Goal: Task Accomplishment & Management: Manage account settings

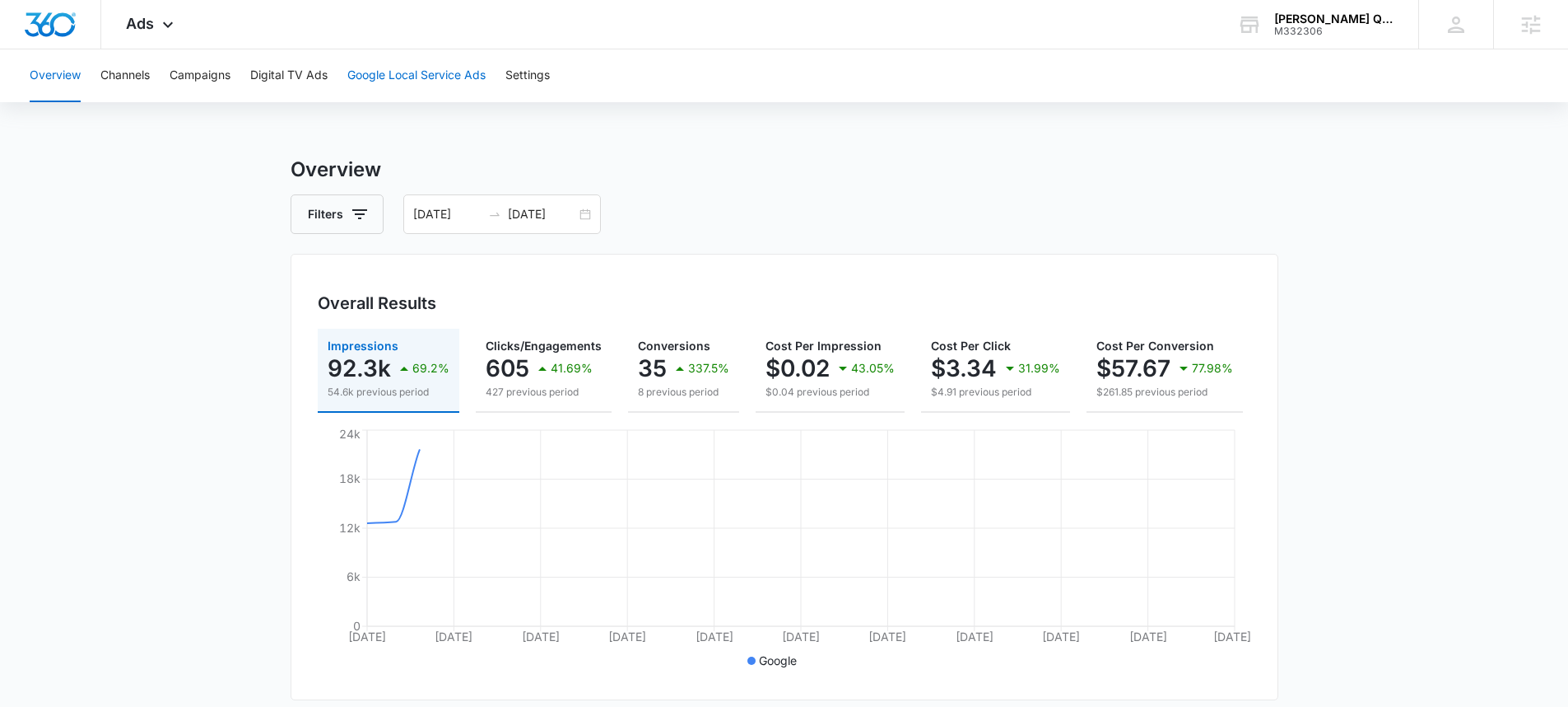
click at [410, 69] on button "Google Local Service Ads" at bounding box center [416, 76] width 138 height 52
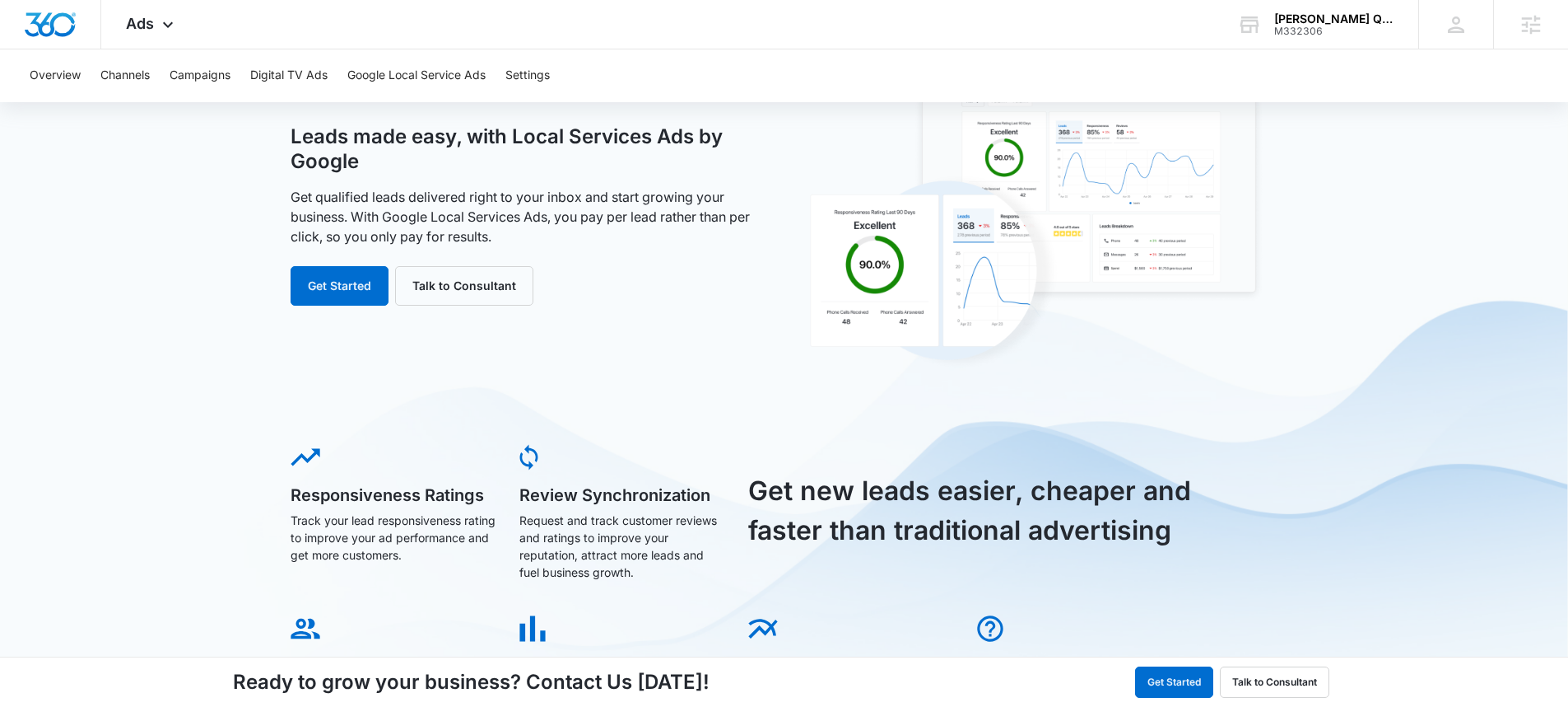
scroll to position [156, 0]
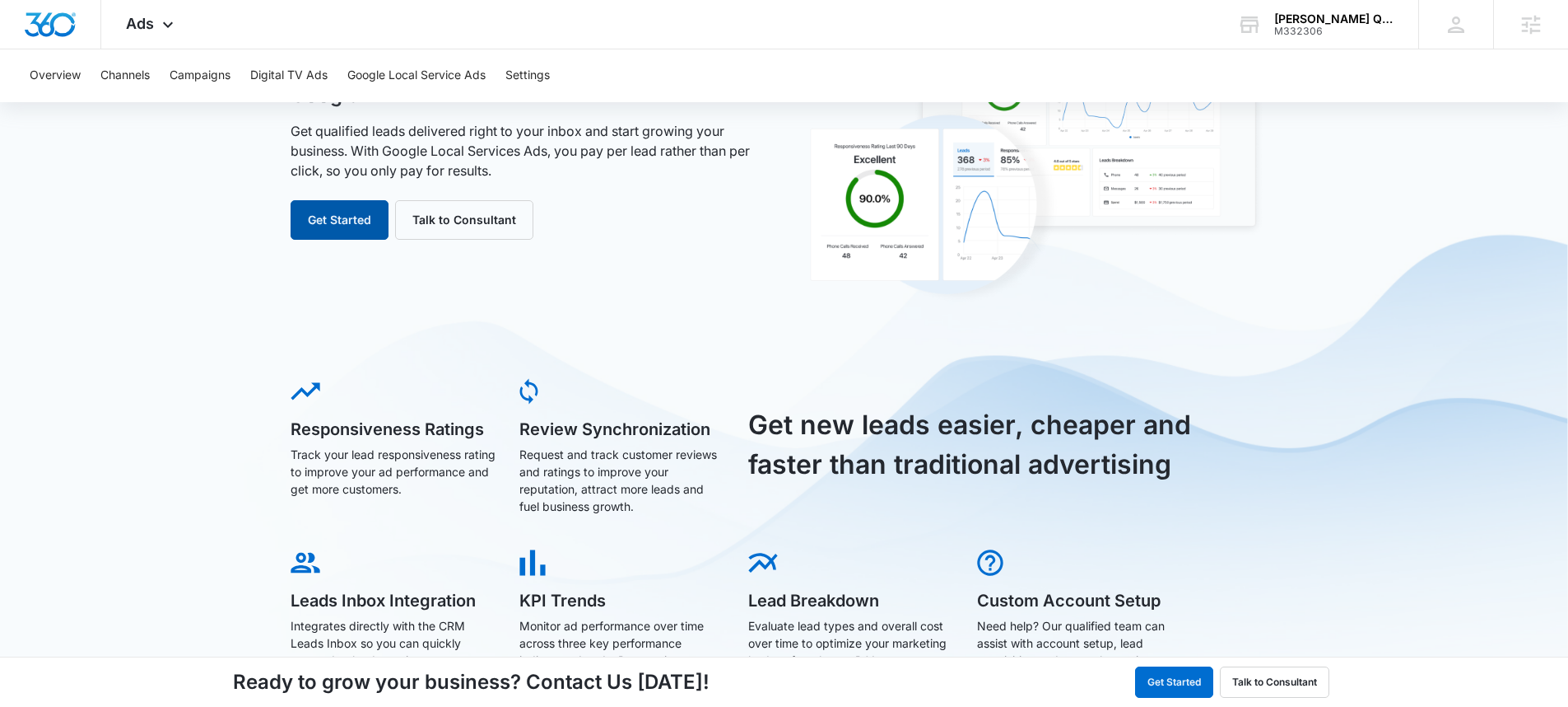
click at [339, 212] on button "Get Started" at bounding box center [339, 220] width 98 height 40
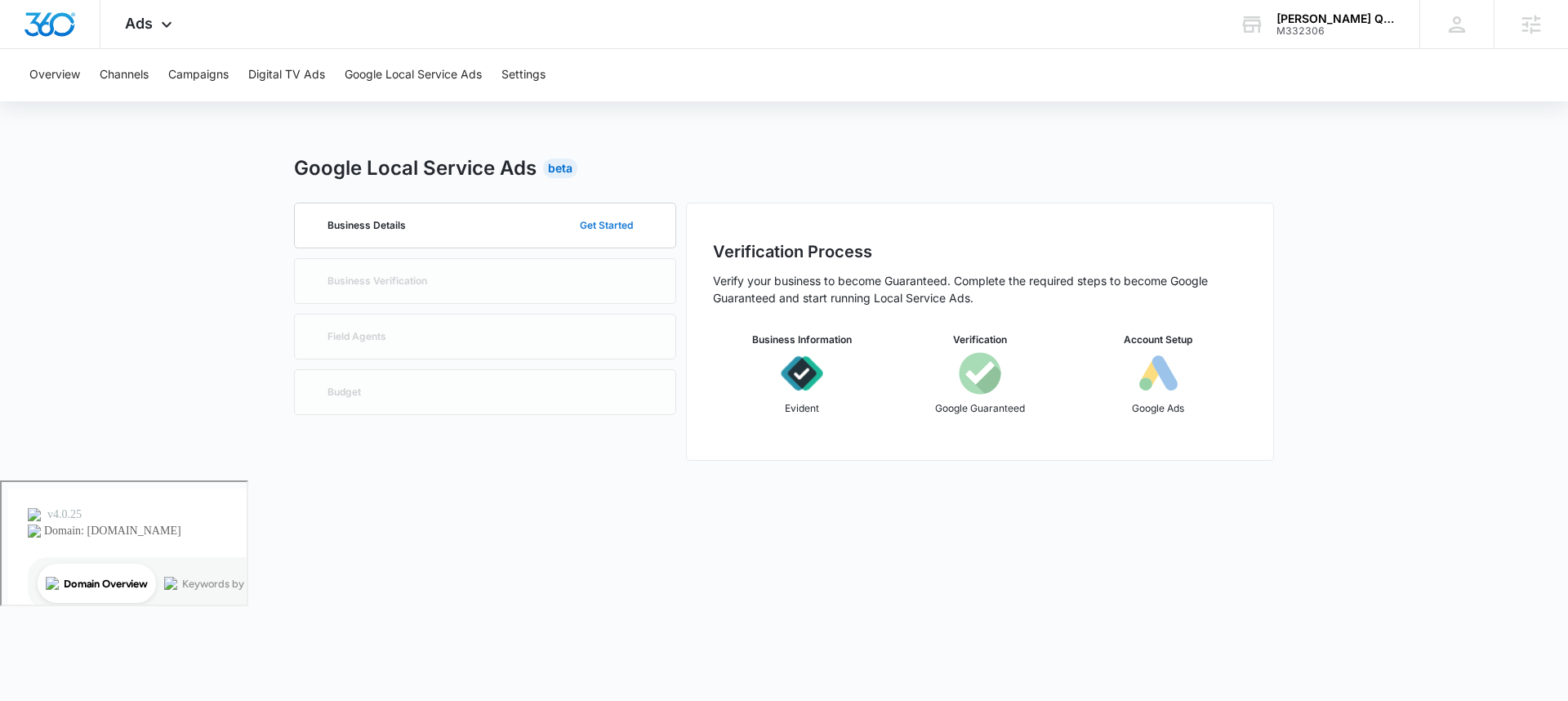
click at [614, 222] on button "Get Started" at bounding box center [606, 225] width 85 height 39
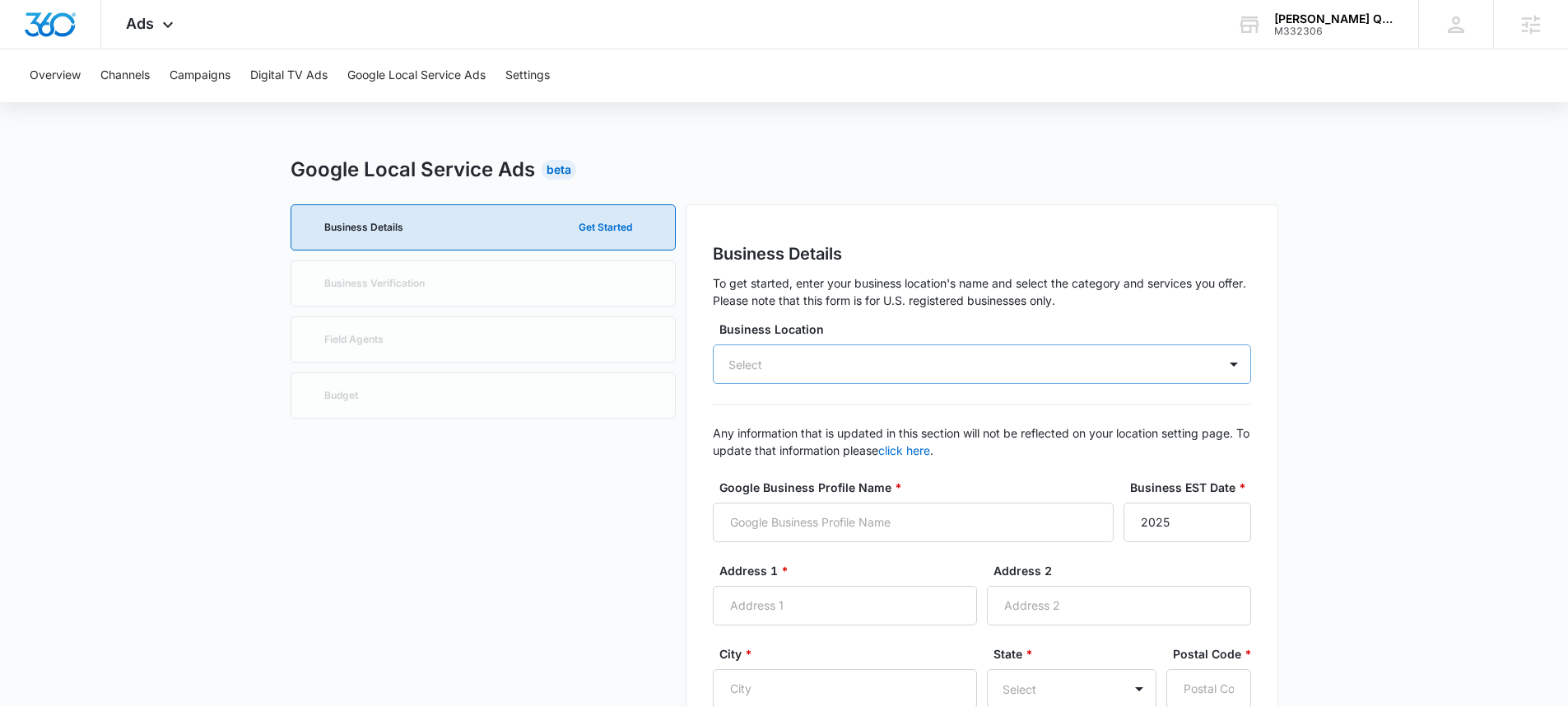
click at [870, 359] on div "Select" at bounding box center [981, 363] width 538 height 40
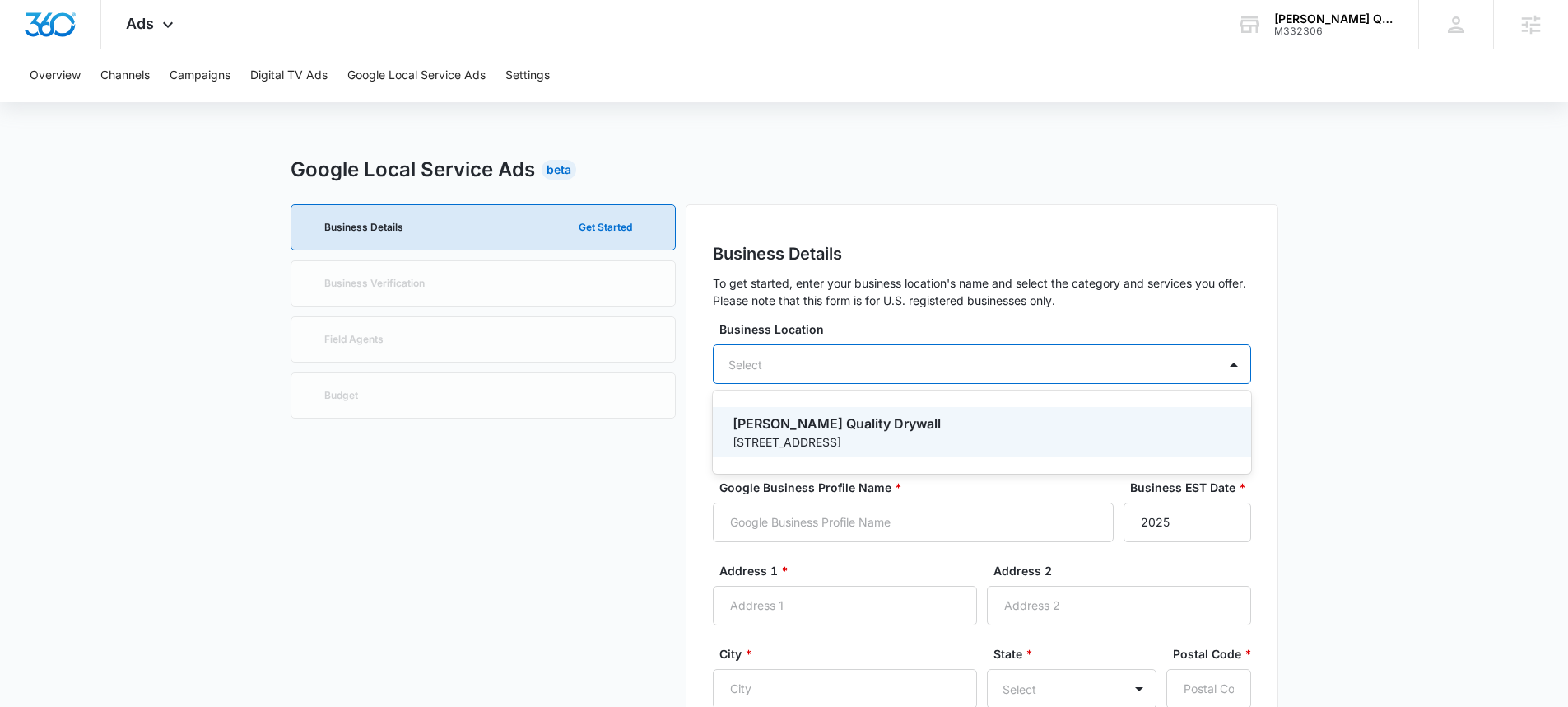
click at [839, 417] on p "Sanchez Quality Drywall" at bounding box center [980, 423] width 496 height 19
type input "Sanchez Quality Drywall"
type input "649 S Oakland St"
type input "Aurora"
type input "80012"
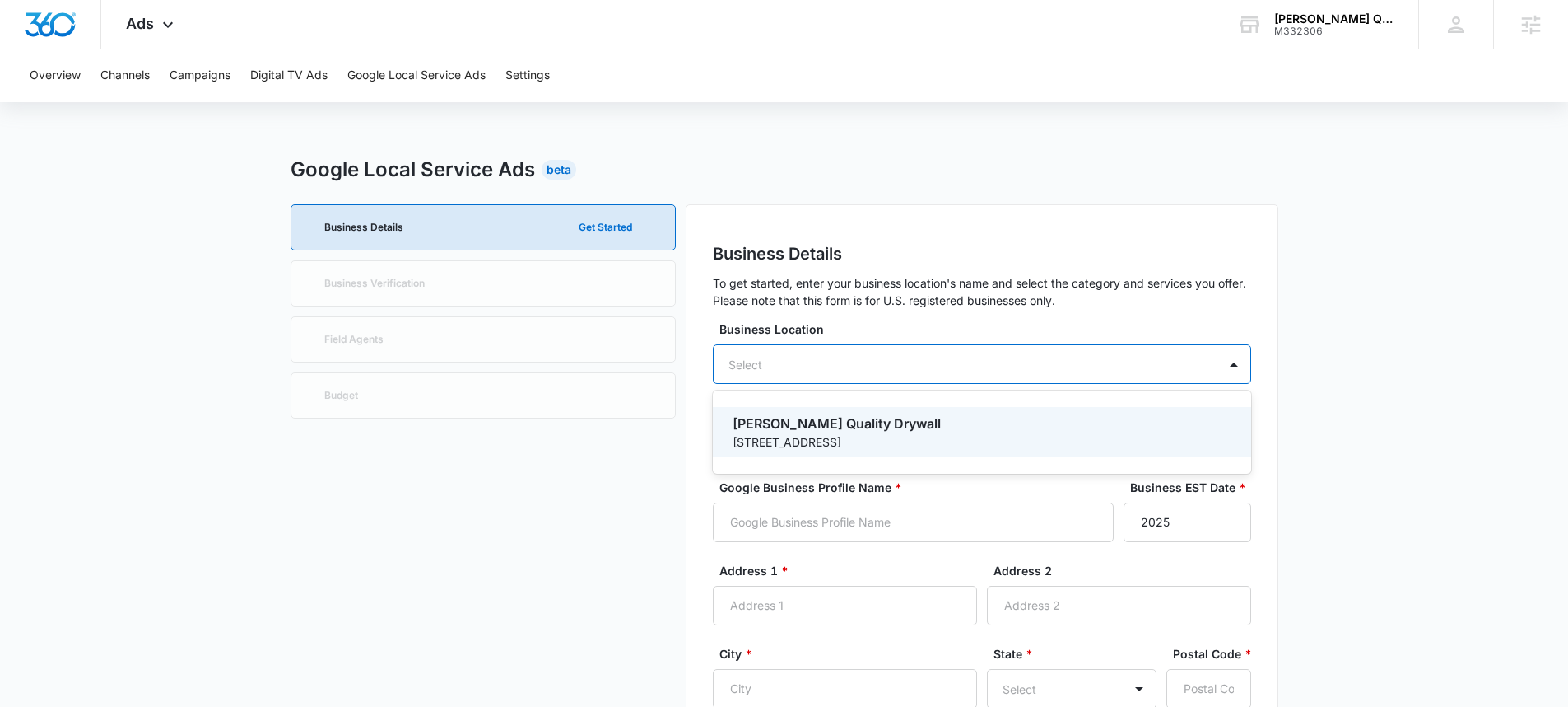
type input "3032108118"
type input "[URL][DOMAIN_NAME]"
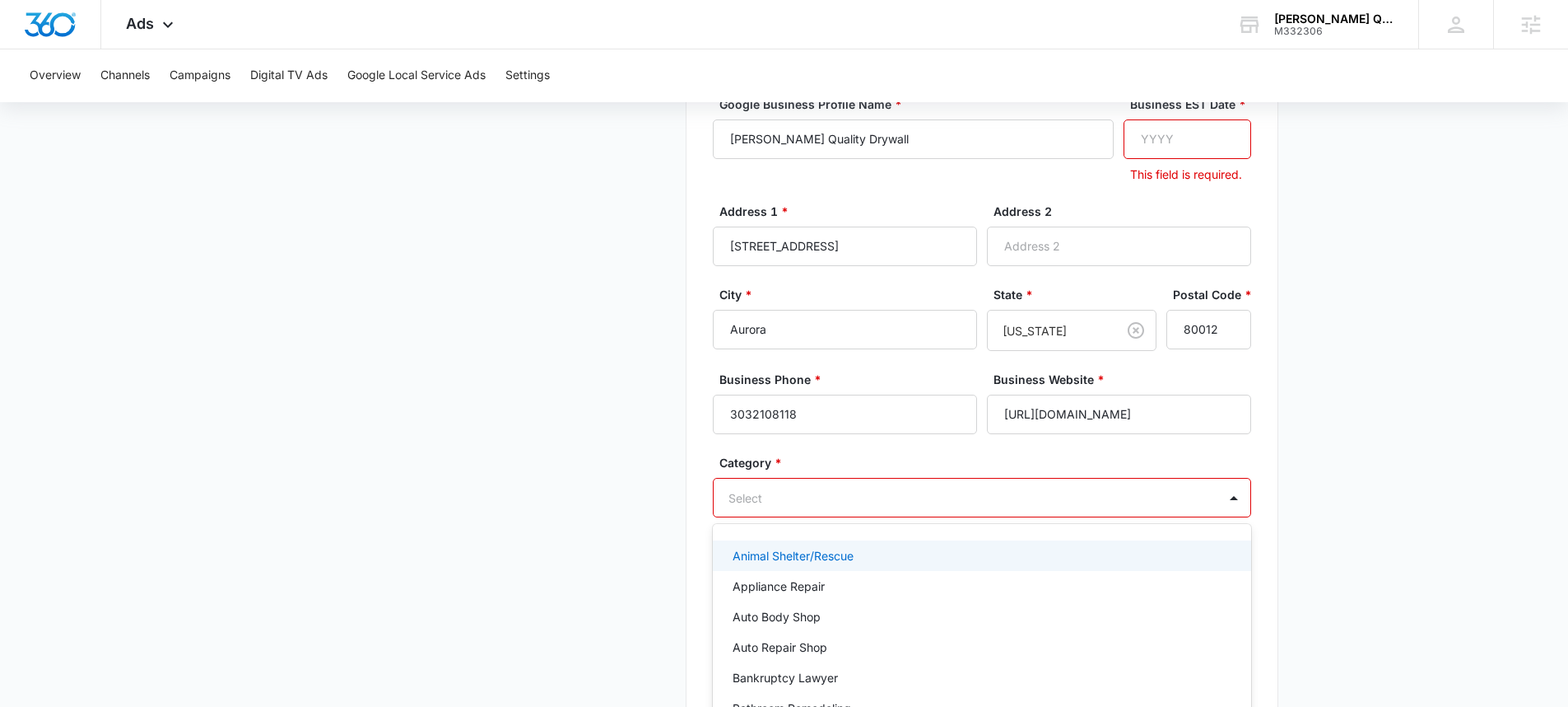
scroll to position [471, 0]
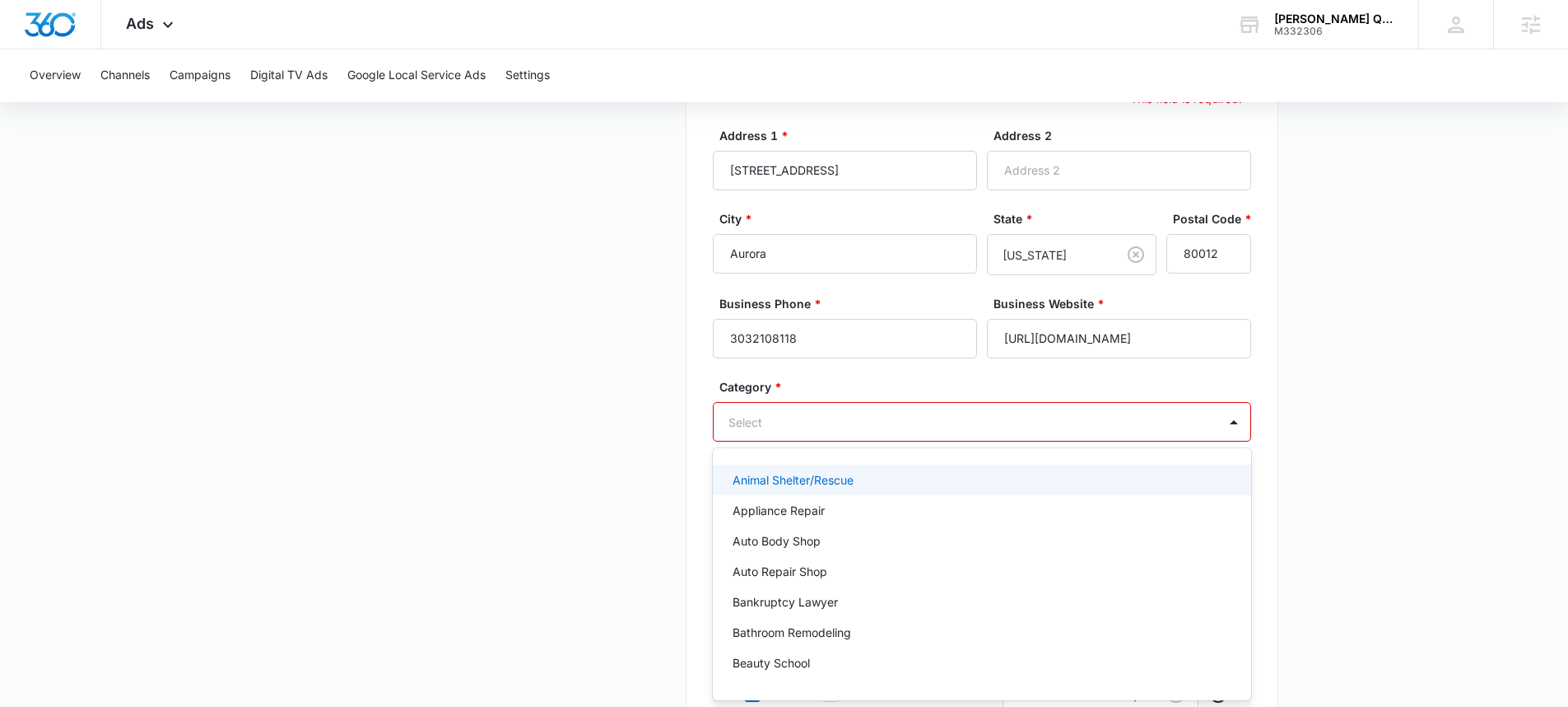
click at [963, 442] on div "Animal Shelter/Rescue, 1 of 79. 79 results available. Use Up and Down to choose…" at bounding box center [981, 421] width 538 height 40
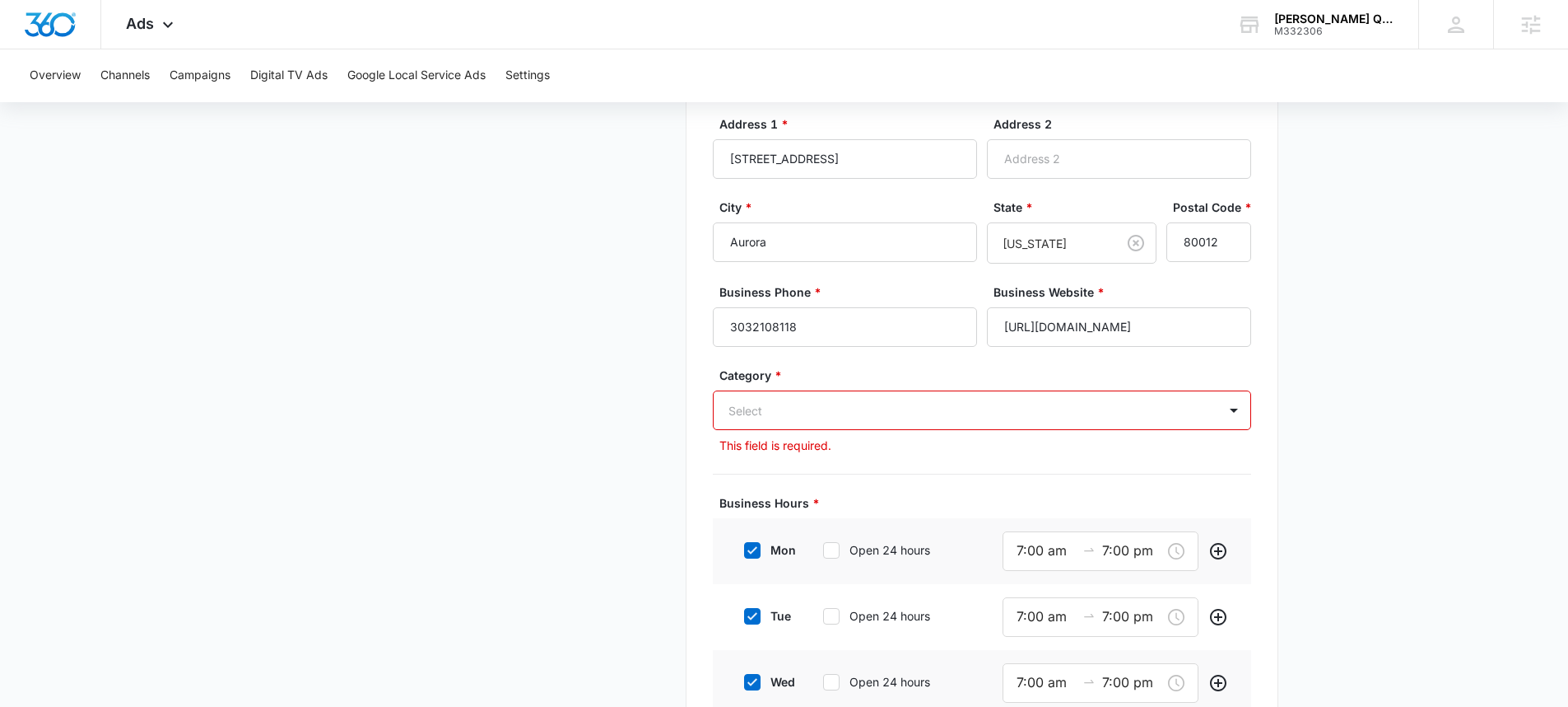
scroll to position [496, 0]
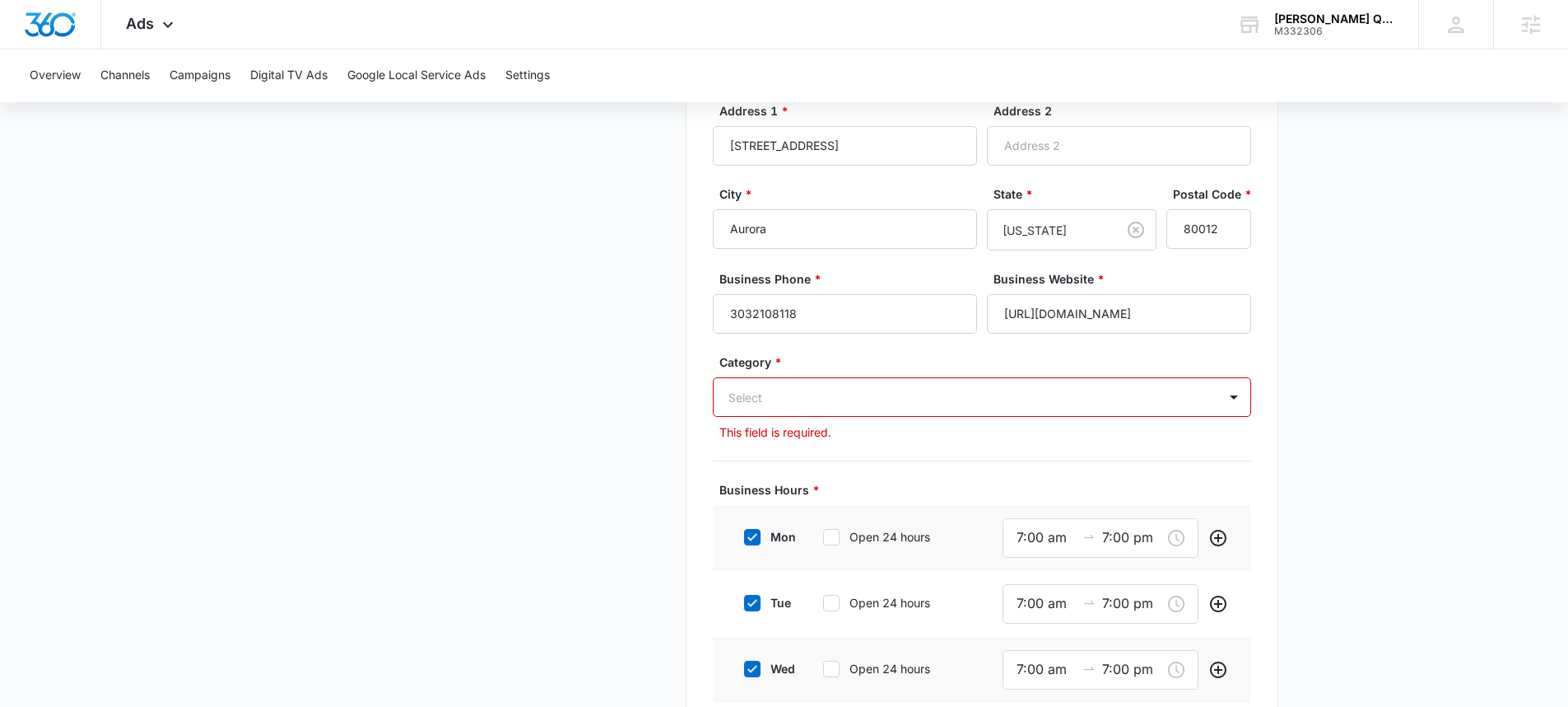
click at [1195, 402] on div "Select" at bounding box center [965, 397] width 503 height 37
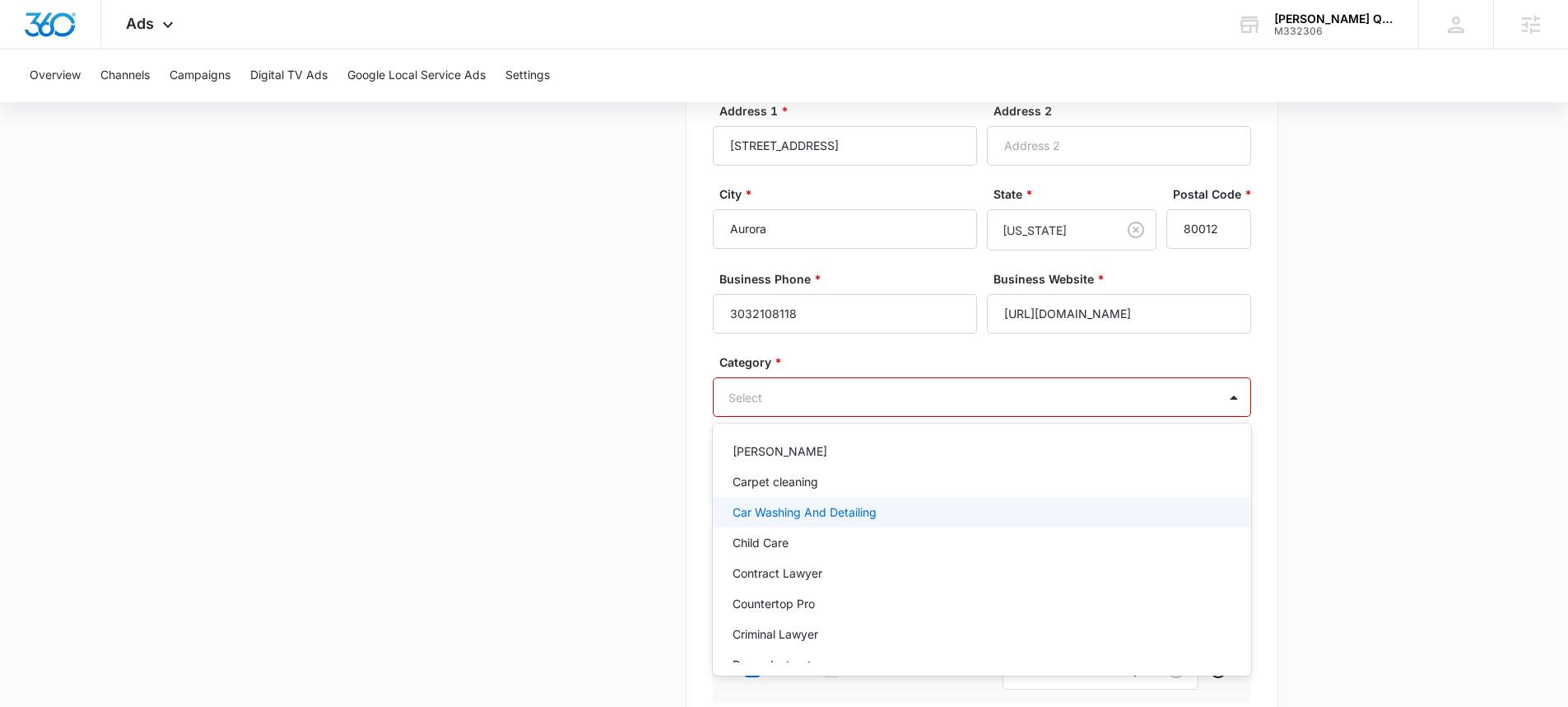
scroll to position [219, 0]
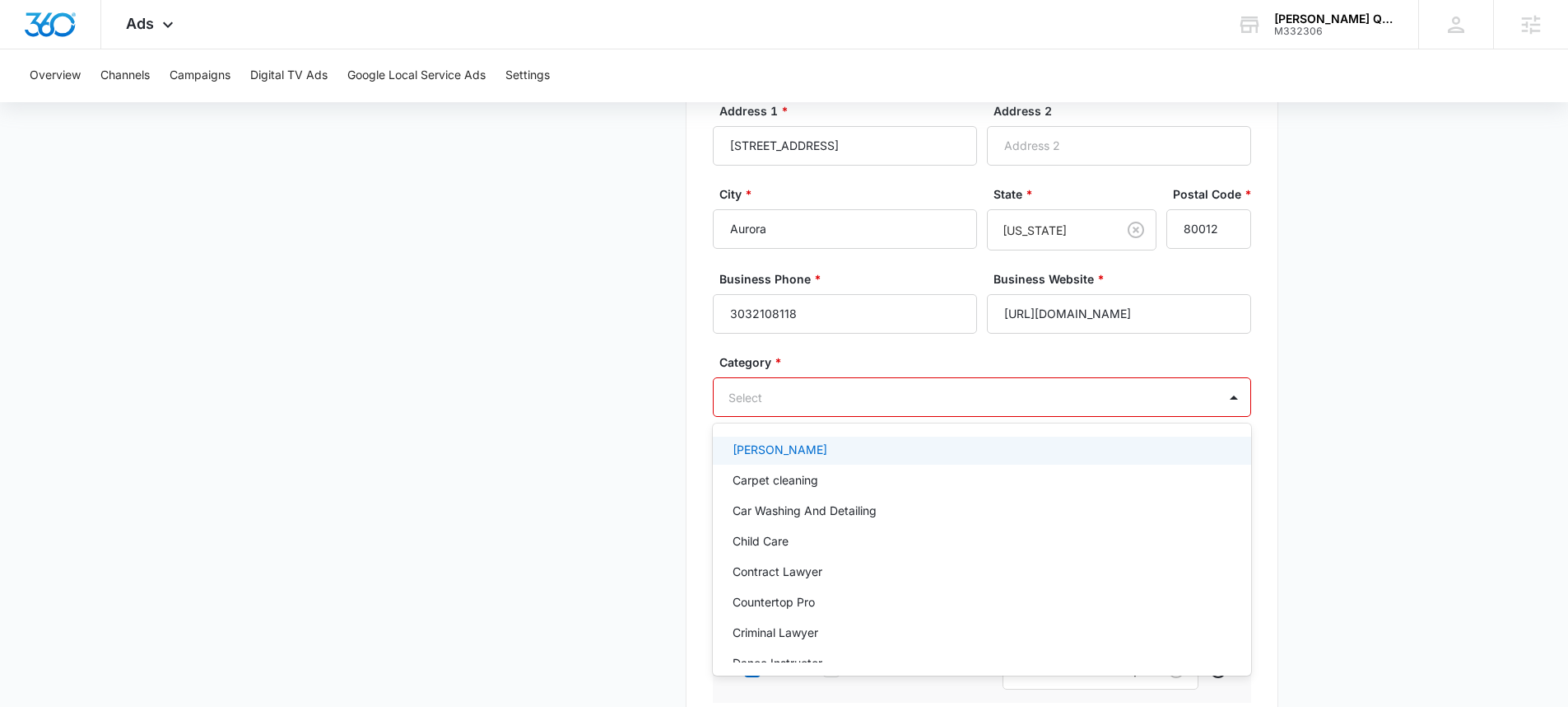
click at [867, 453] on div "Carpenter" at bounding box center [980, 449] width 496 height 17
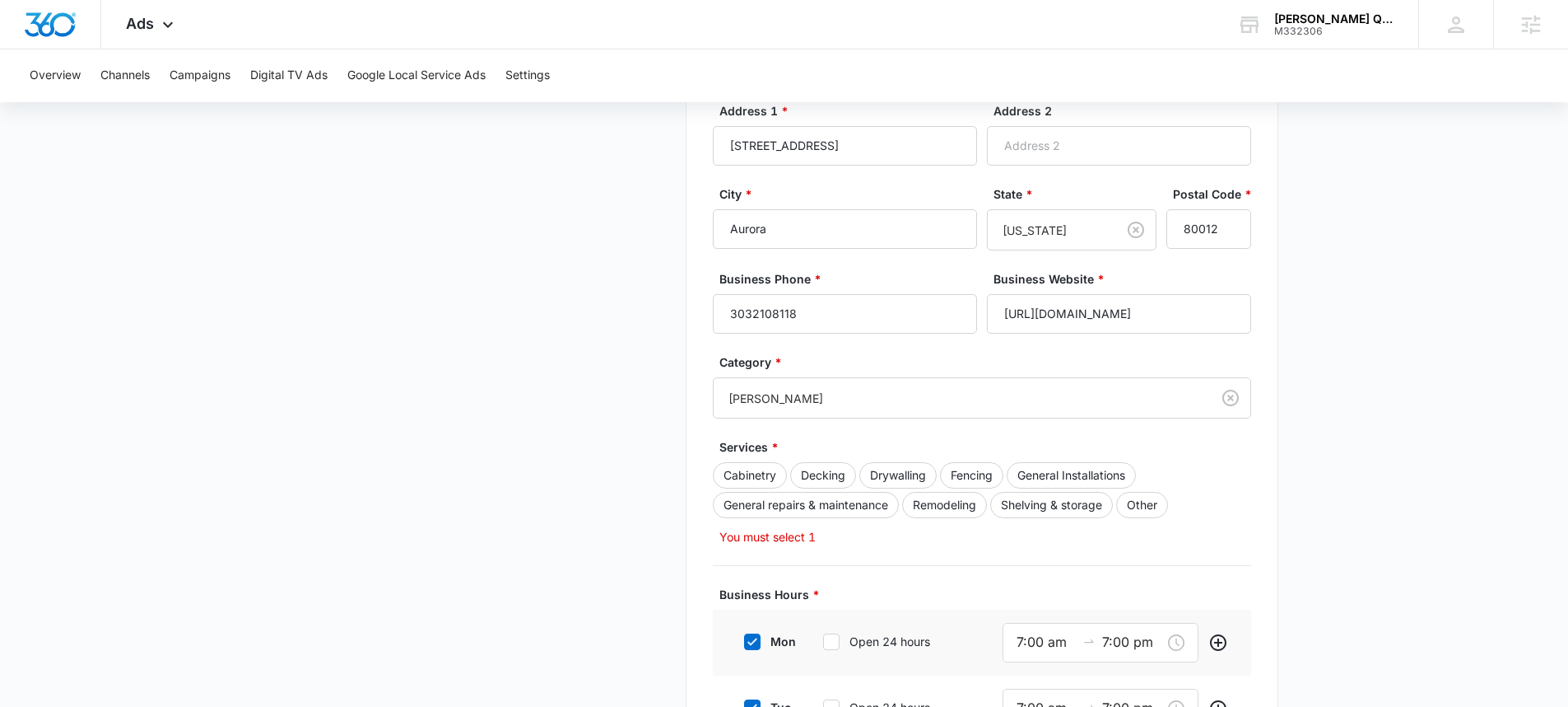
click at [1478, 445] on main "Google Local Service Ads Beta Business Details Get Started Business Verificatio…" at bounding box center [784, 397] width 1568 height 1476
click at [912, 476] on button "Drywalling" at bounding box center [898, 475] width 77 height 26
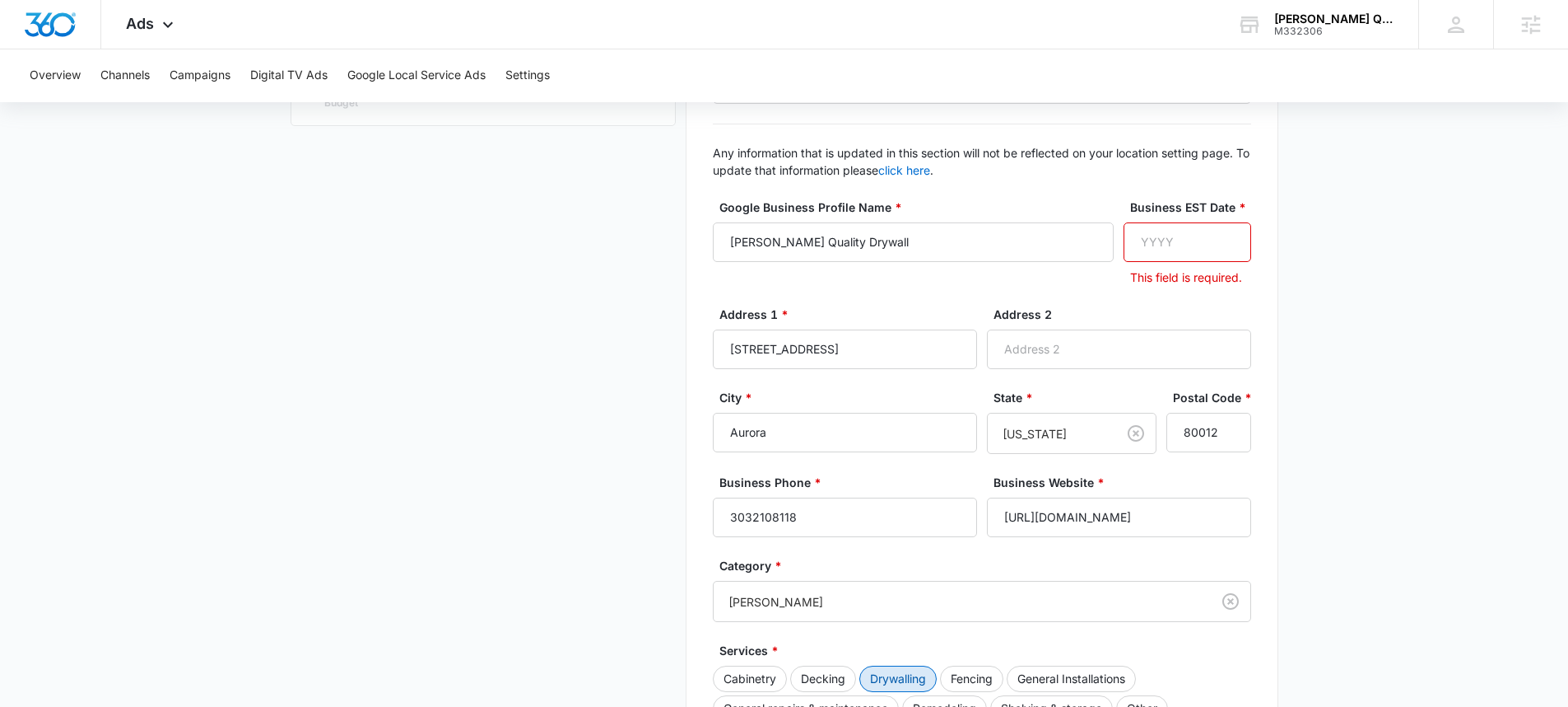
scroll to position [179, 0]
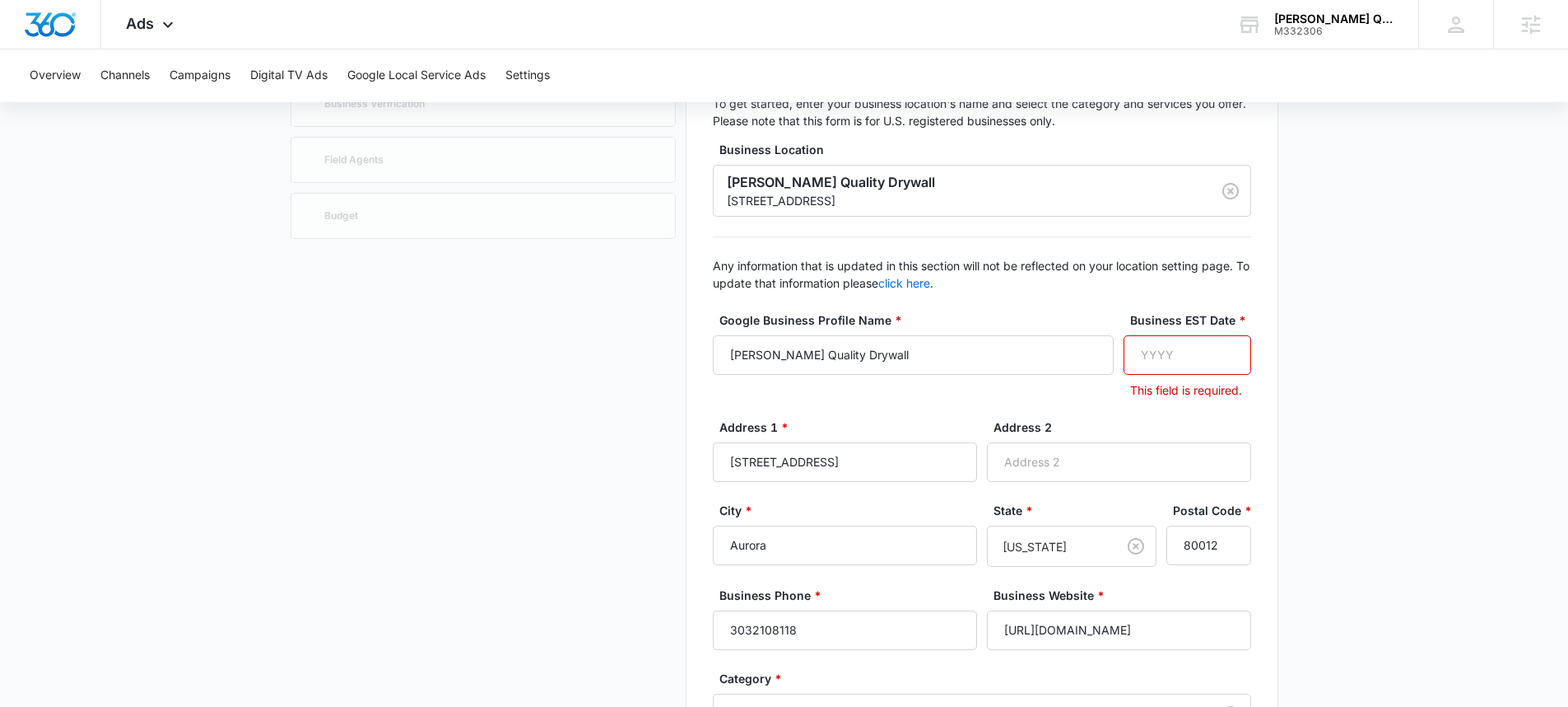
click at [1174, 355] on input "Business EST Date *" at bounding box center [1188, 354] width 128 height 40
type input "1999"
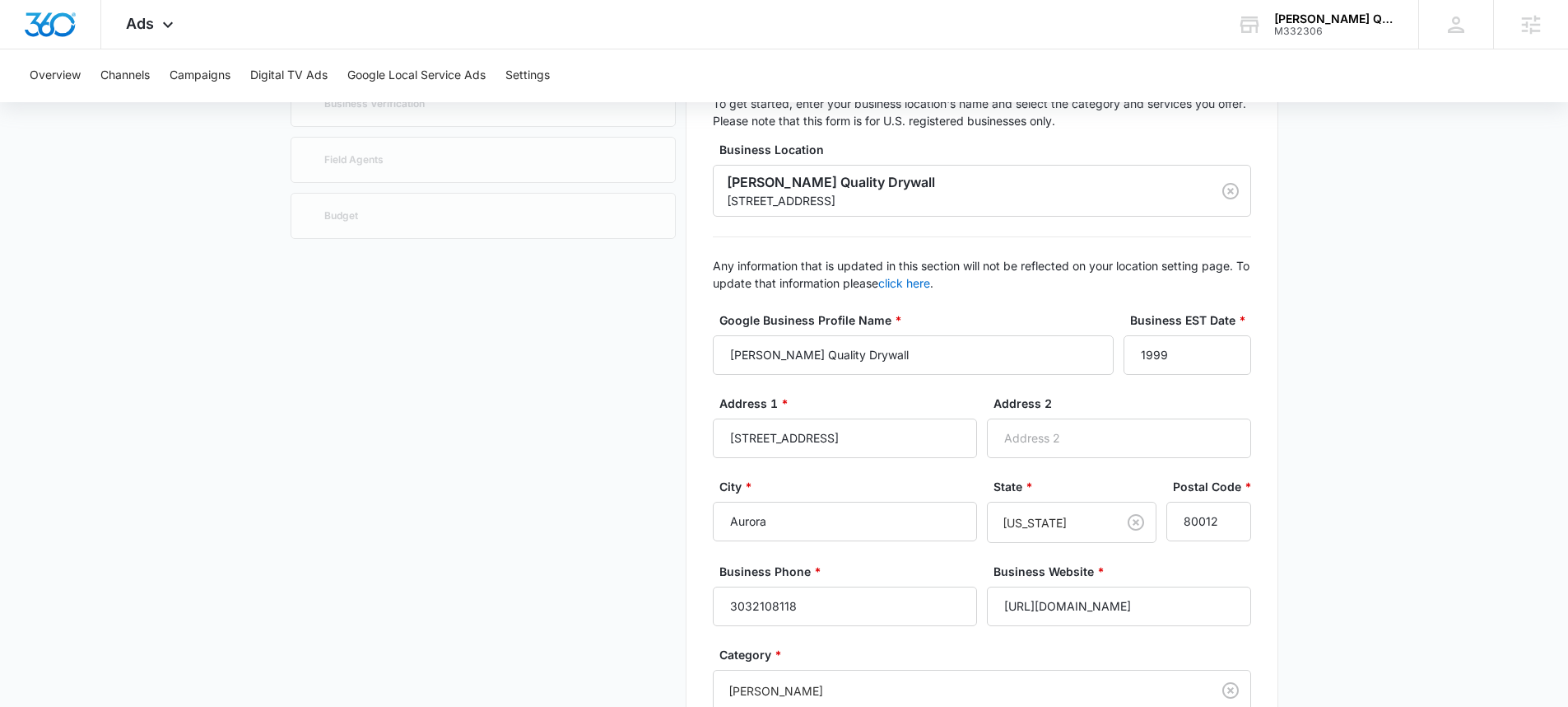
click at [1427, 362] on main "Google Local Service Ads Beta Business Details Get Started Business Verificatio…" at bounding box center [784, 708] width 1568 height 1467
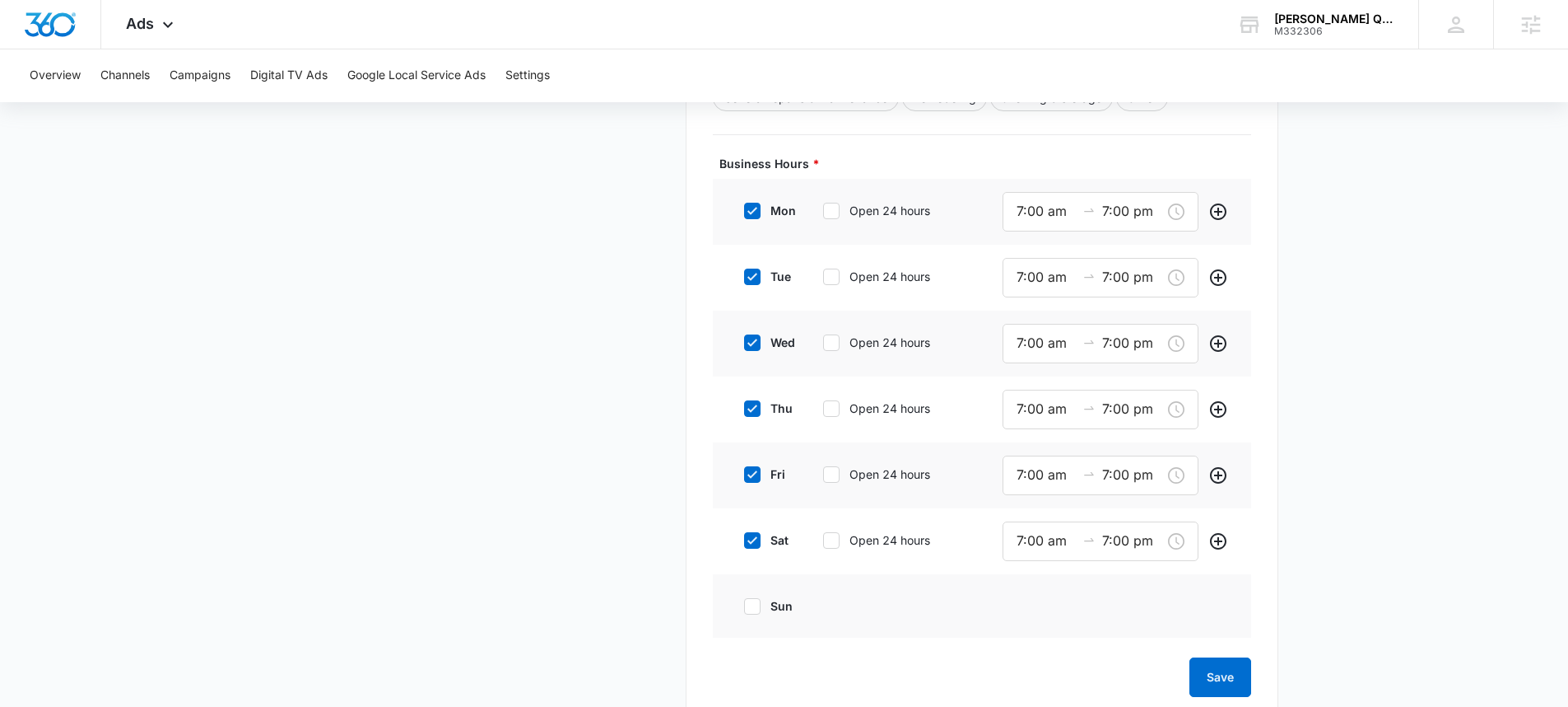
scroll to position [915, 0]
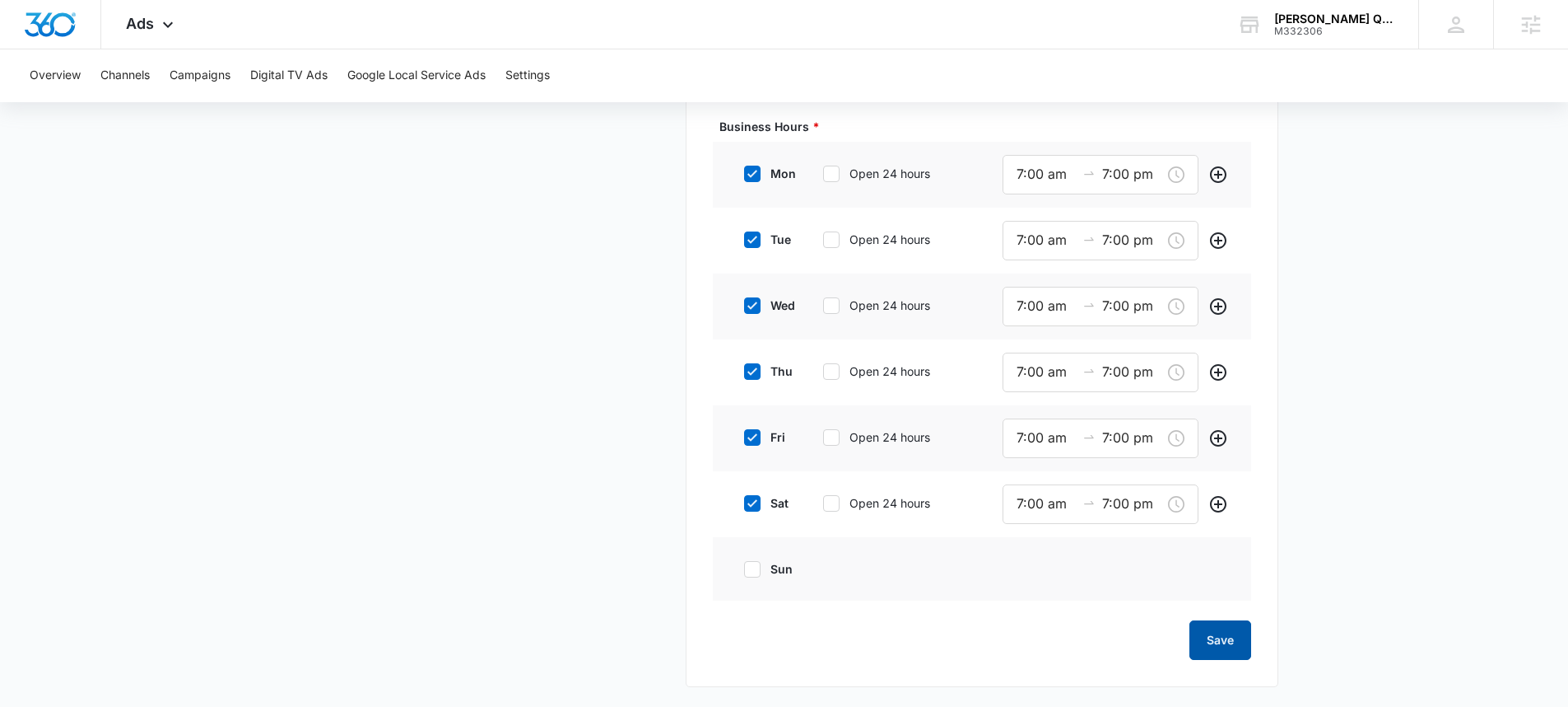
click at [1215, 638] on button "Save" at bounding box center [1221, 639] width 62 height 40
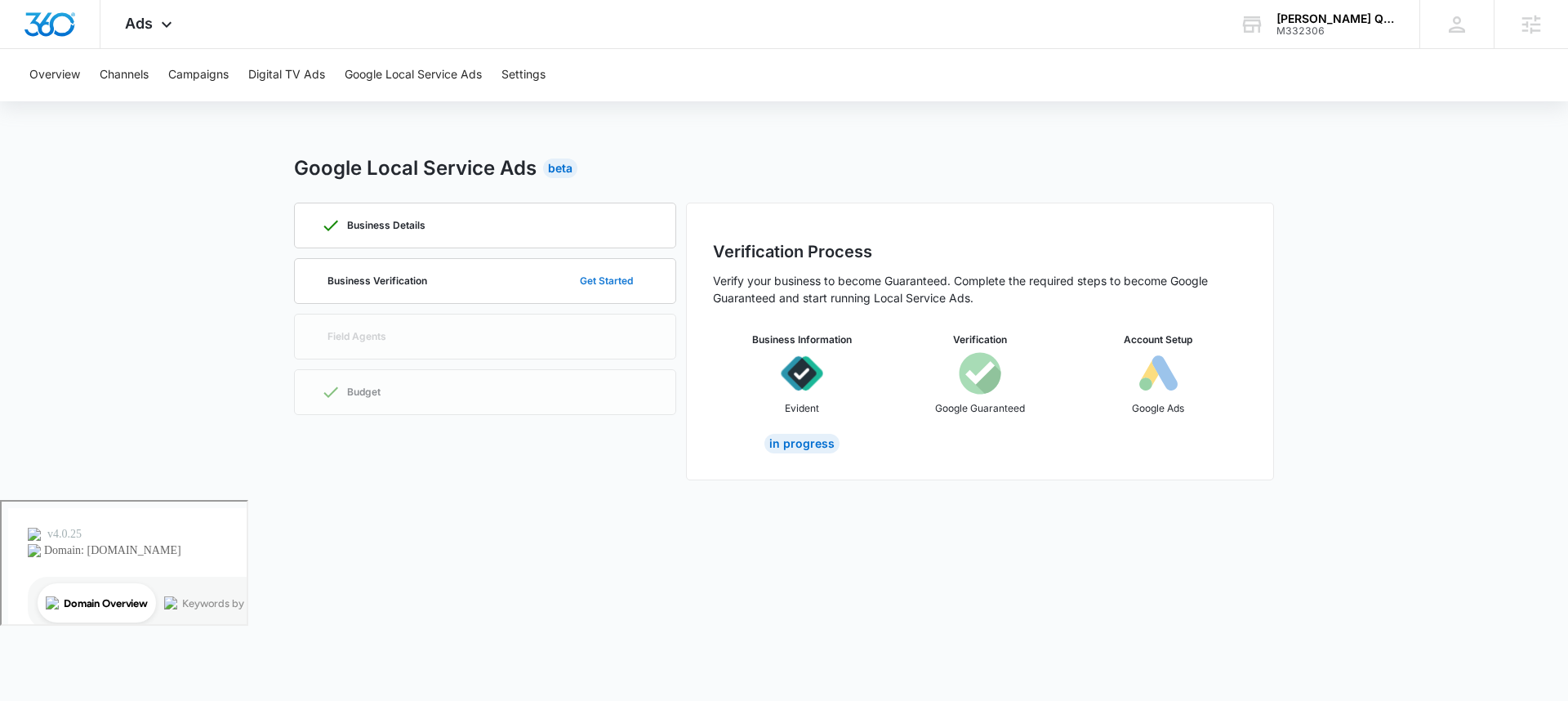
click at [615, 278] on button "Get Started" at bounding box center [606, 280] width 85 height 39
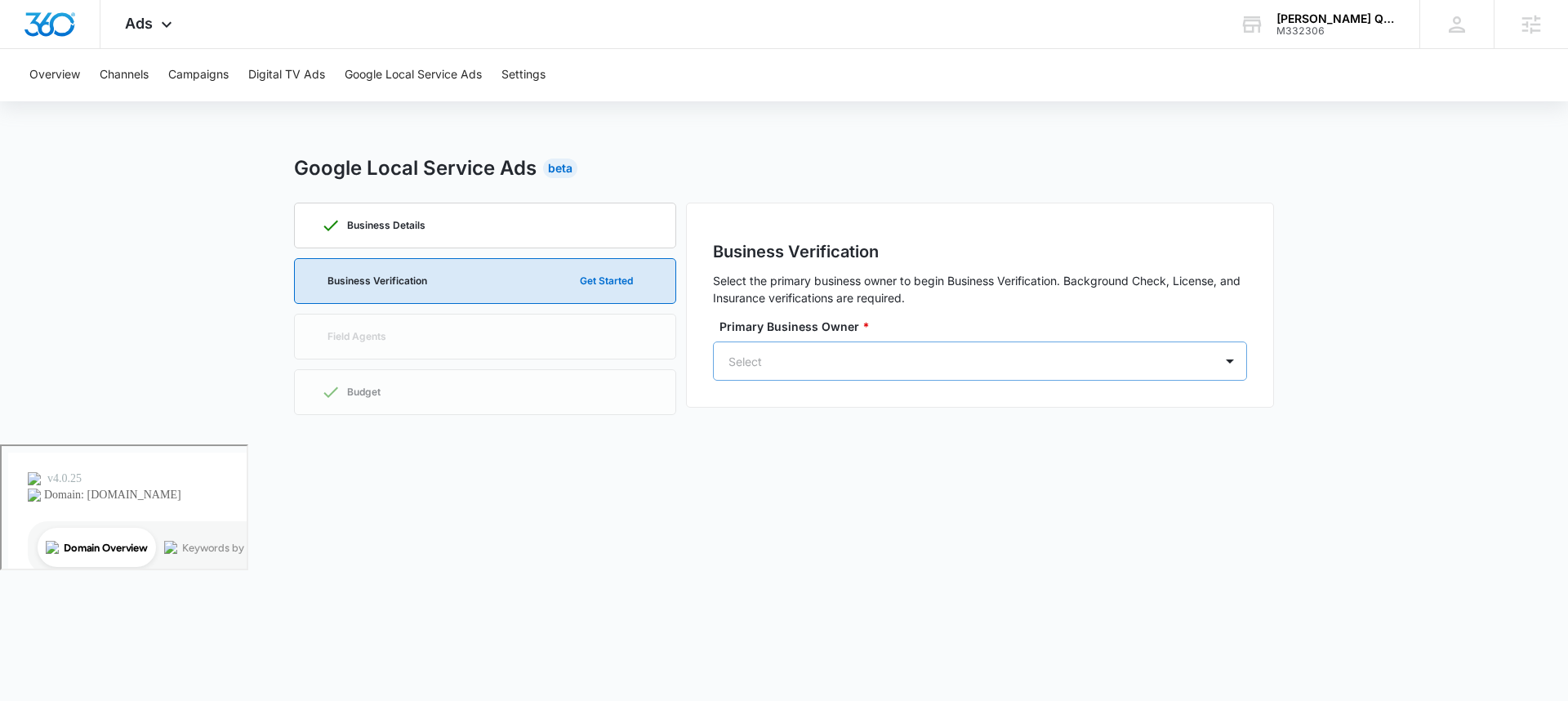
click at [906, 366] on div at bounding box center [959, 361] width 464 height 20
click at [907, 197] on div "Google Local Service Ads Beta Business Details Business Verification Get Starte…" at bounding box center [784, 289] width 979 height 271
click at [527, 224] on div "Business Details" at bounding box center [485, 226] width 328 height 44
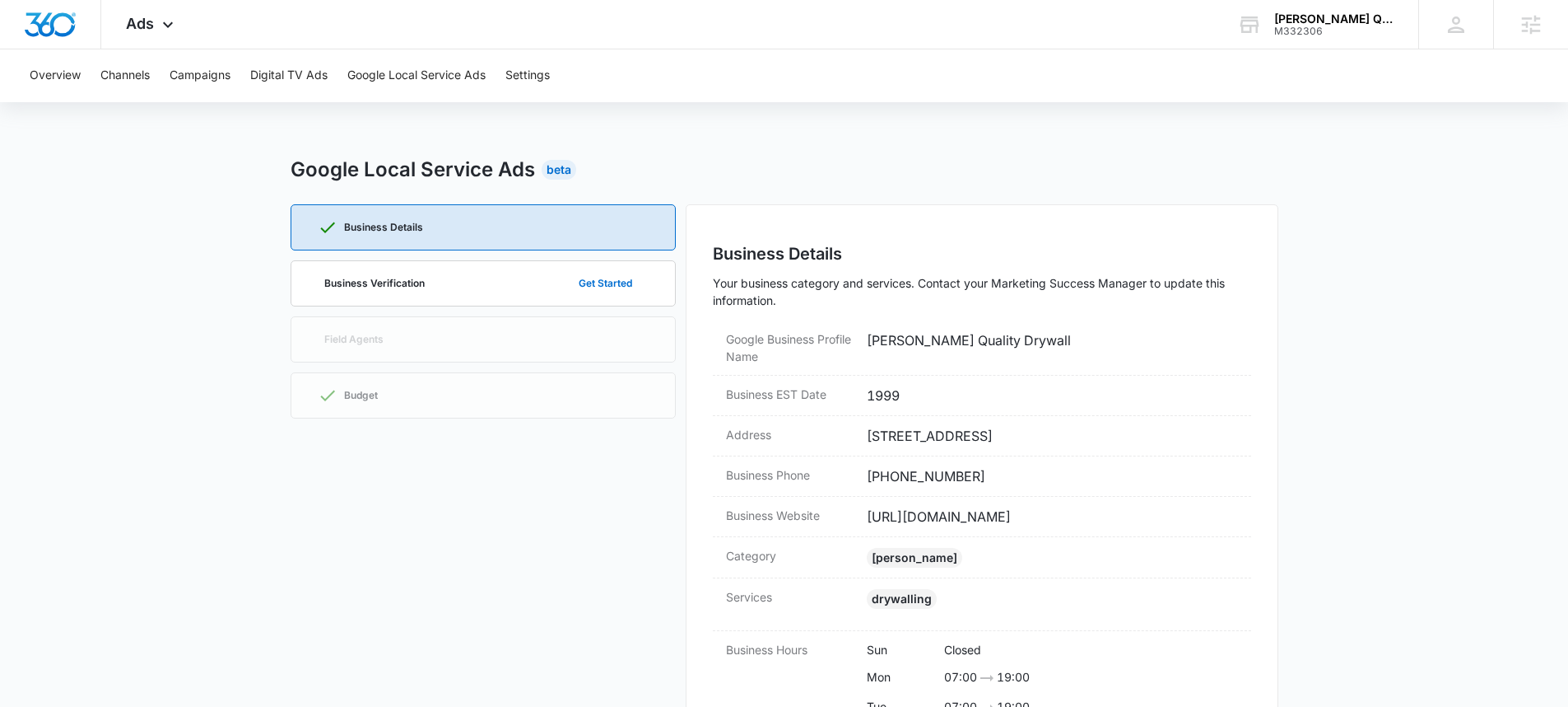
scroll to position [196, 0]
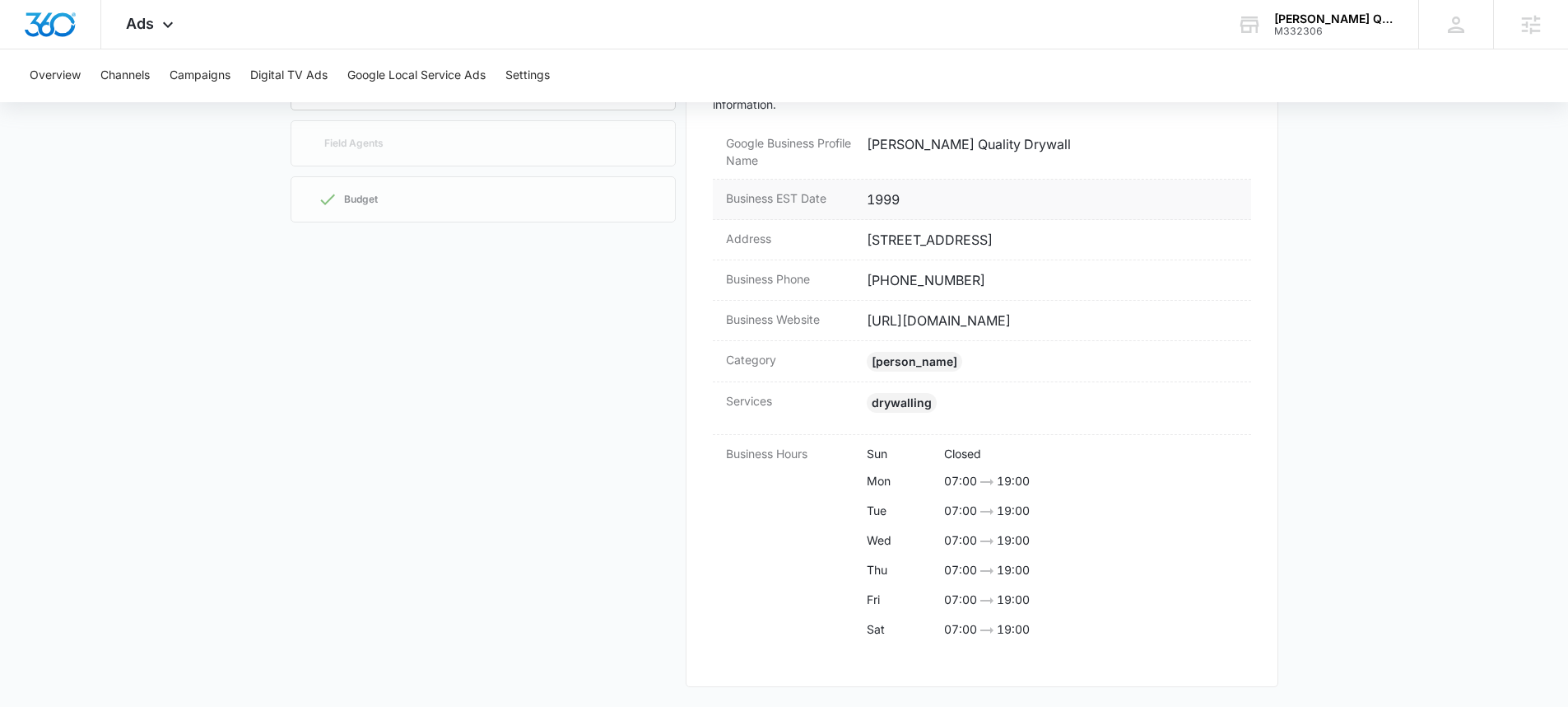
click at [950, 195] on dd "1999" at bounding box center [1051, 200] width 371 height 19
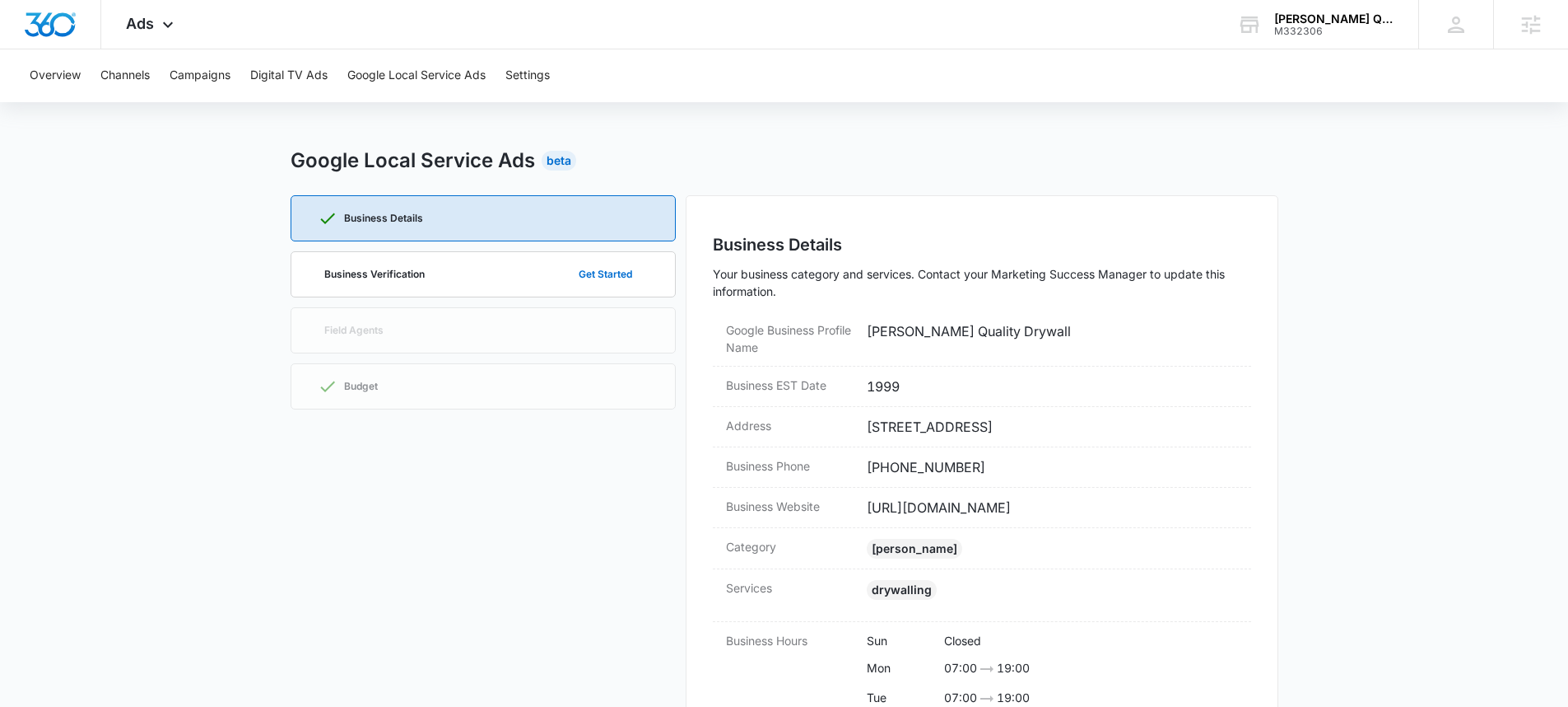
scroll to position [0, 0]
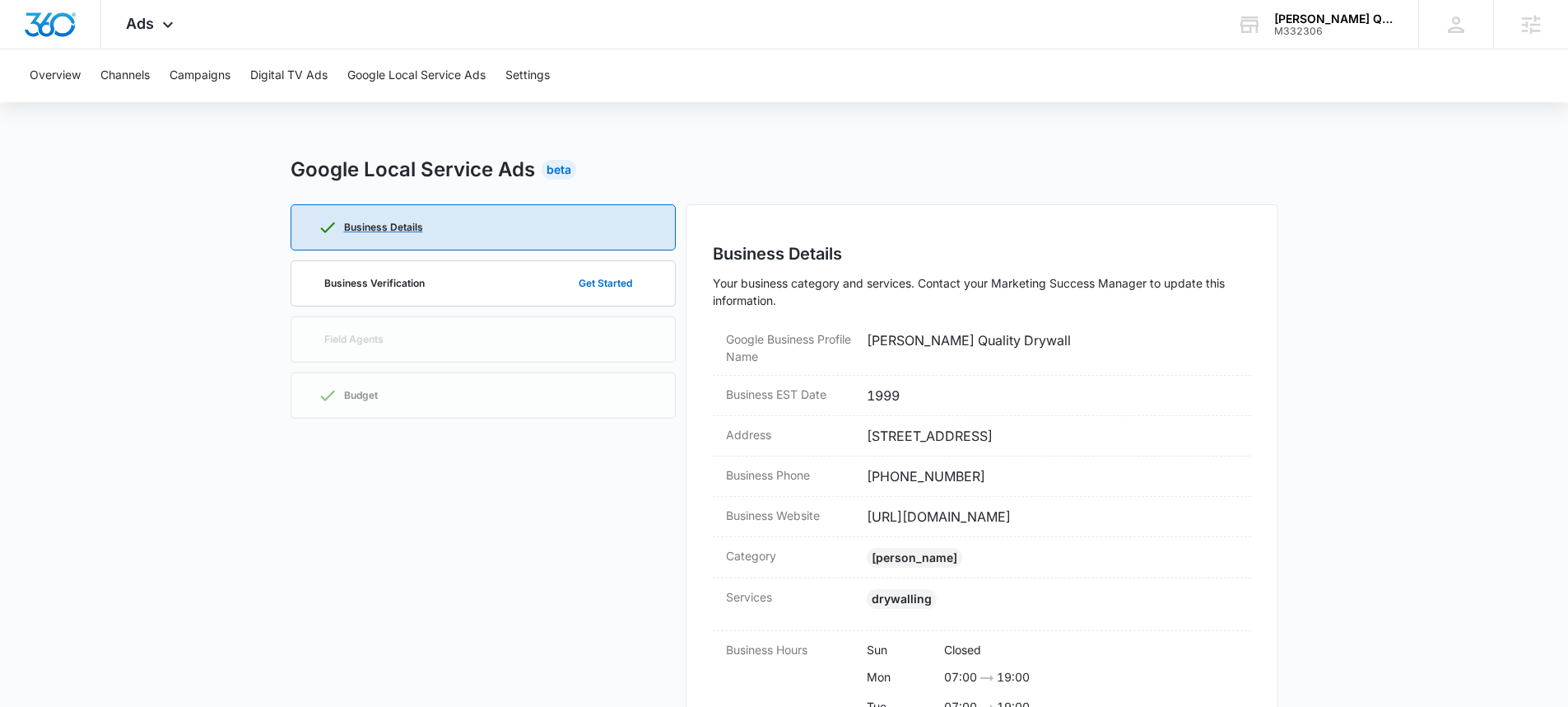
click at [402, 224] on p "Business Details" at bounding box center [383, 228] width 79 height 10
click at [404, 224] on p "Business Details" at bounding box center [383, 228] width 79 height 10
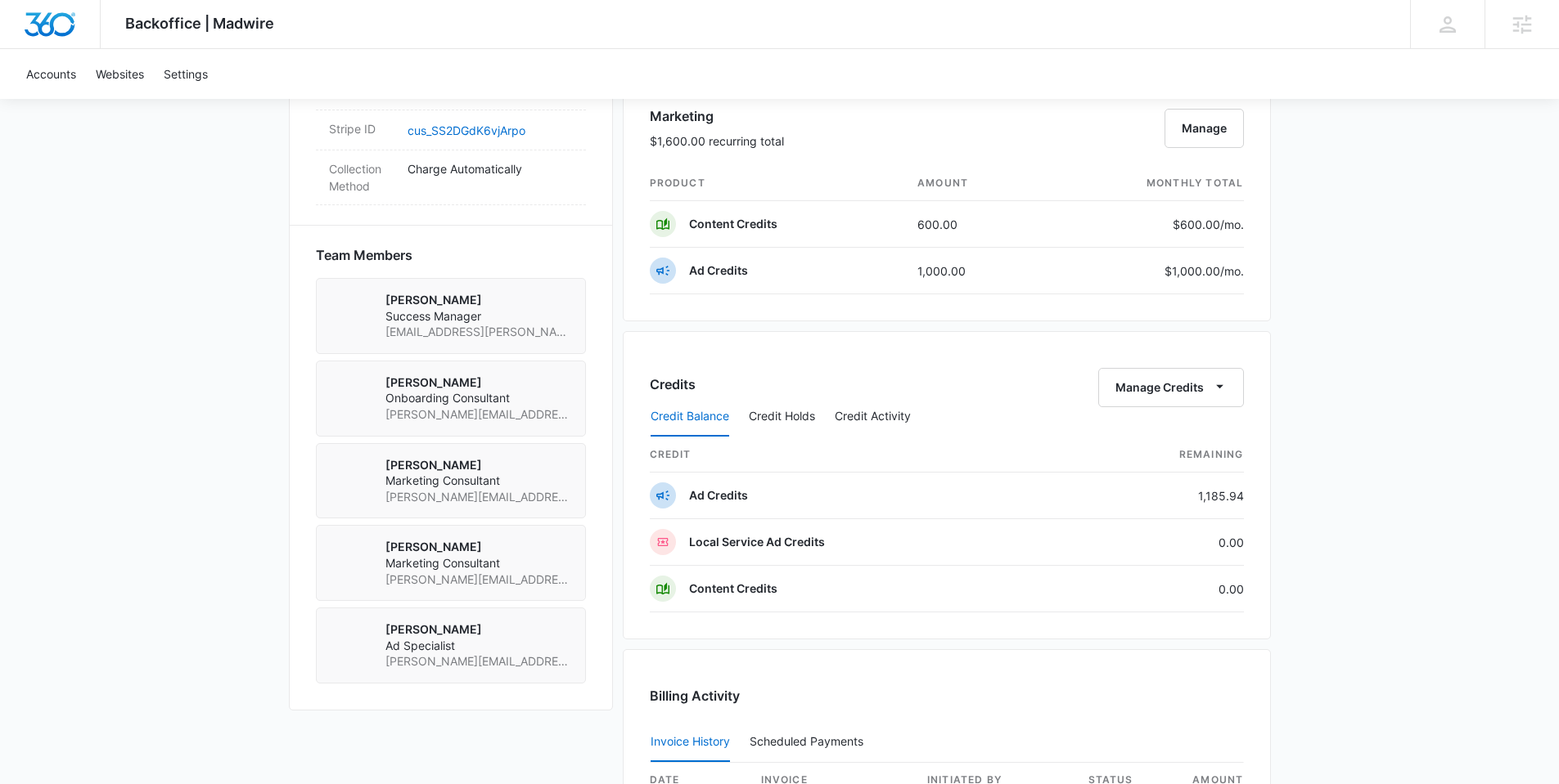
scroll to position [1076, 0]
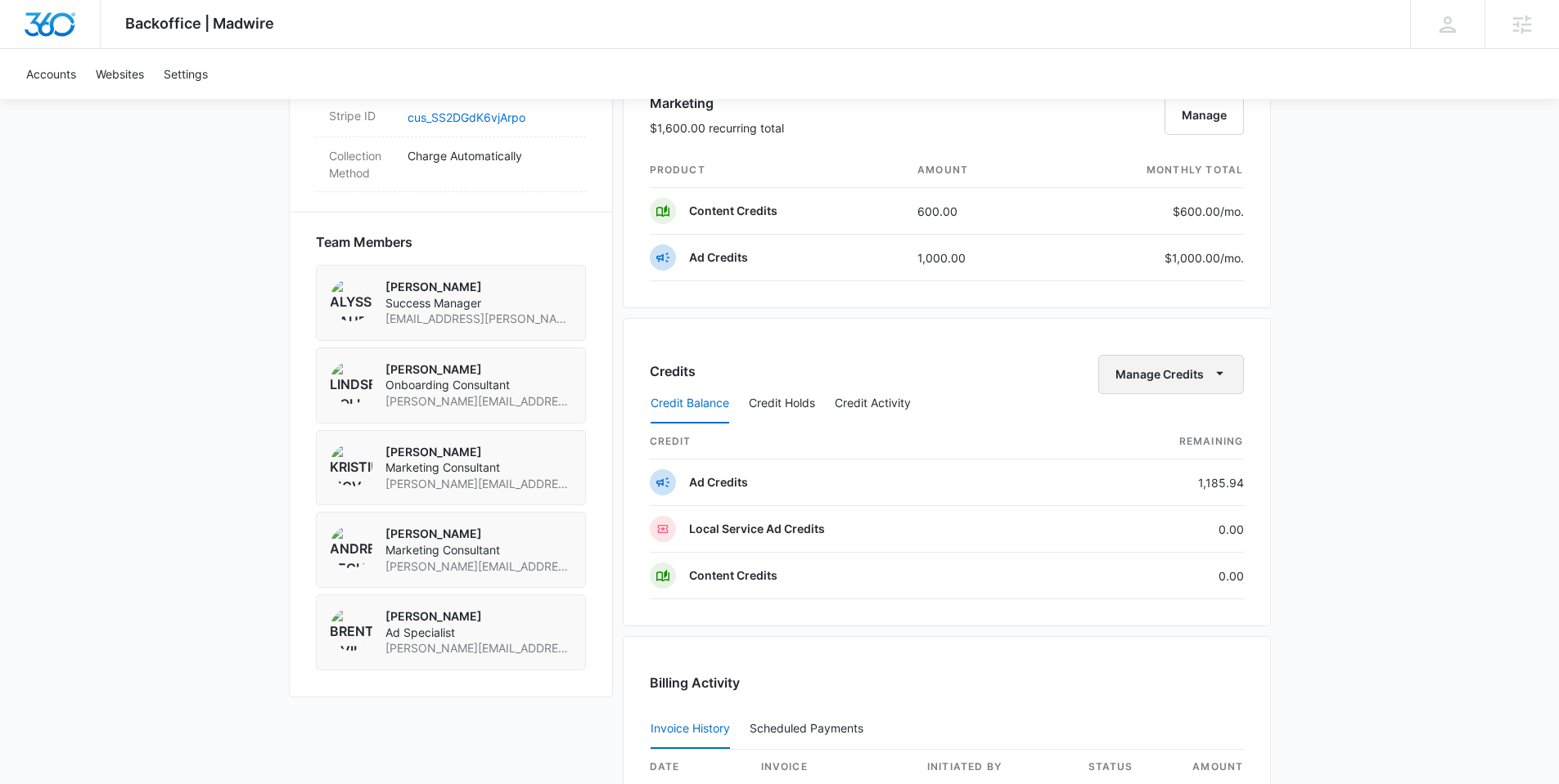
click at [1117, 377] on button "Manage Credits" at bounding box center [1170, 374] width 145 height 39
click at [1139, 421] on div "Transfer Credits" at bounding box center [1161, 427] width 86 height 12
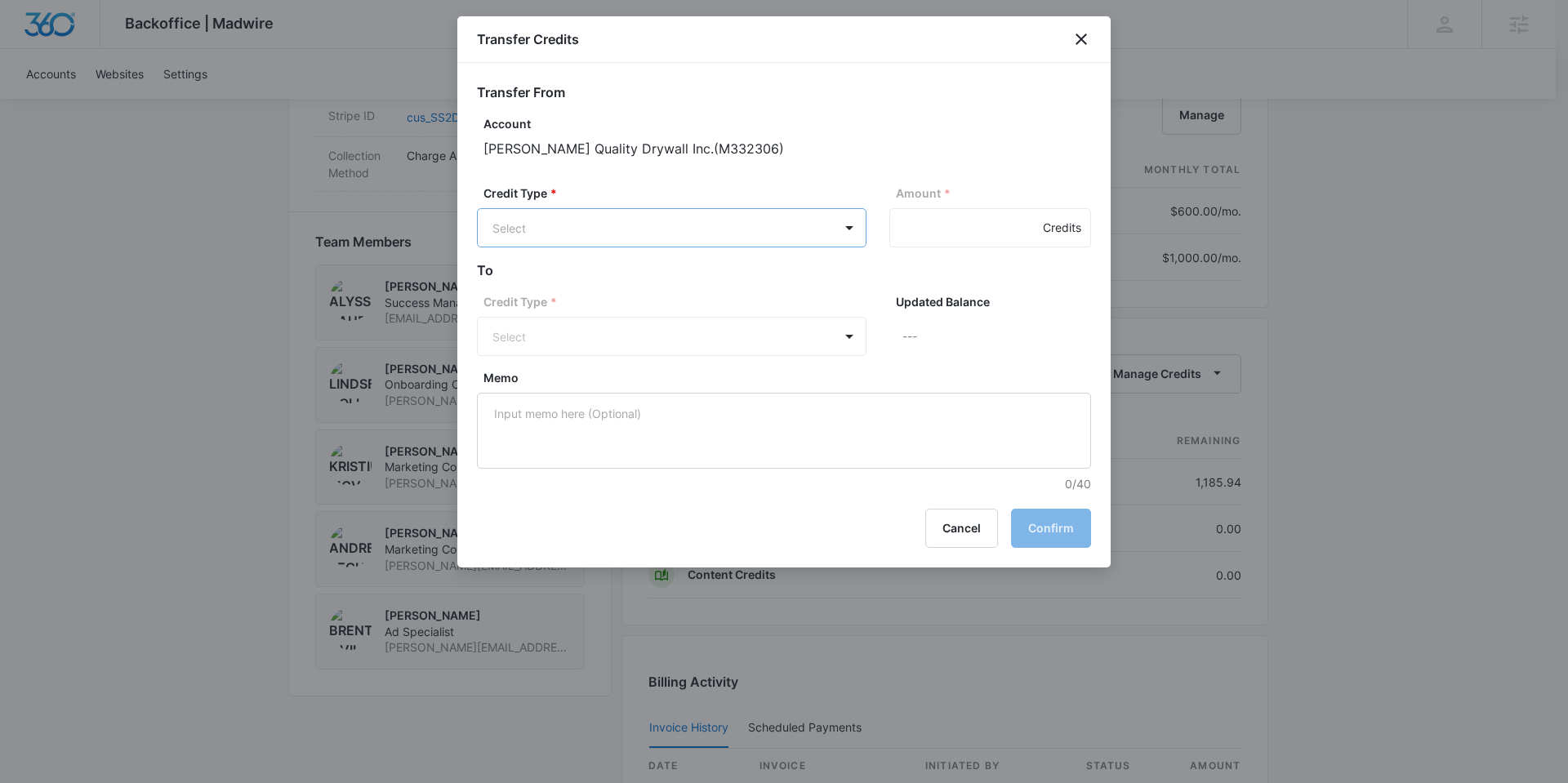
click at [663, 224] on body "Backoffice | Madwire Apps Settings Nathan Hoover nathan.hoover@madwire.com My P…" at bounding box center [784, 159] width 1568 height 2470
click at [639, 285] on p "Ad Credits (1185.94 Credits)" at bounding box center [613, 290] width 154 height 17
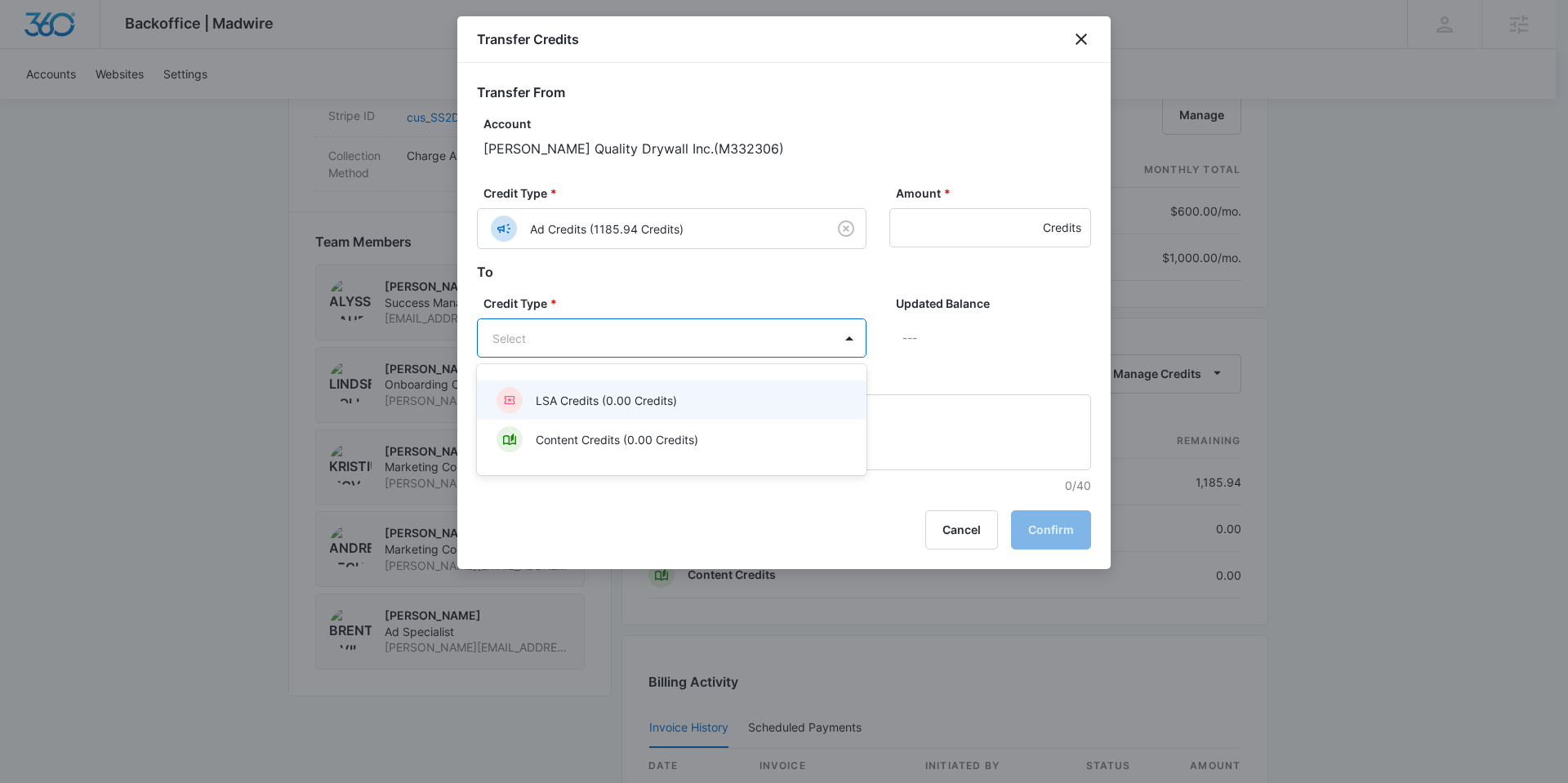
click at [649, 336] on body "Backoffice | Madwire Apps Settings Nathan Hoover nathan.hoover@madwire.com My P…" at bounding box center [784, 159] width 1568 height 2470
click at [604, 388] on div "LSA Credits (0.00 Credits)" at bounding box center [669, 400] width 347 height 26
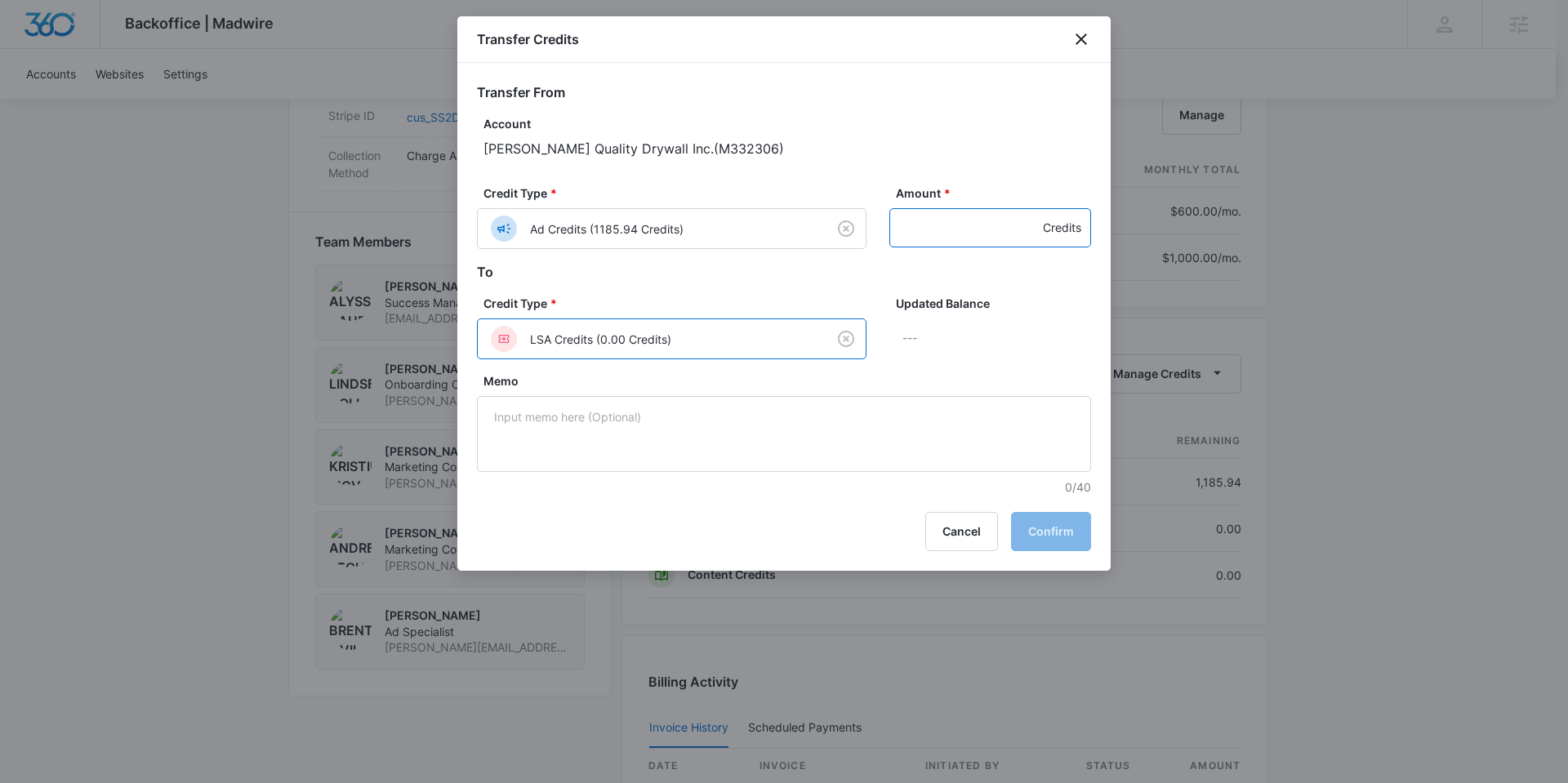
click at [917, 227] on input "Amount *" at bounding box center [990, 228] width 202 height 39
type input "1"
click at [866, 128] on p "Account" at bounding box center [786, 124] width 608 height 17
click at [1056, 528] on button "Confirm" at bounding box center [1050, 531] width 80 height 39
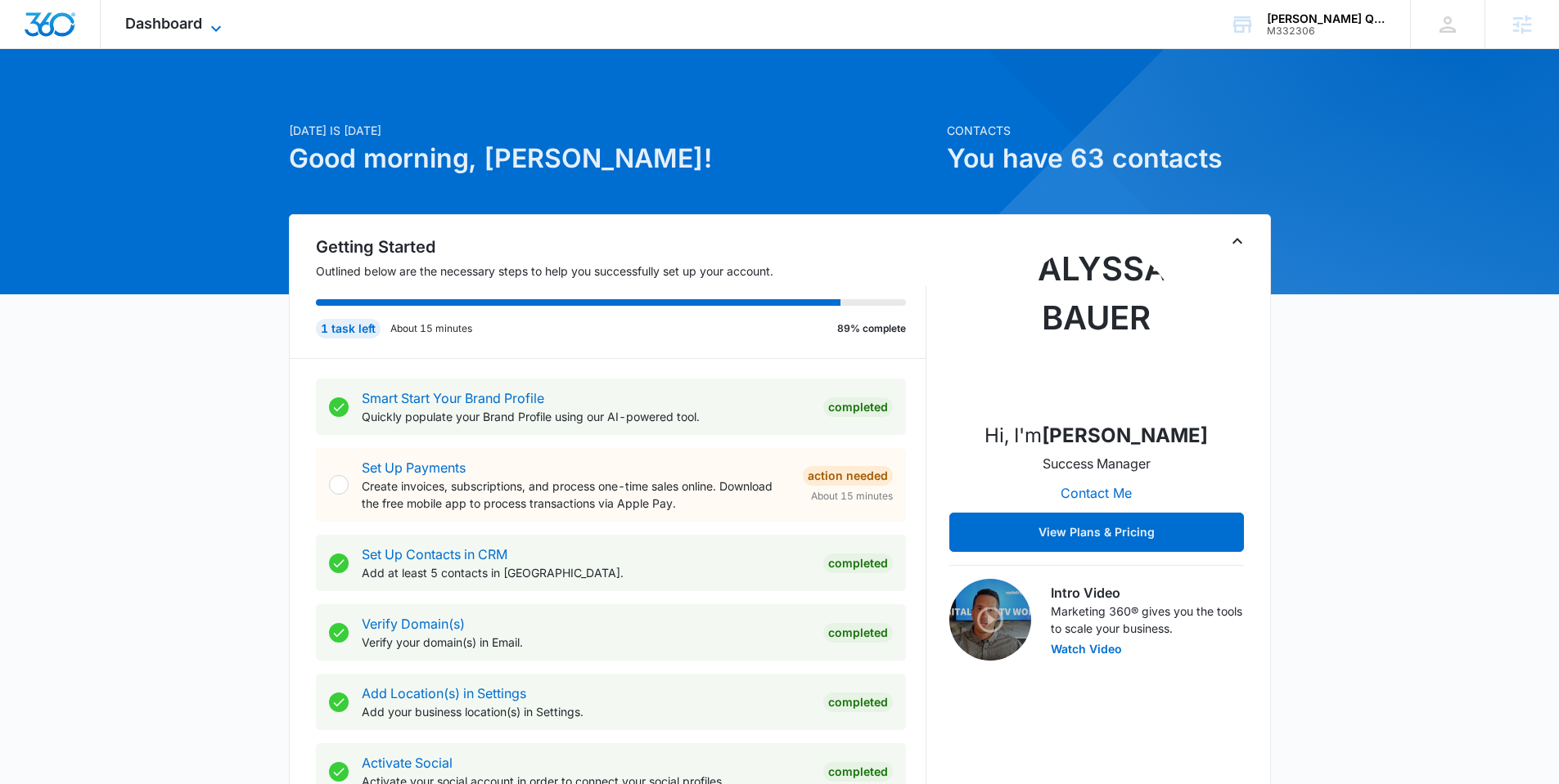
click at [201, 27] on span "Dashboard" at bounding box center [164, 23] width 77 height 17
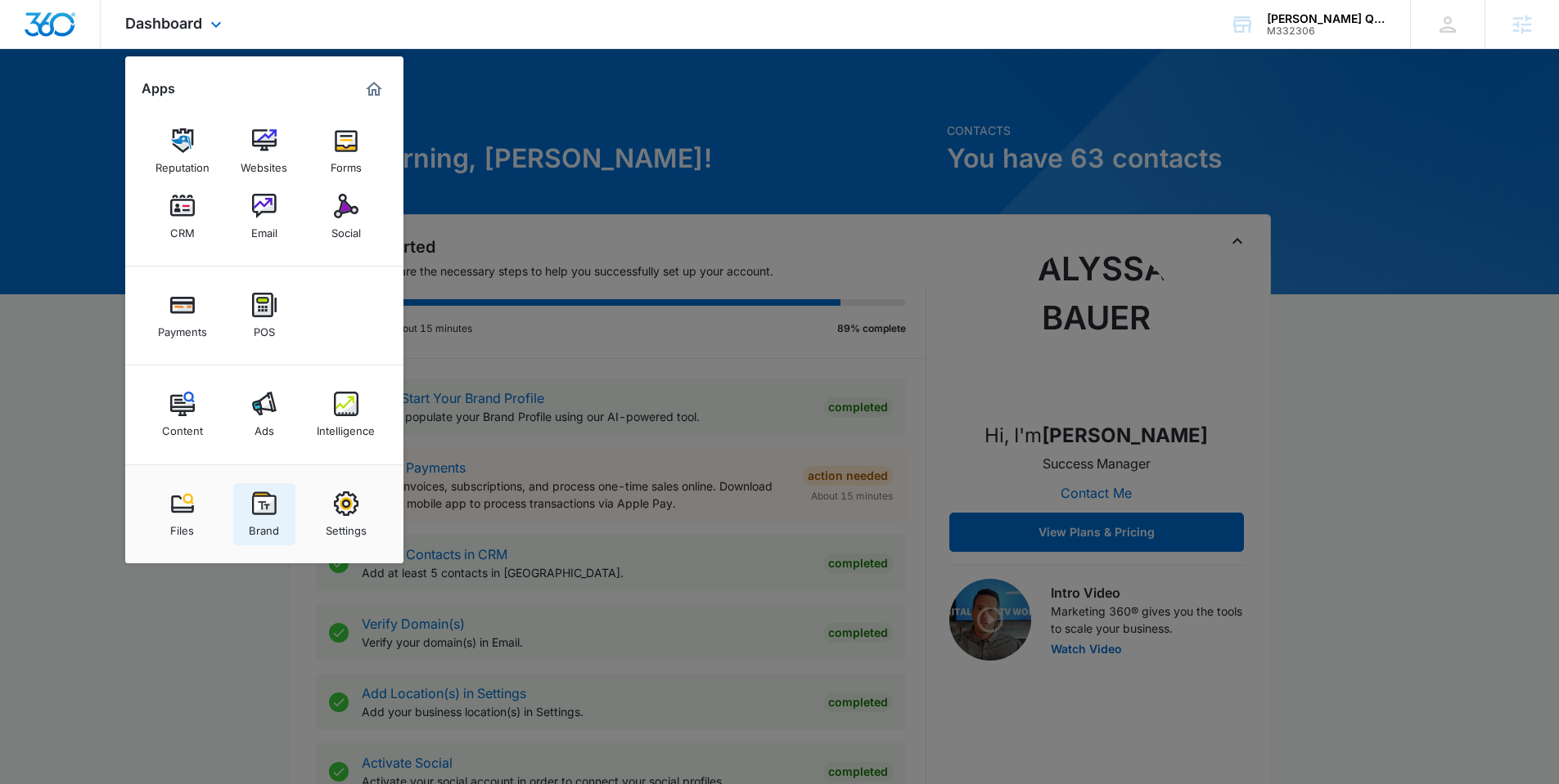
click at [274, 511] on img at bounding box center [265, 504] width 25 height 25
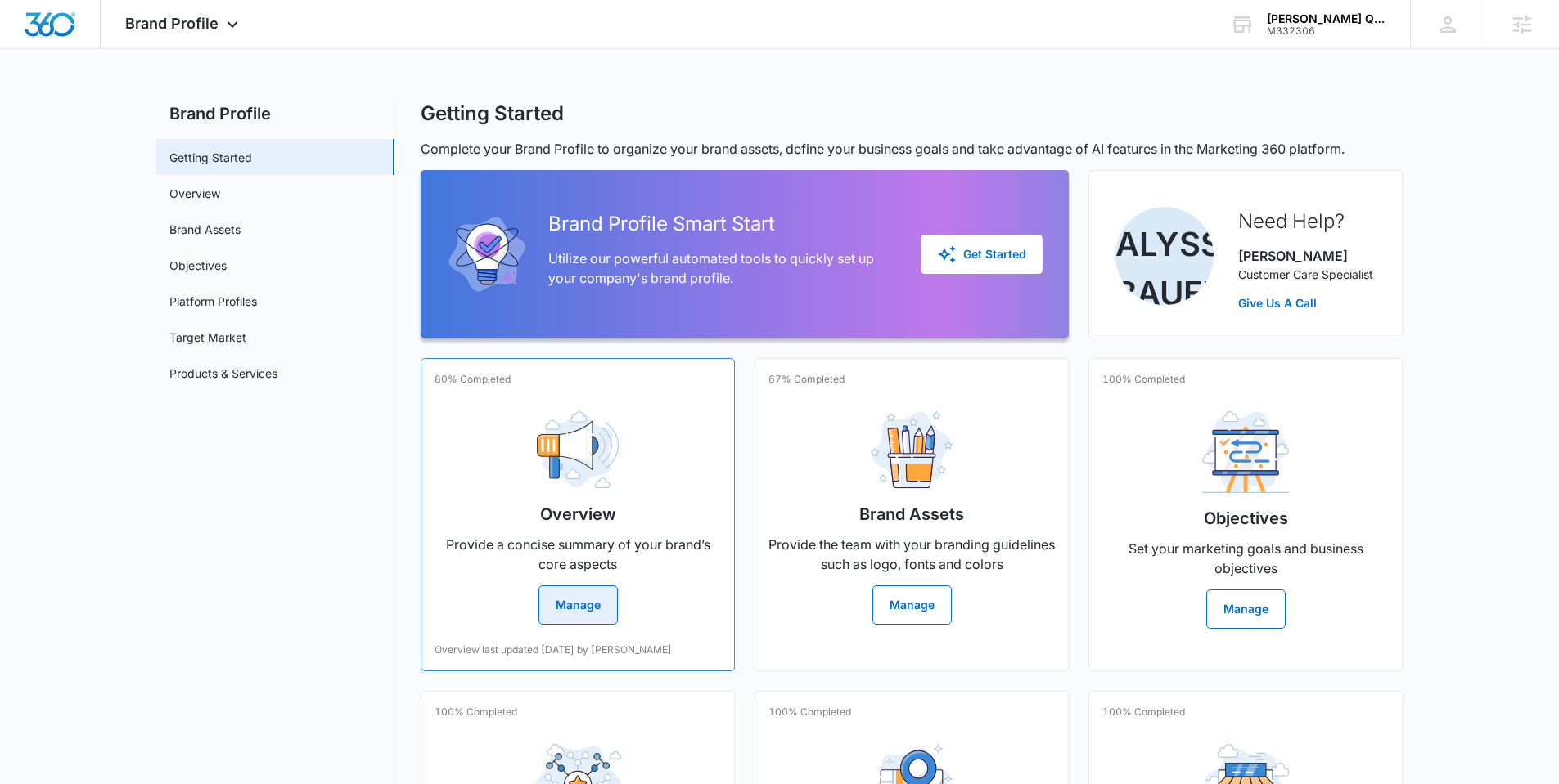
click at [585, 611] on button "Manage" at bounding box center [577, 605] width 79 height 39
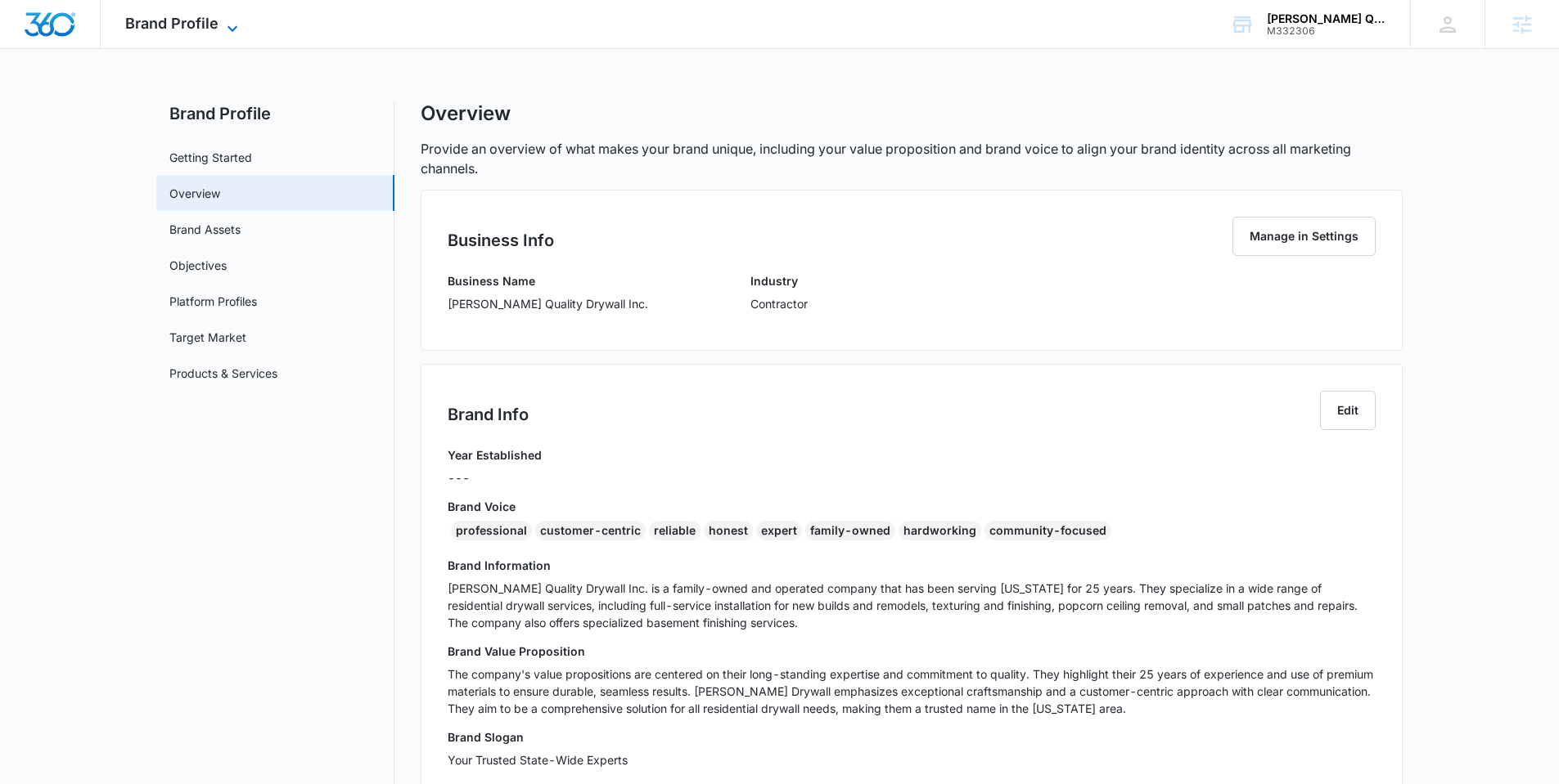
click at [192, 14] on span "Brand Profile" at bounding box center [171, 23] width 93 height 17
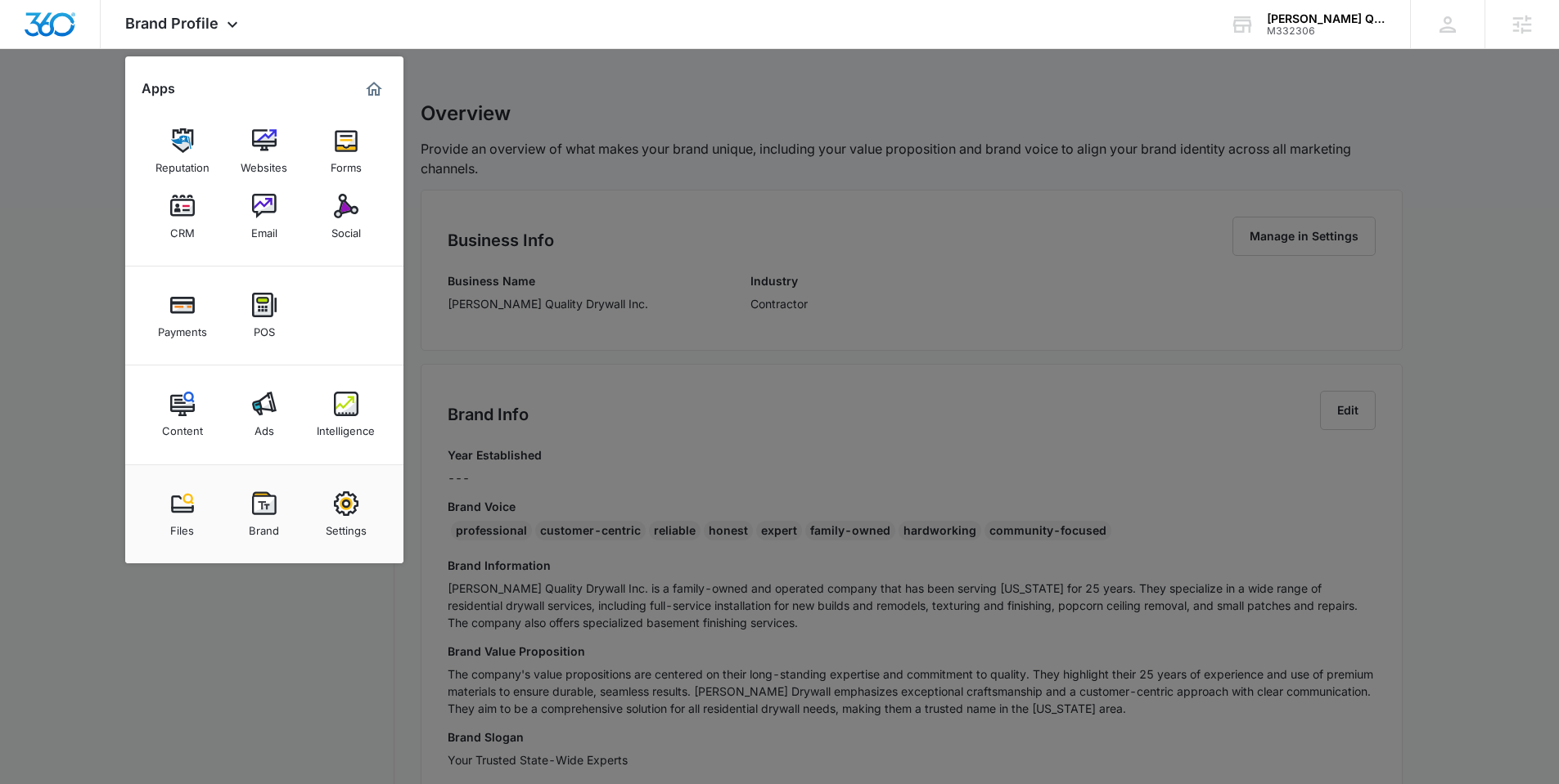
click at [358, 407] on link "Intelligence" at bounding box center [345, 415] width 63 height 63
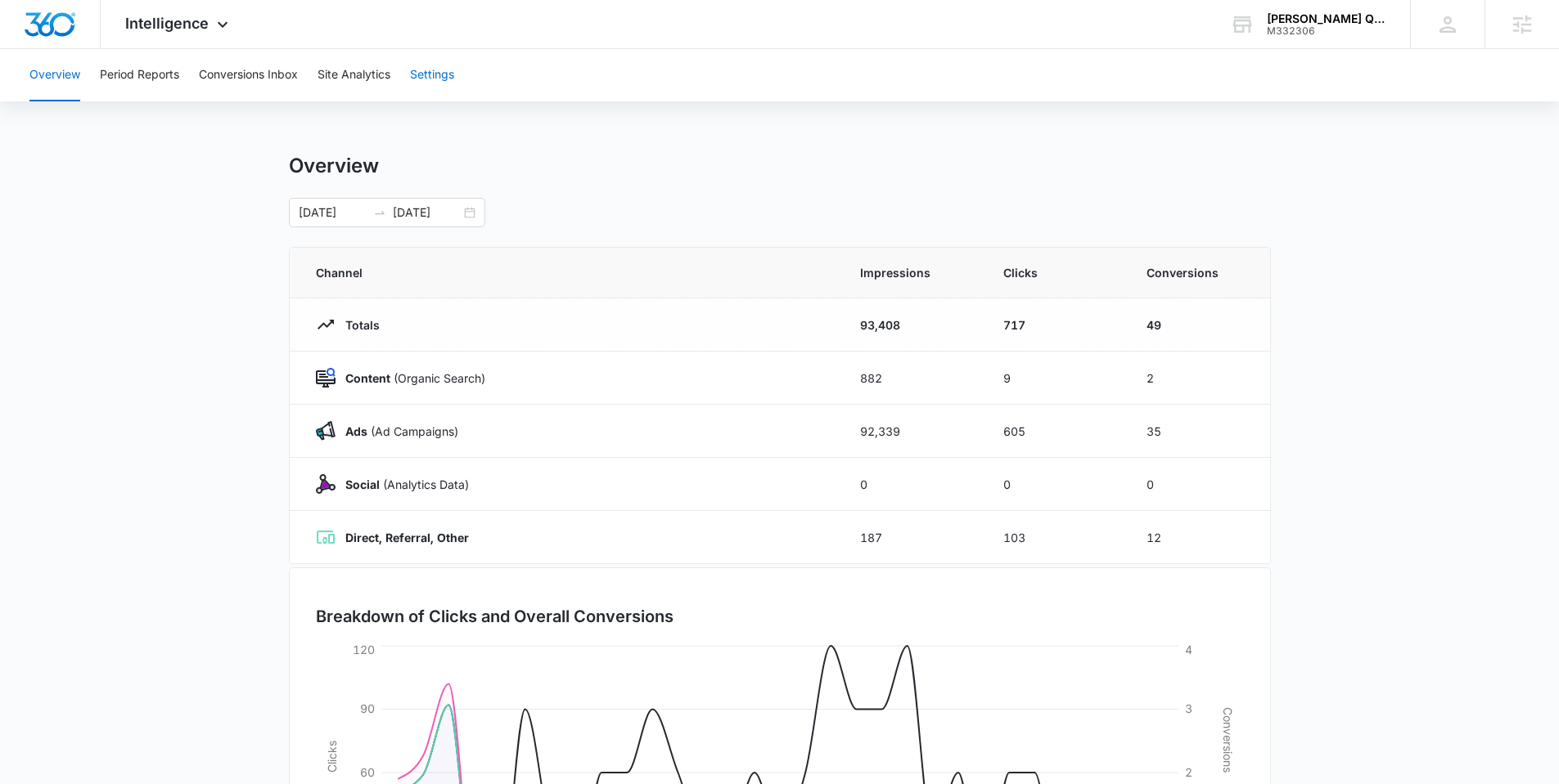
click at [434, 74] on button "Settings" at bounding box center [432, 75] width 44 height 52
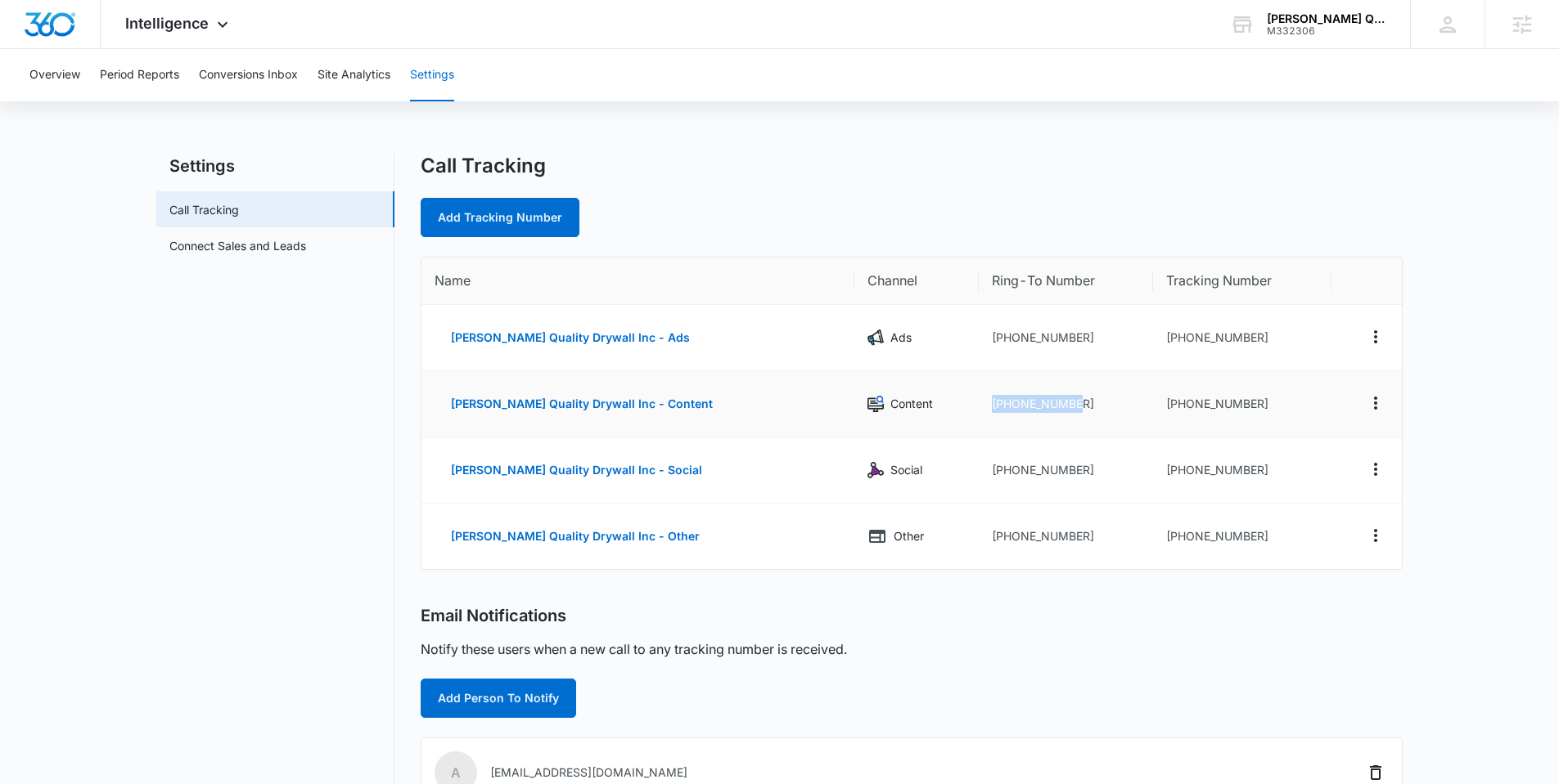
drag, startPoint x: 961, startPoint y: 405, endPoint x: 1052, endPoint y: 406, distance: 91.0
click at [1052, 406] on td "+13032108118" at bounding box center [1065, 404] width 174 height 66
click at [1308, 25] on div "M332306" at bounding box center [1326, 31] width 119 height 12
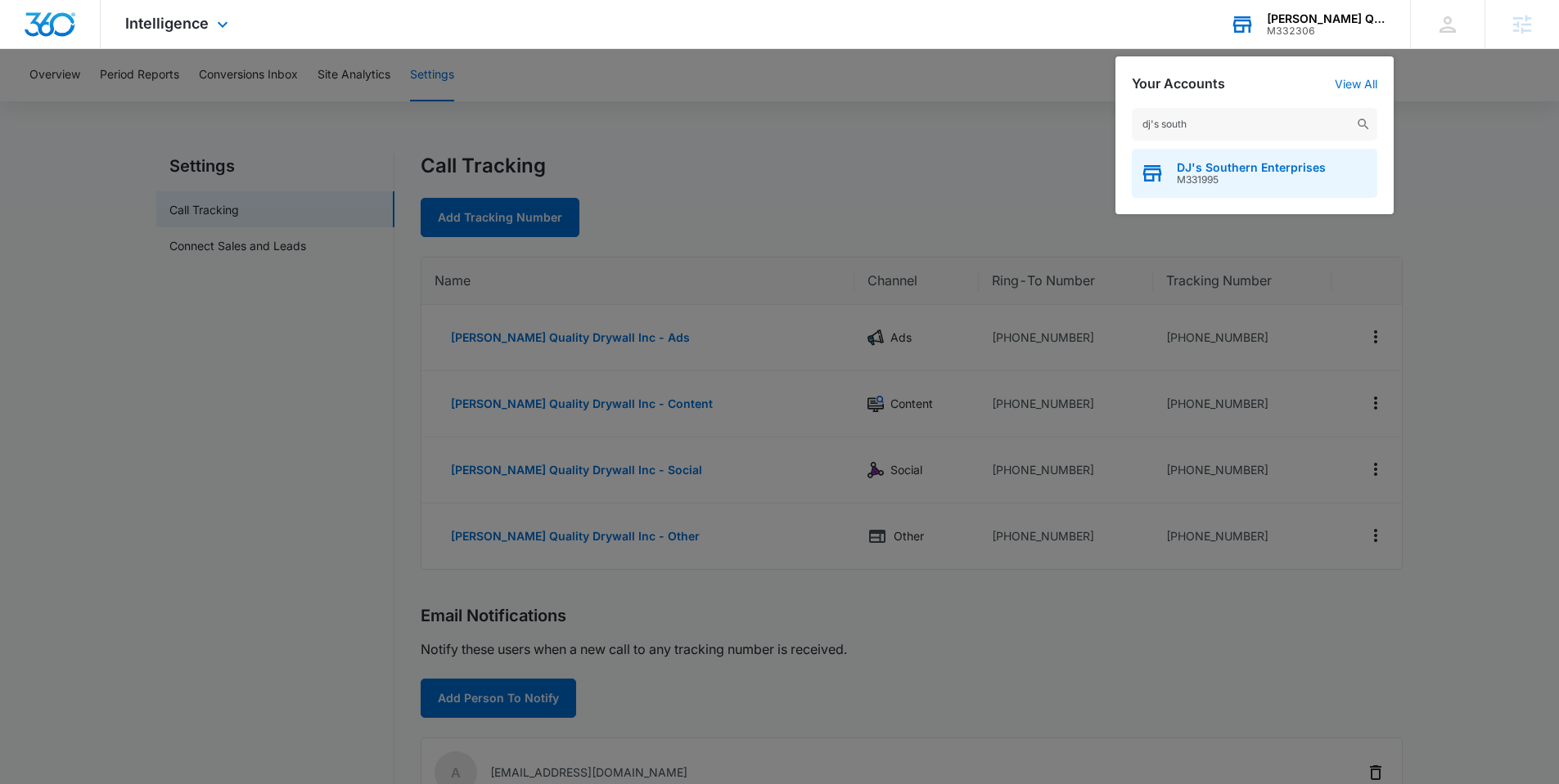
type input "dj's south"
click at [1238, 159] on div "DJ's Southern Enterprises M331995" at bounding box center [1254, 173] width 245 height 49
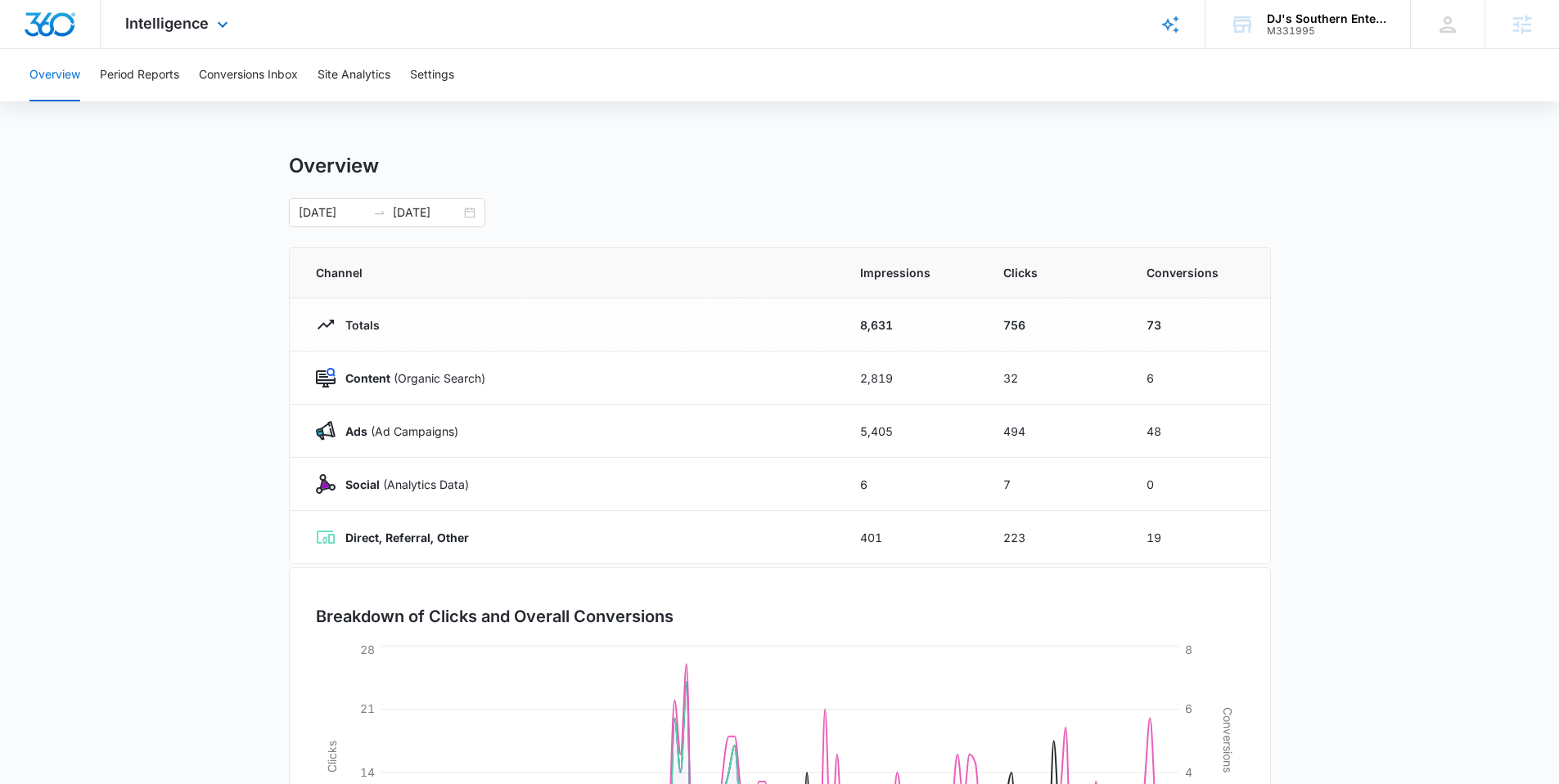
click at [181, 34] on div "Intelligence Apps Reputation Forms CRM Email Social Payments POS Content Ads In…" at bounding box center [179, 24] width 156 height 48
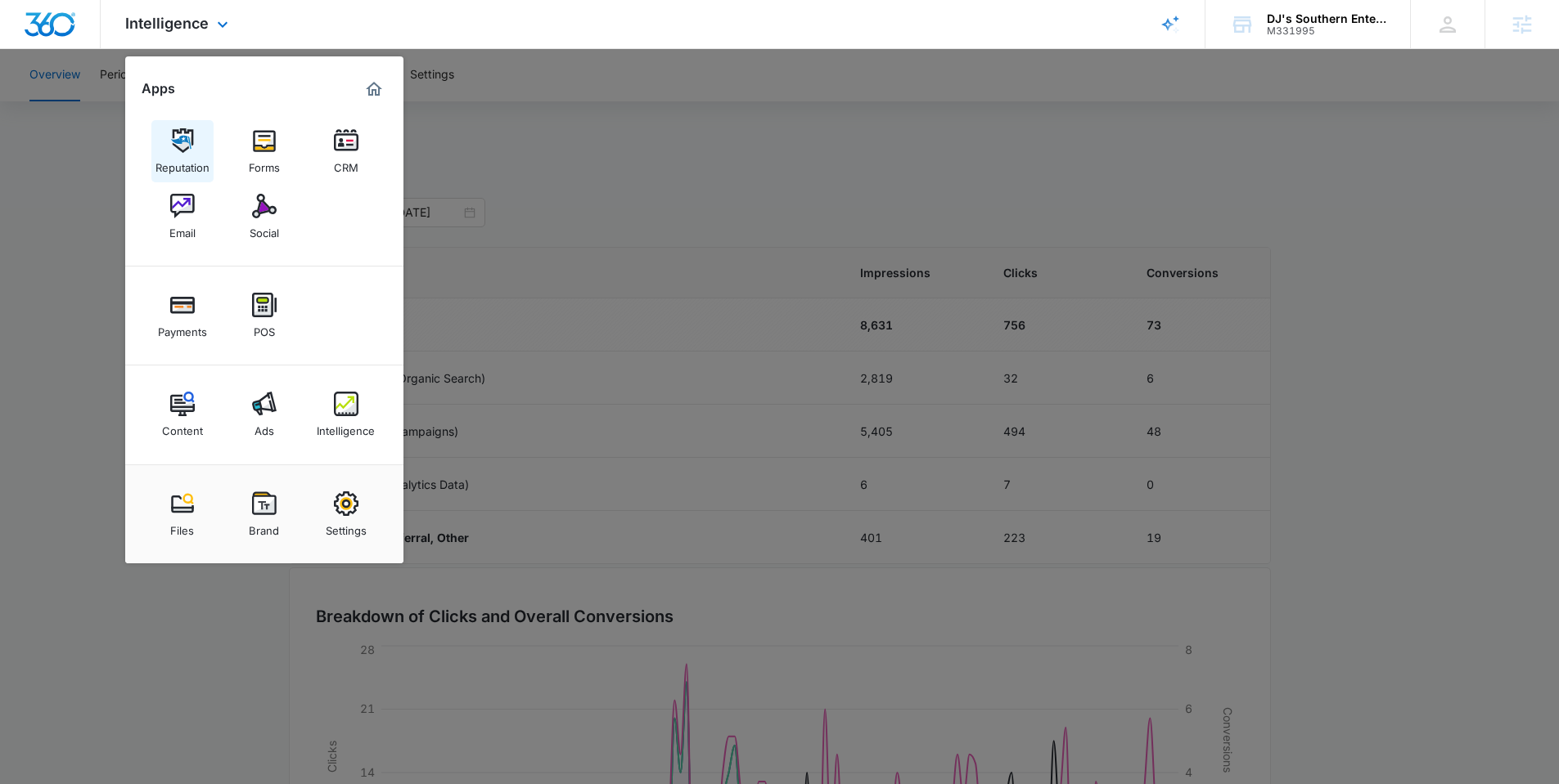
click at [173, 133] on img at bounding box center [183, 140] width 25 height 25
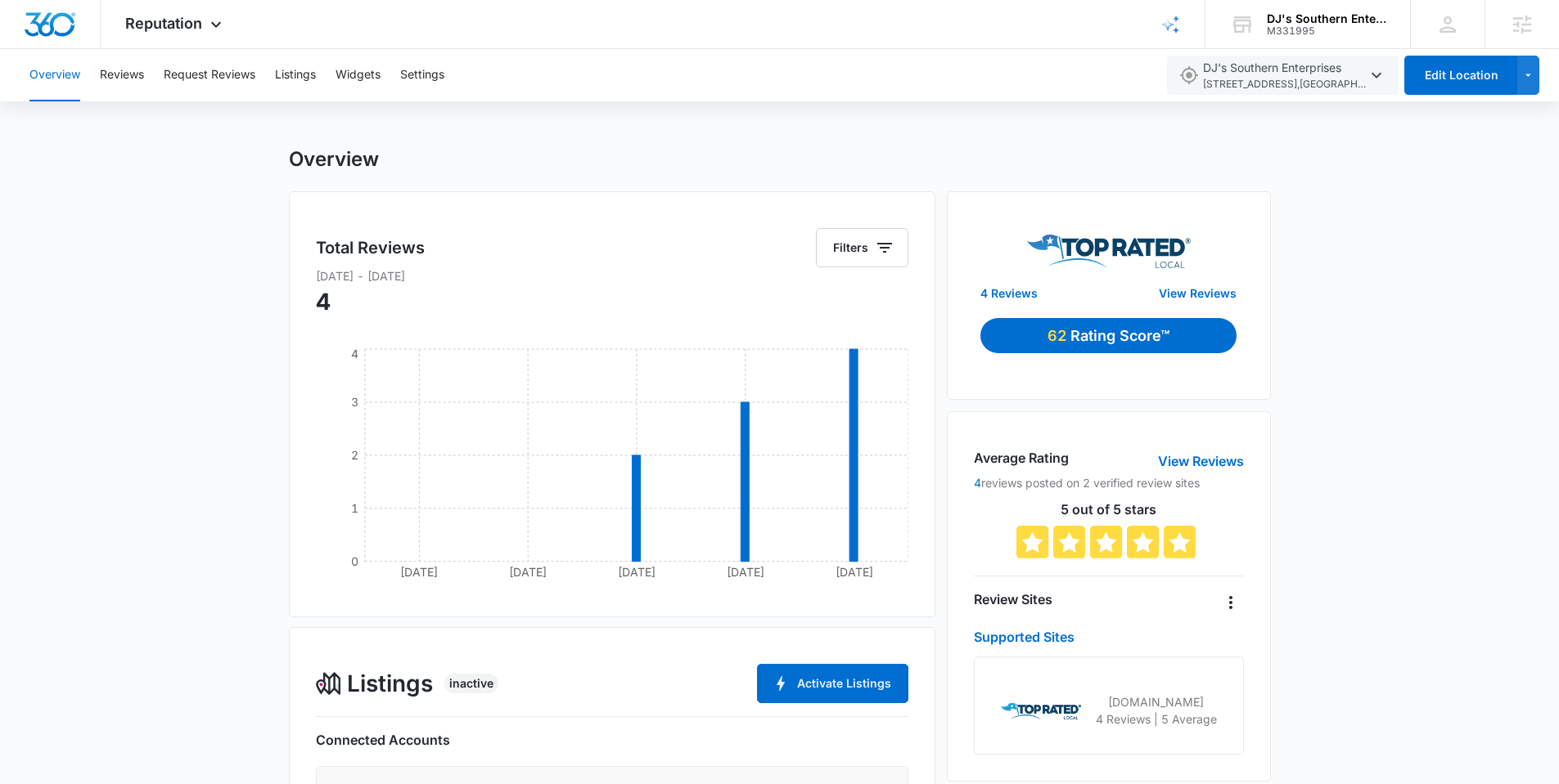
scroll to position [309, 0]
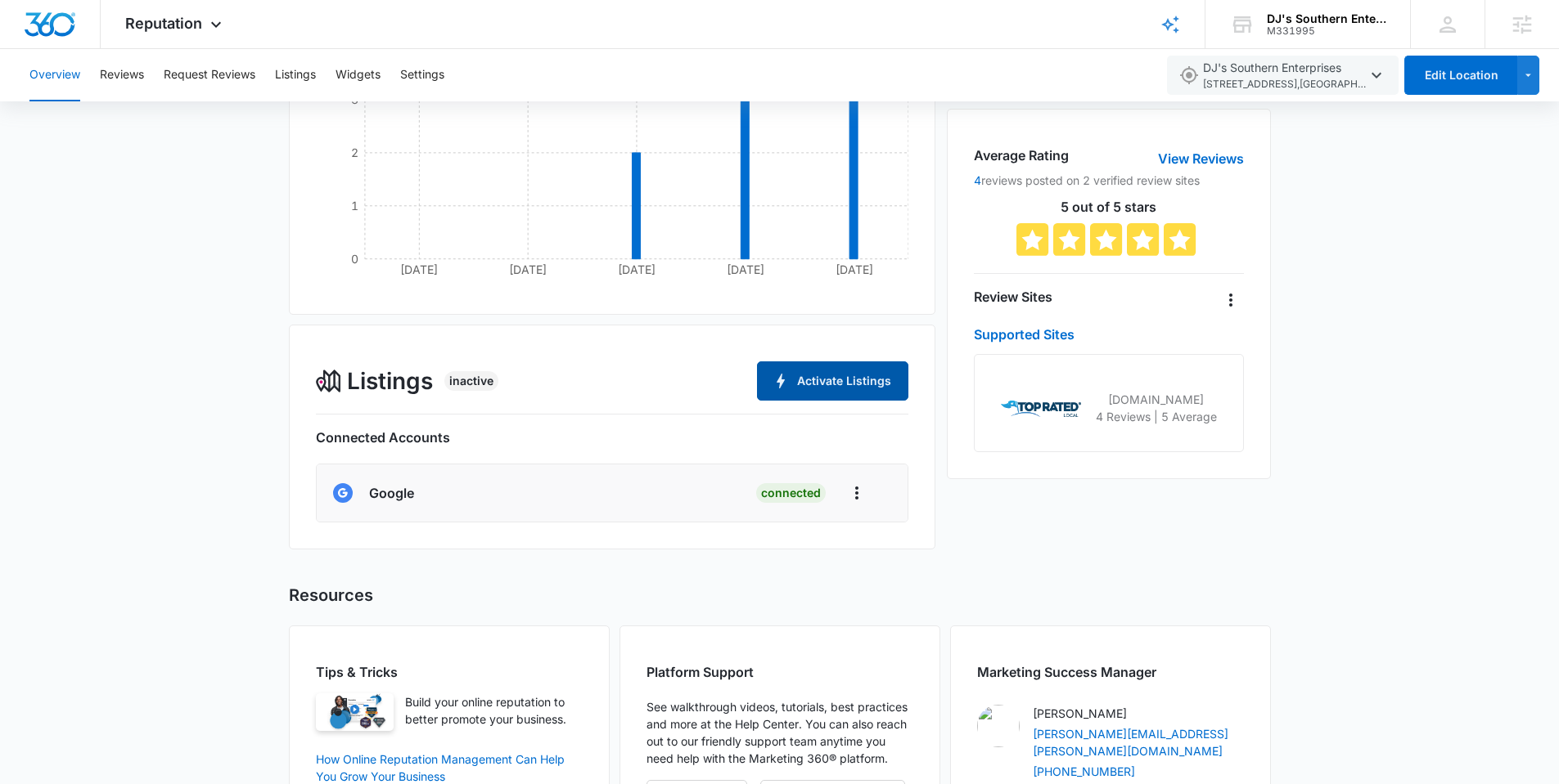
click at [828, 380] on button "Activate Listings" at bounding box center [831, 381] width 151 height 39
click at [300, 72] on button "Listings" at bounding box center [295, 75] width 41 height 52
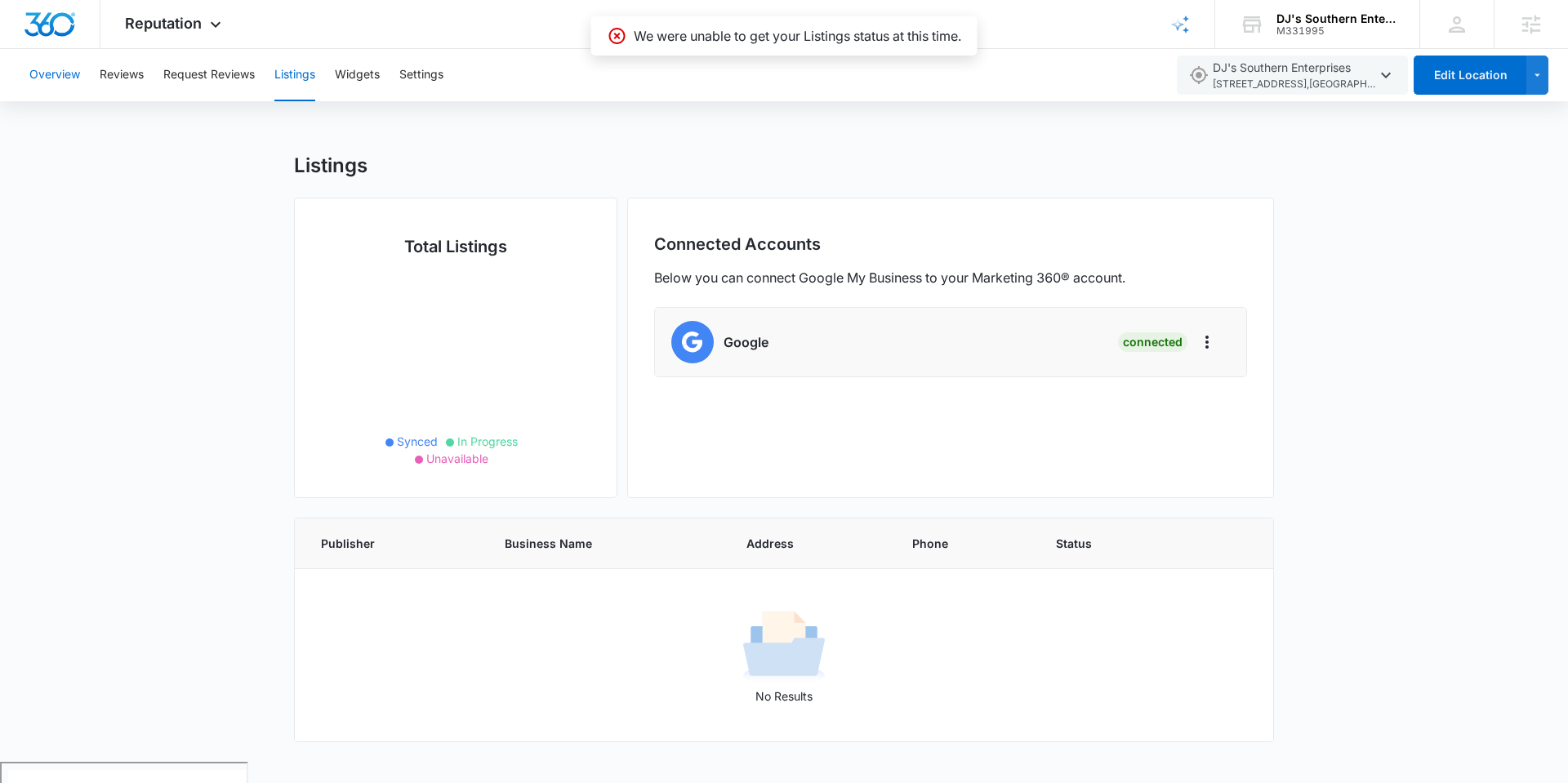
click at [70, 74] on button "Overview" at bounding box center [55, 75] width 51 height 52
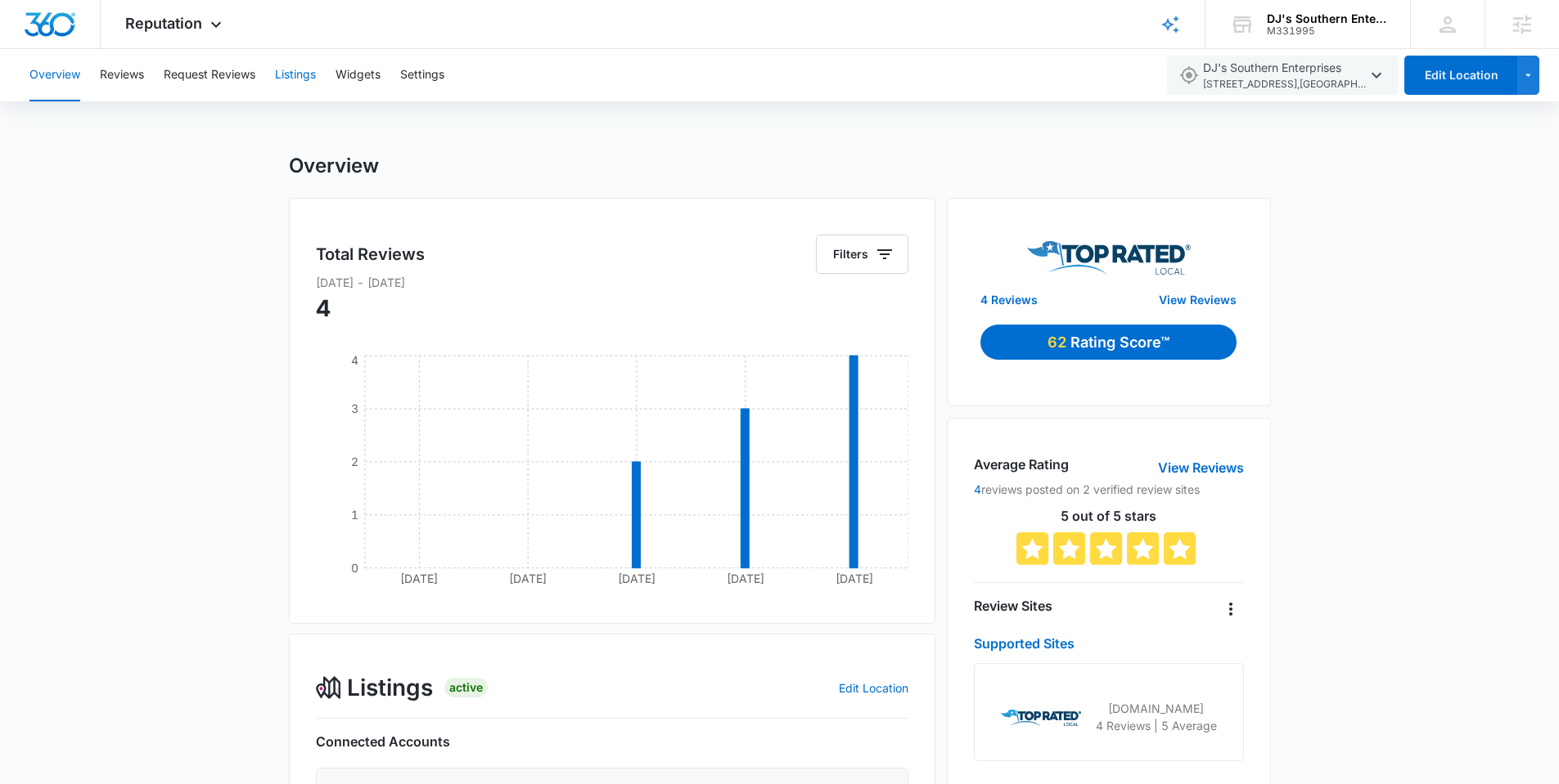
click at [294, 72] on button "Listings" at bounding box center [295, 75] width 41 height 52
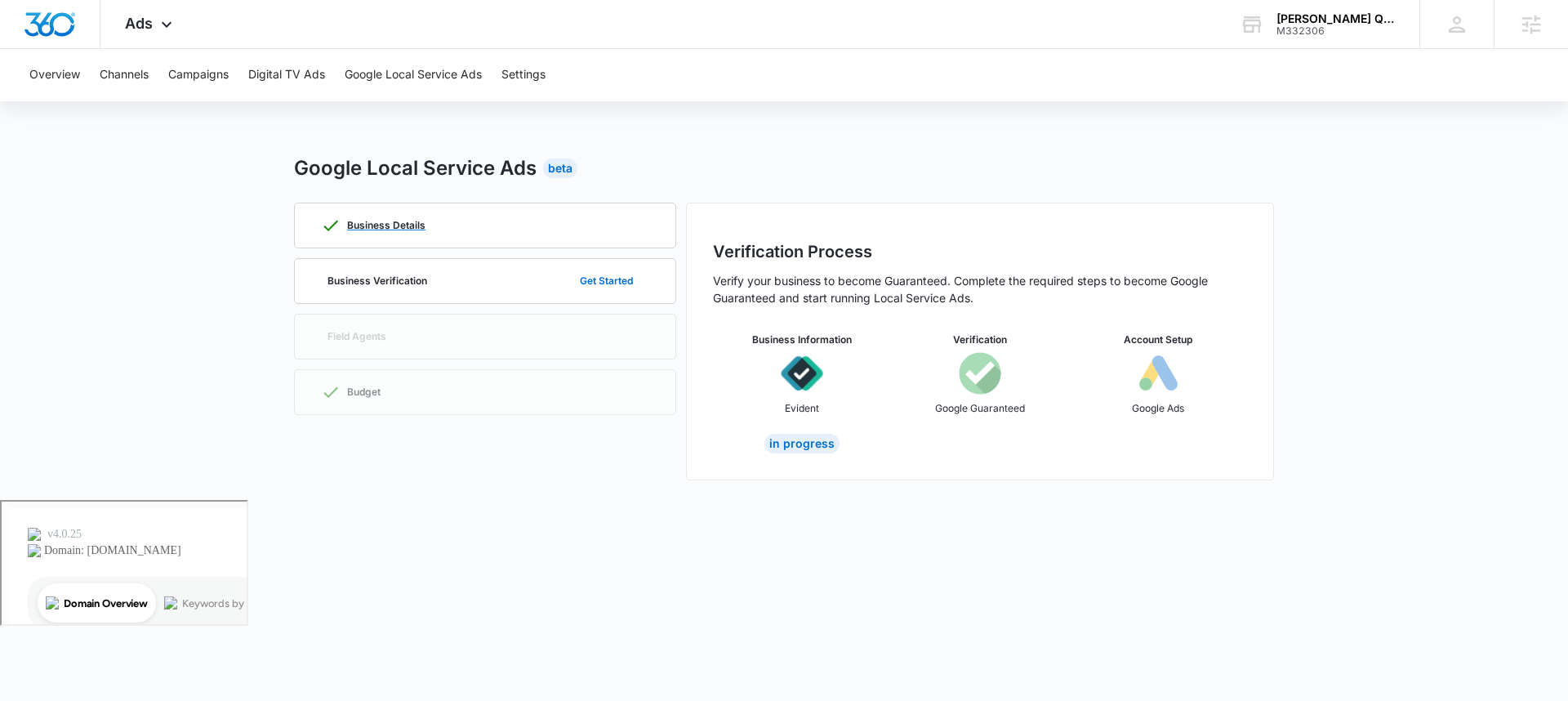
click at [409, 221] on p "Business Details" at bounding box center [386, 226] width 79 height 10
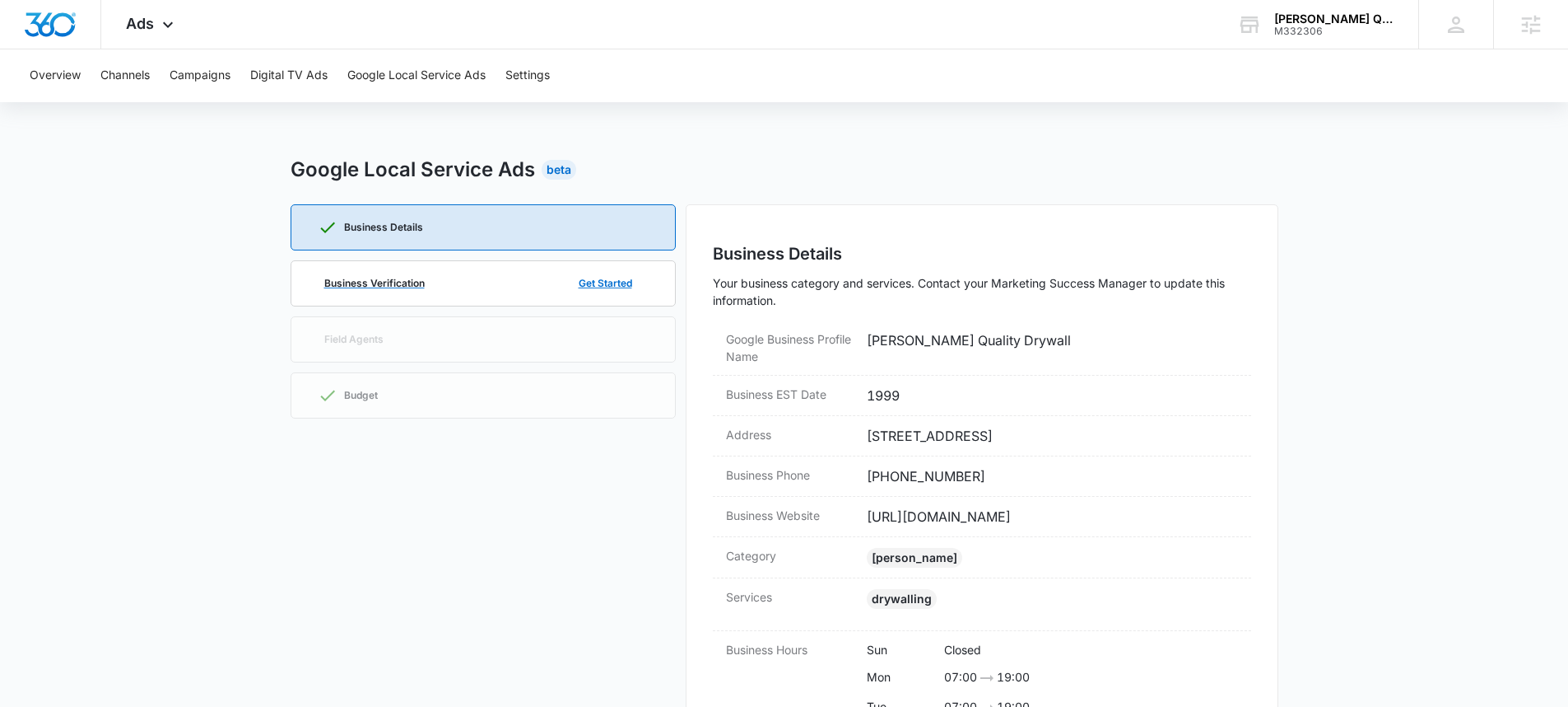
click at [420, 278] on p "Business Verification" at bounding box center [375, 283] width 101 height 10
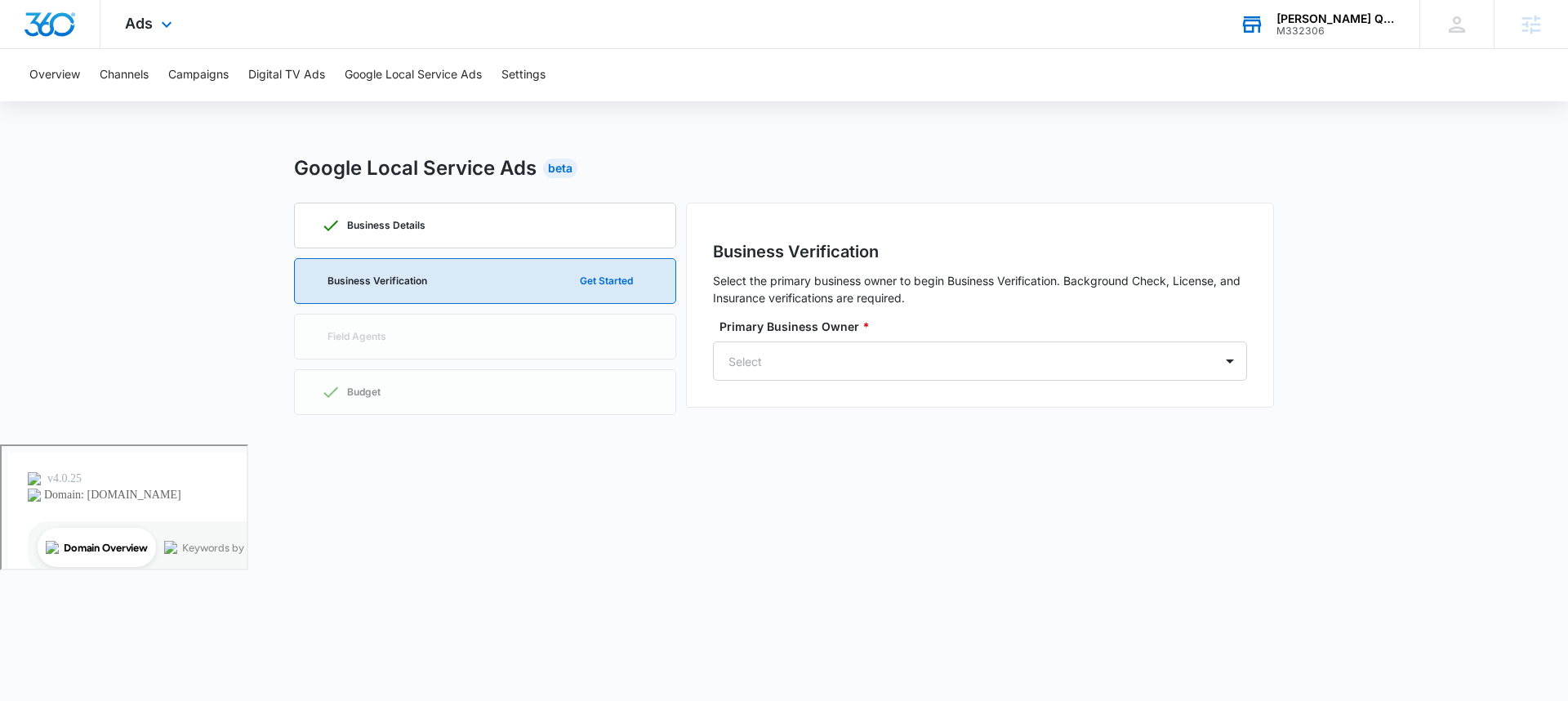
click at [1305, 29] on div "M332306" at bounding box center [1336, 31] width 119 height 12
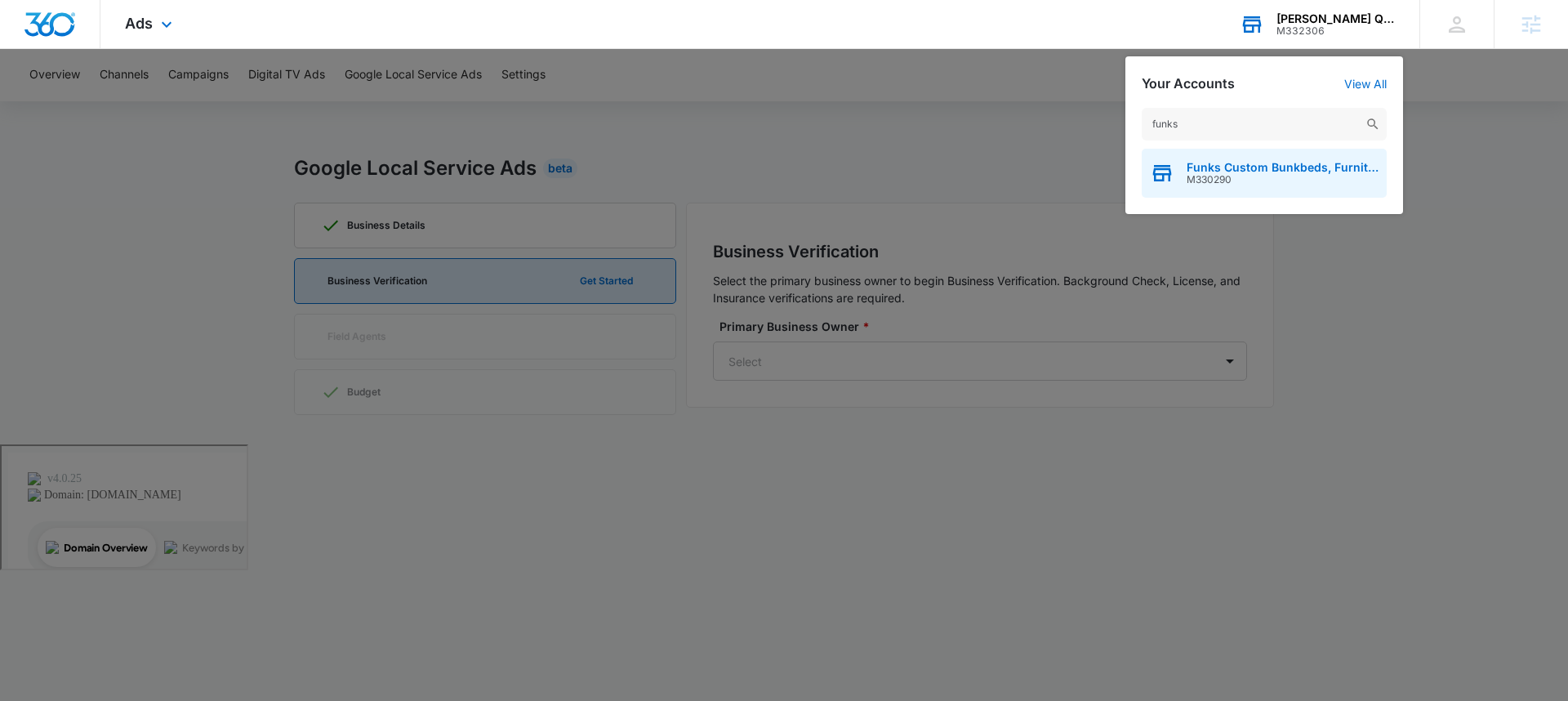
type input "funks"
click at [1264, 169] on span "Funks Custom Bunkbeds, Furniture & Sawmill" at bounding box center [1282, 168] width 192 height 13
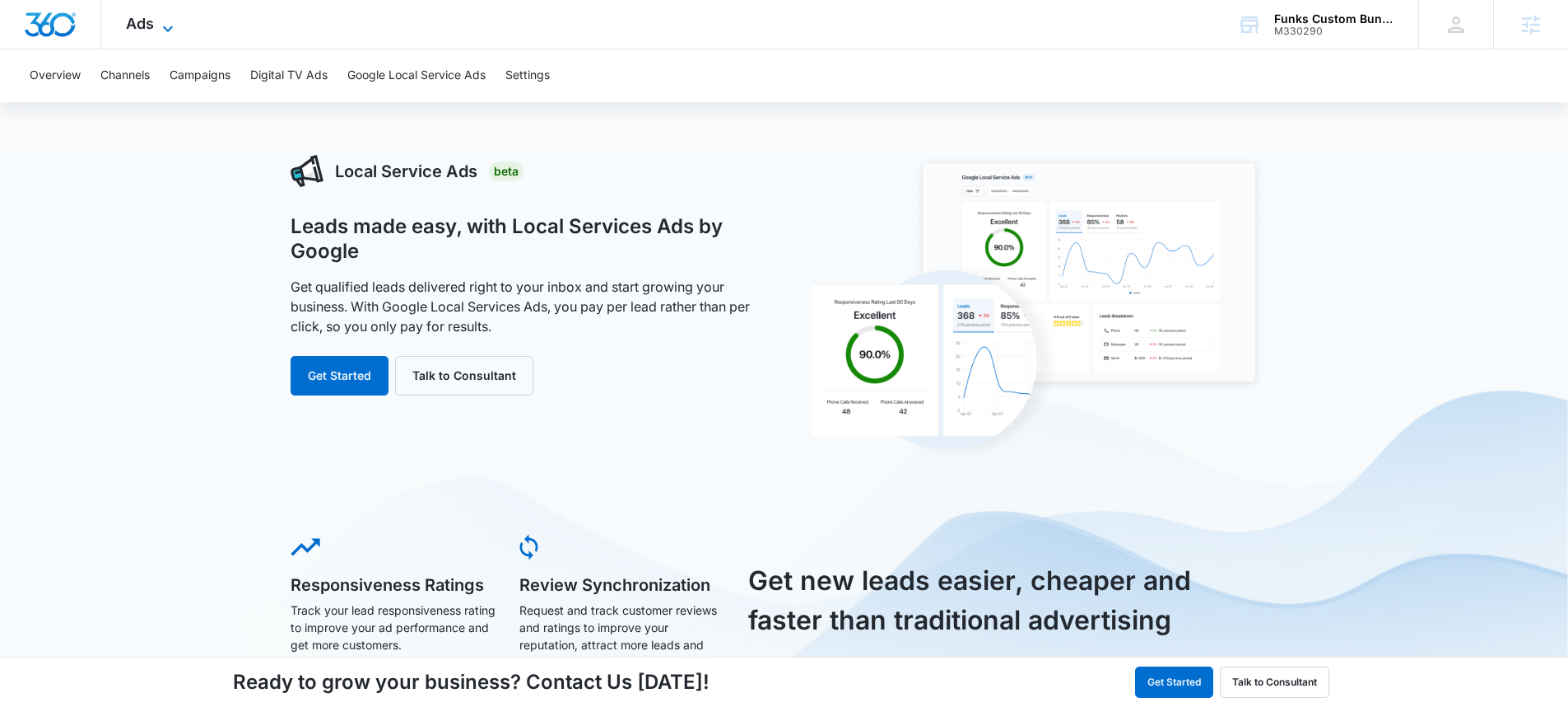
click at [149, 22] on span "Ads" at bounding box center [139, 23] width 28 height 17
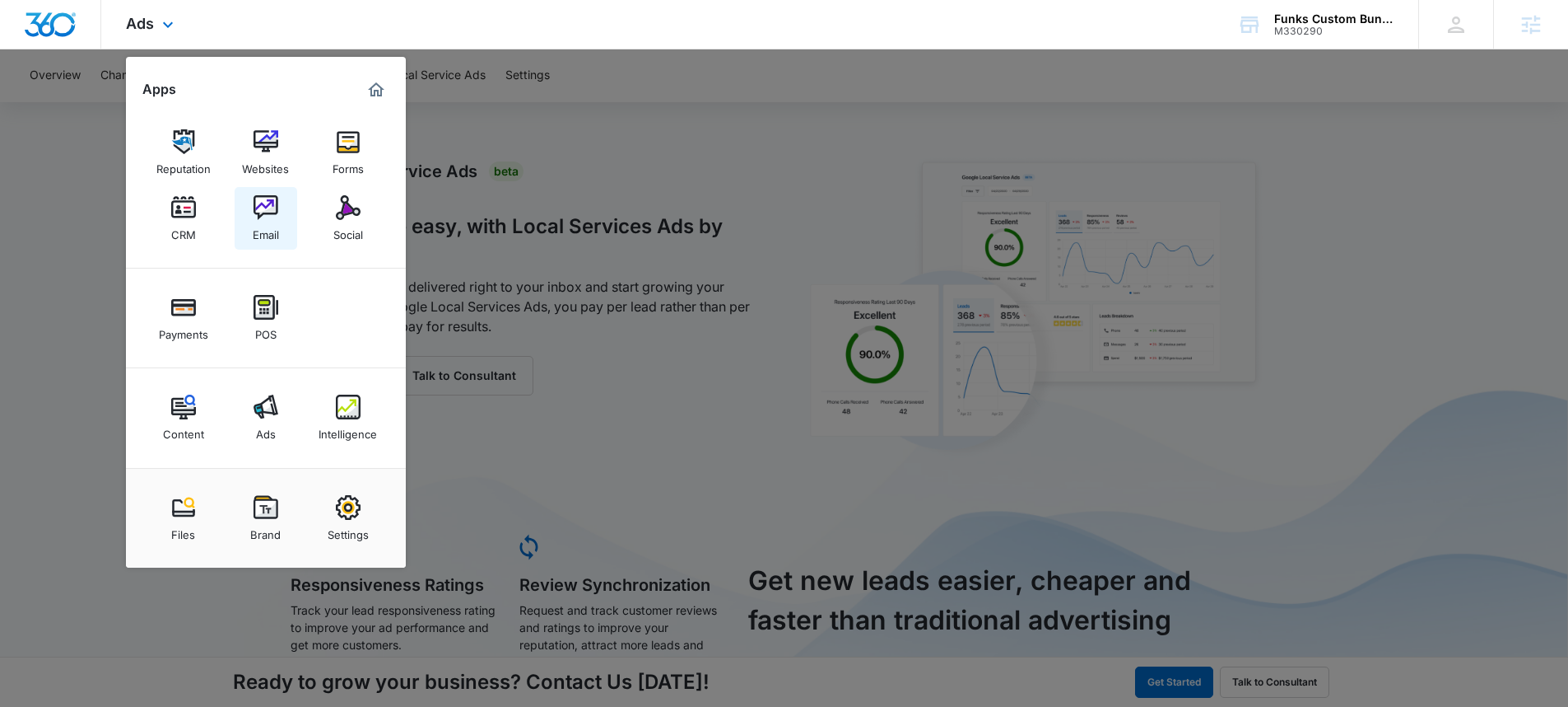
click at [267, 216] on img at bounding box center [266, 208] width 25 height 25
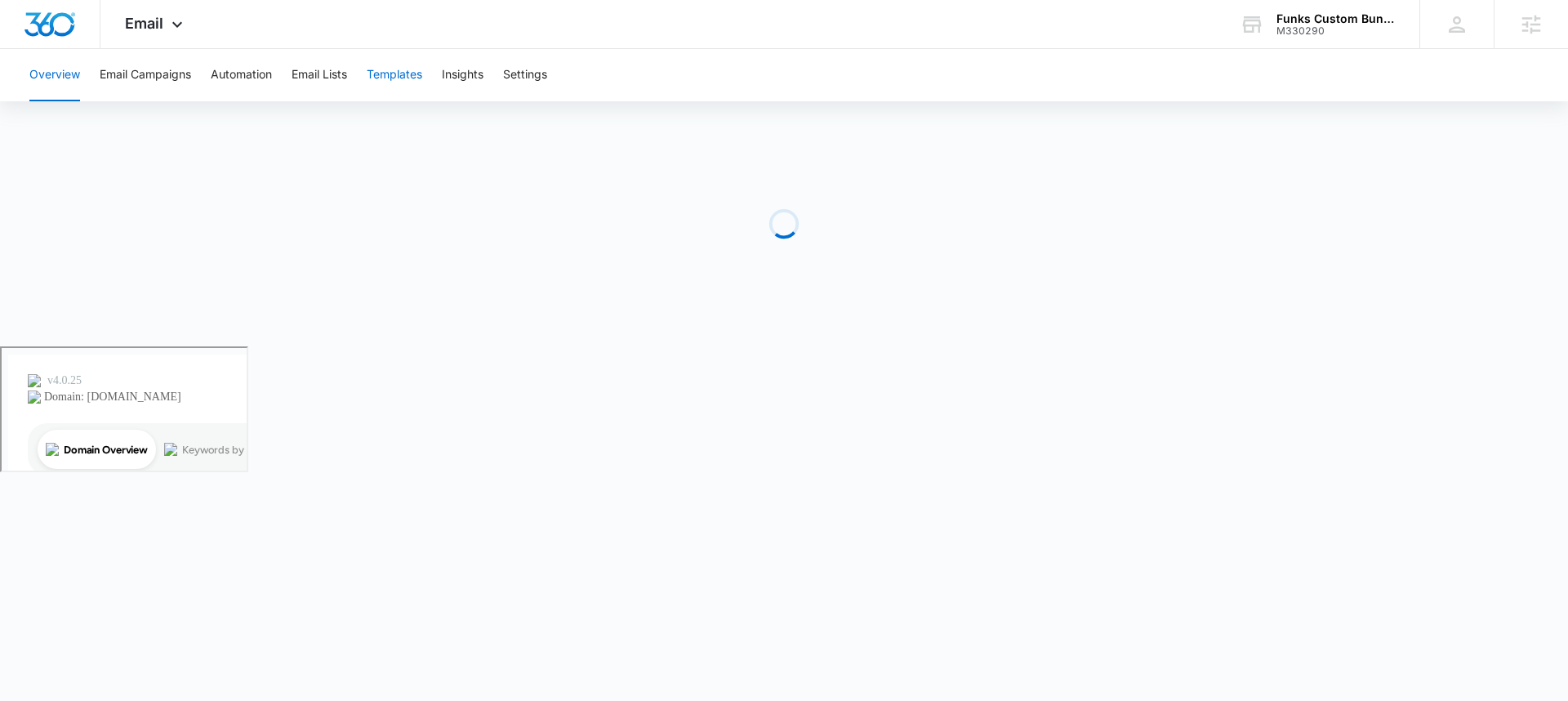
click at [397, 70] on button "Templates" at bounding box center [395, 75] width 56 height 52
click at [238, 35] on div "Email Apps Reputation Websites Forms CRM Email Social Payments POS Content Ads …" at bounding box center [784, 24] width 1568 height 49
click at [335, 74] on button "Email Lists" at bounding box center [320, 75] width 56 height 52
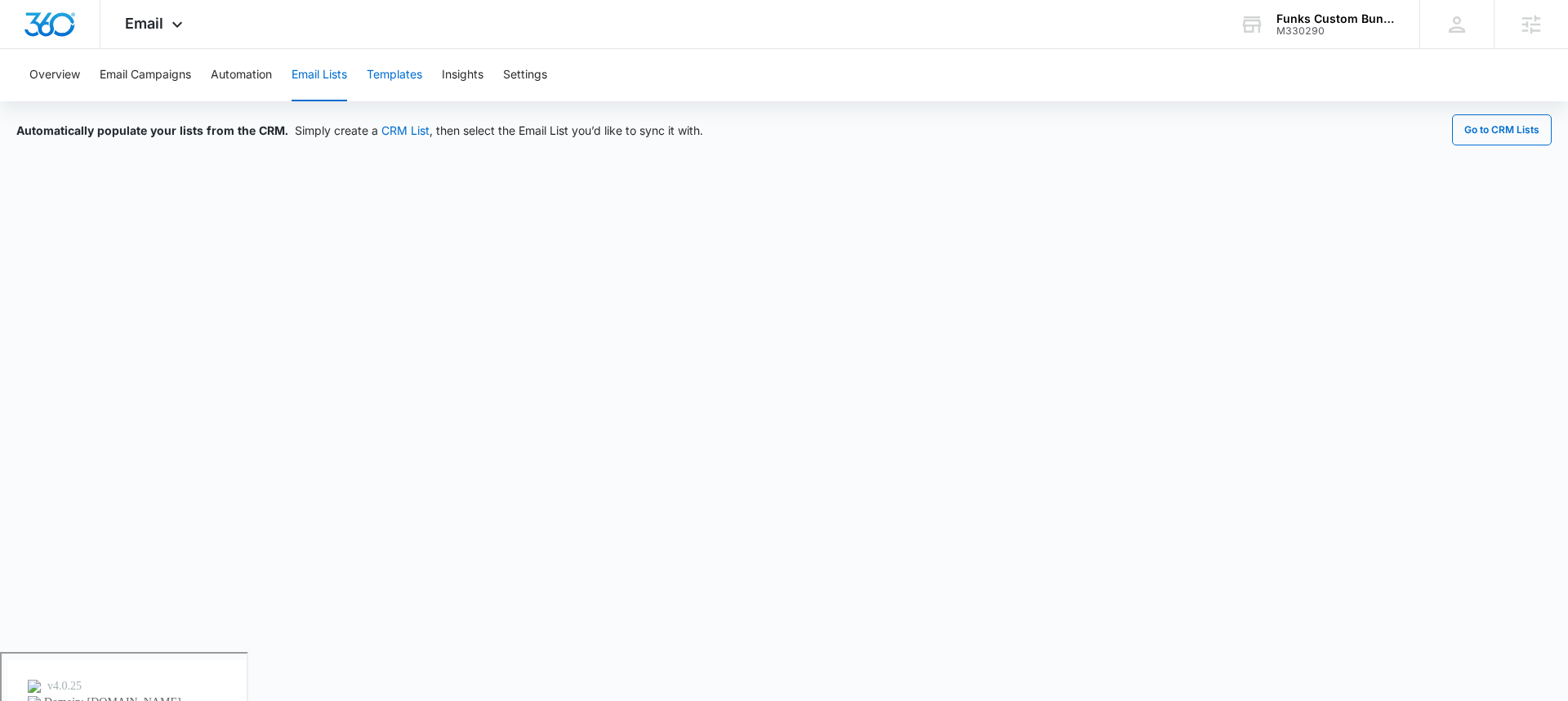
click at [411, 71] on button "Templates" at bounding box center [395, 75] width 56 height 52
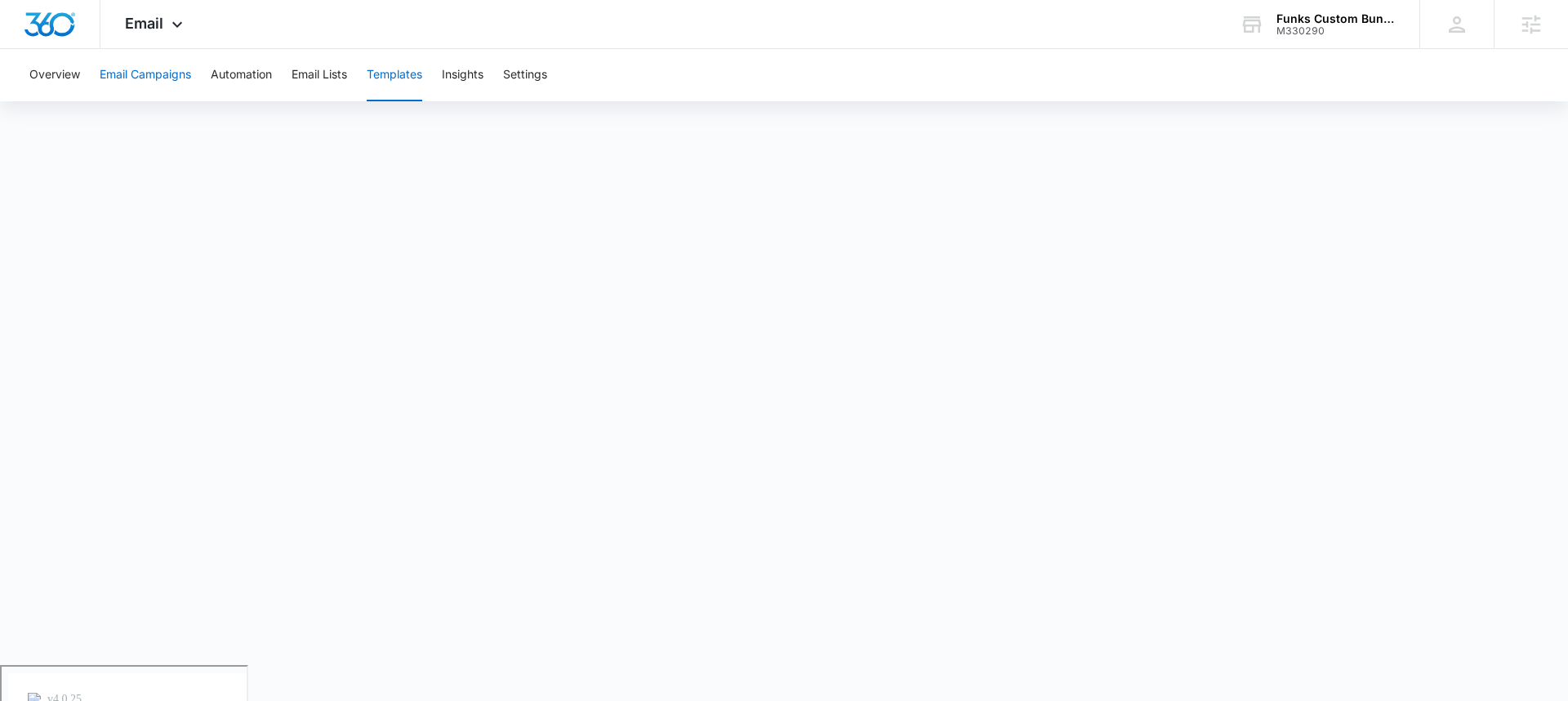
click at [150, 72] on button "Email Campaigns" at bounding box center [145, 75] width 91 height 52
click at [233, 69] on button "Automation" at bounding box center [241, 75] width 61 height 52
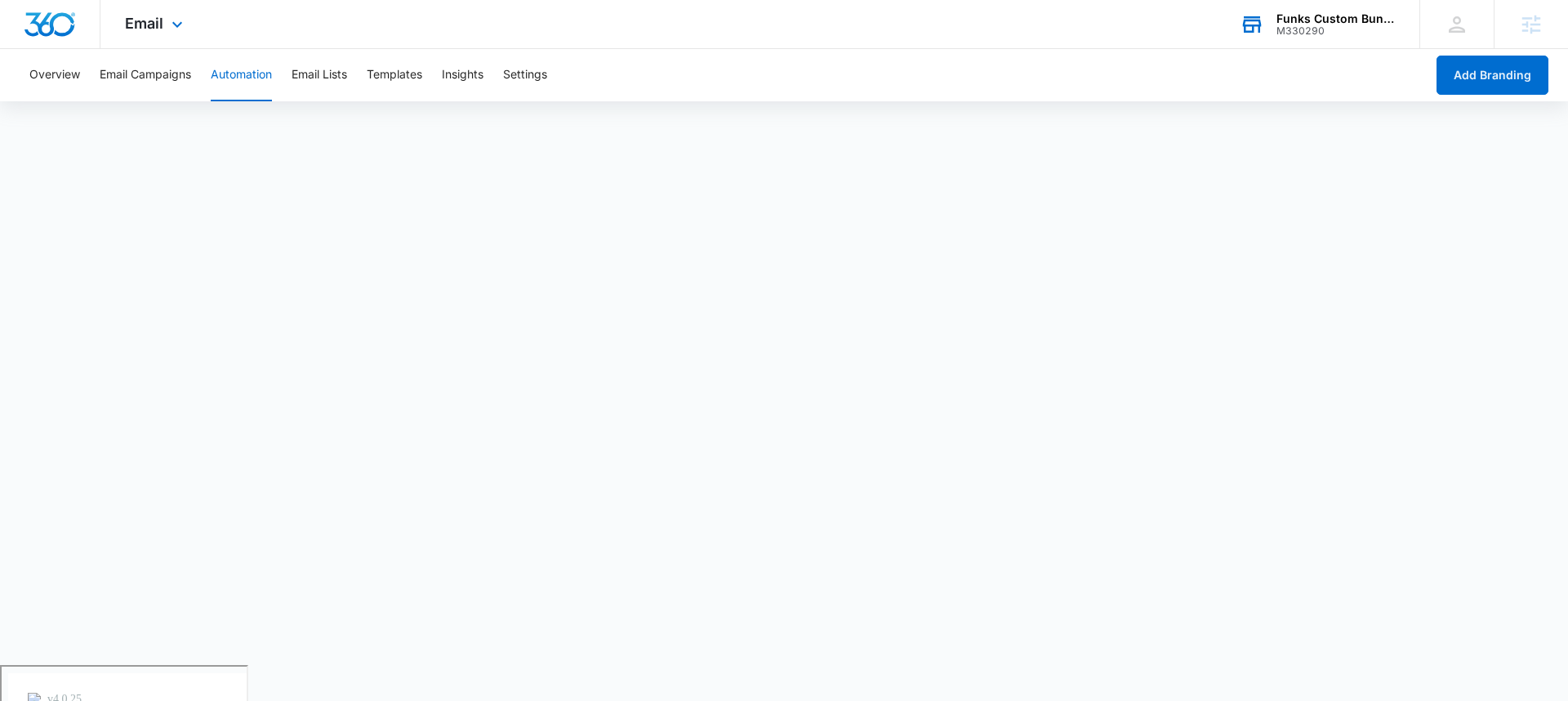
click at [1333, 12] on div "Funks Custom Bunkbeds, Furniture & Sawmill" at bounding box center [1336, 19] width 119 height 13
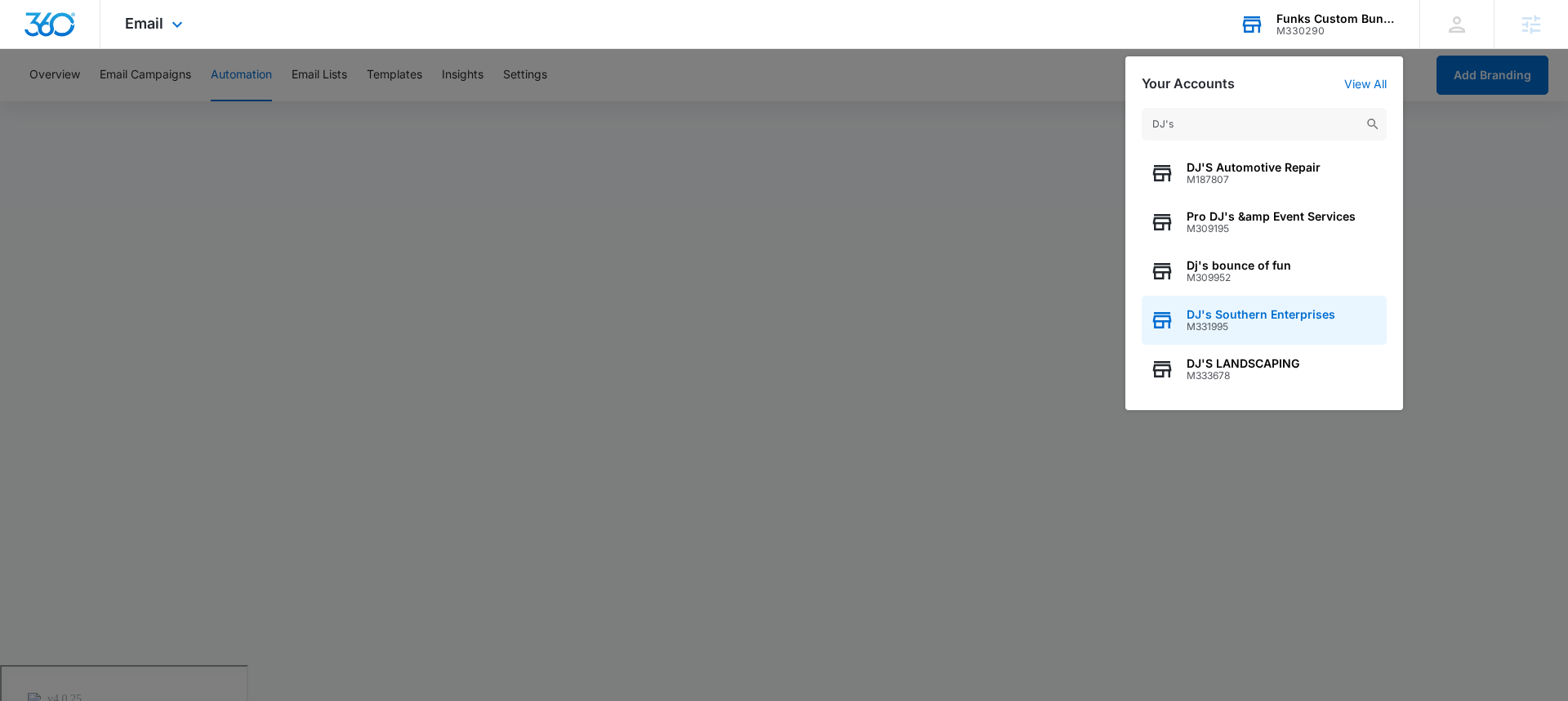
type input "DJ's"
click at [1245, 299] on div "DJ's Southern Enterprises M331995" at bounding box center [1264, 320] width 245 height 49
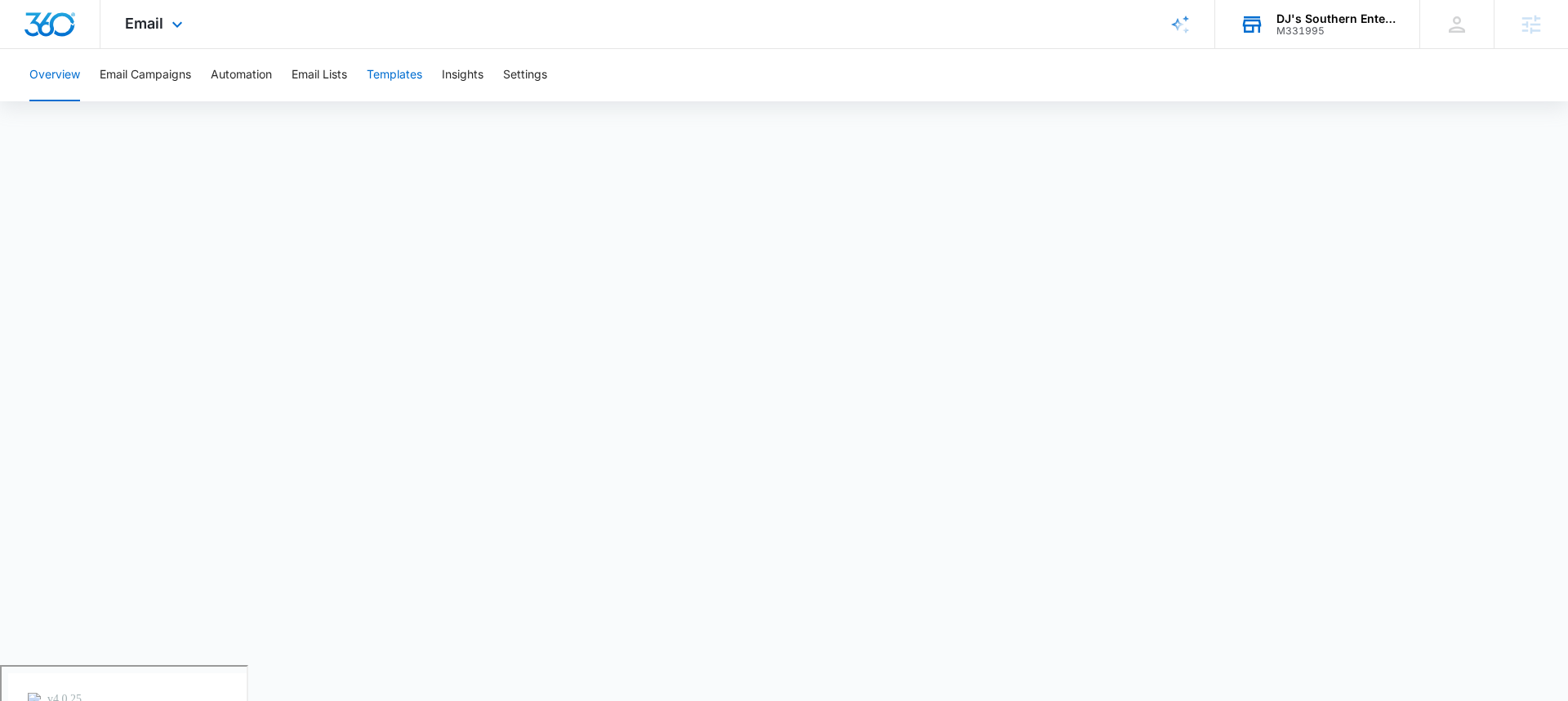
click at [400, 70] on button "Templates" at bounding box center [395, 75] width 56 height 52
click at [157, 34] on div "Email Apps Reputation Forms CRM Email Social Payments POS Content Ads Intellige…" at bounding box center [157, 24] width 111 height 48
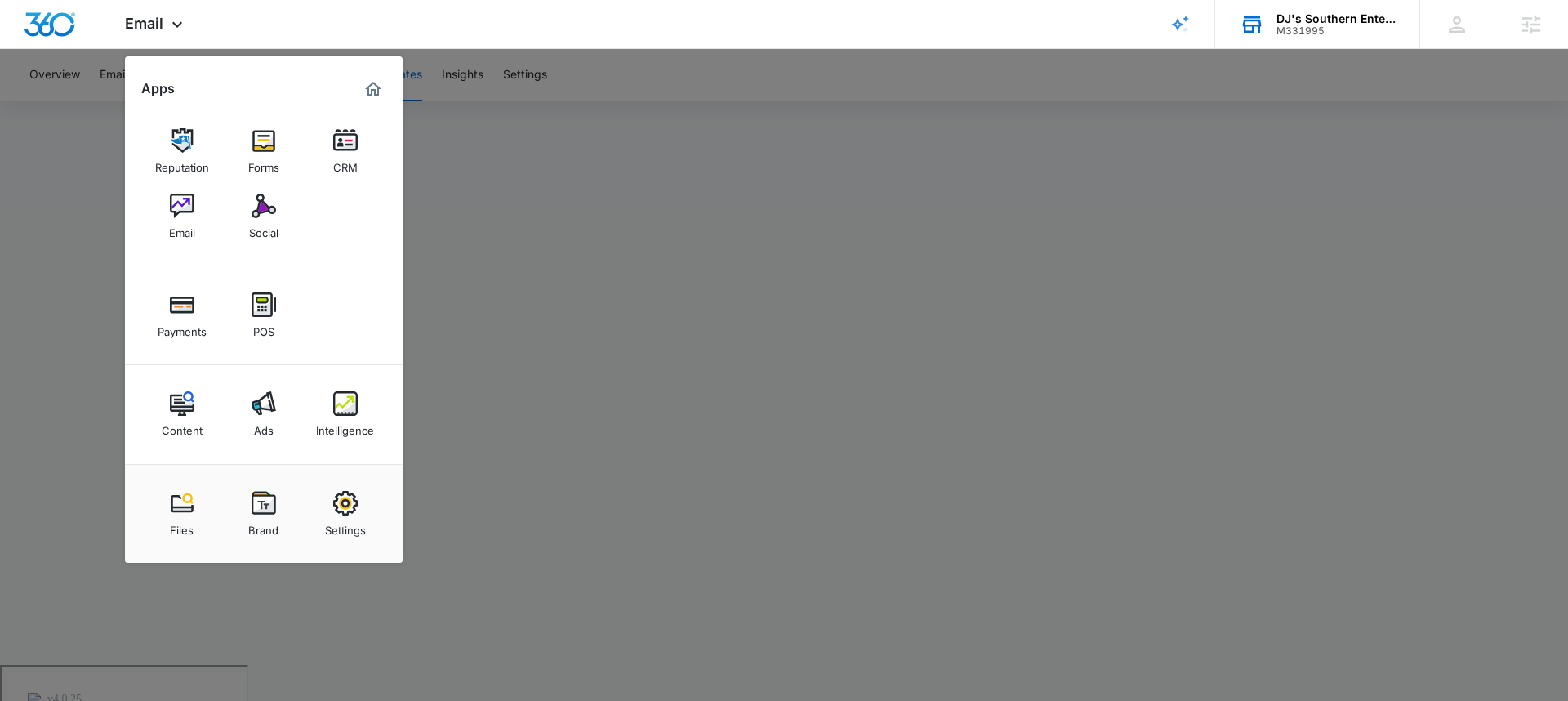
click at [345, 423] on div "Intelligence" at bounding box center [345, 426] width 58 height 21
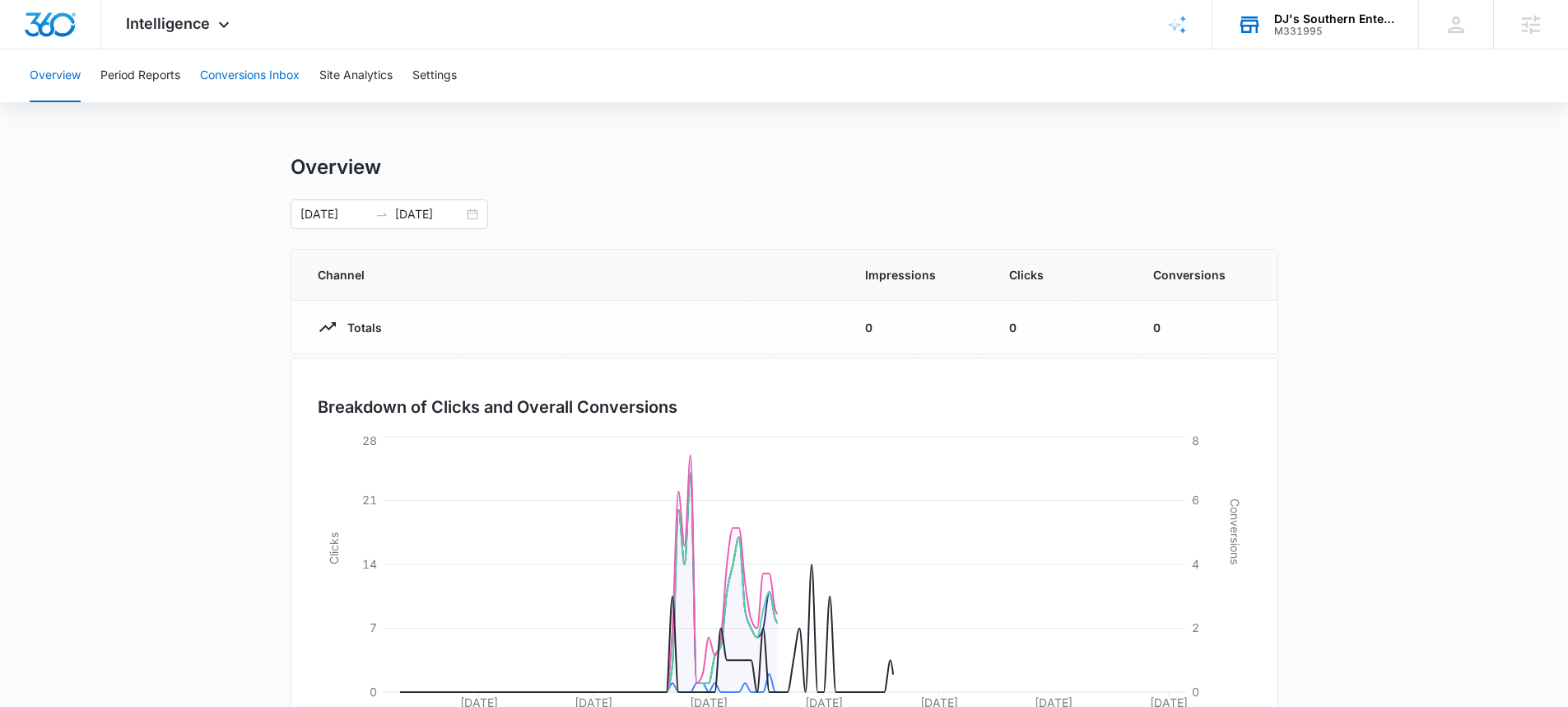
click at [261, 70] on button "Conversions Inbox" at bounding box center [250, 76] width 100 height 52
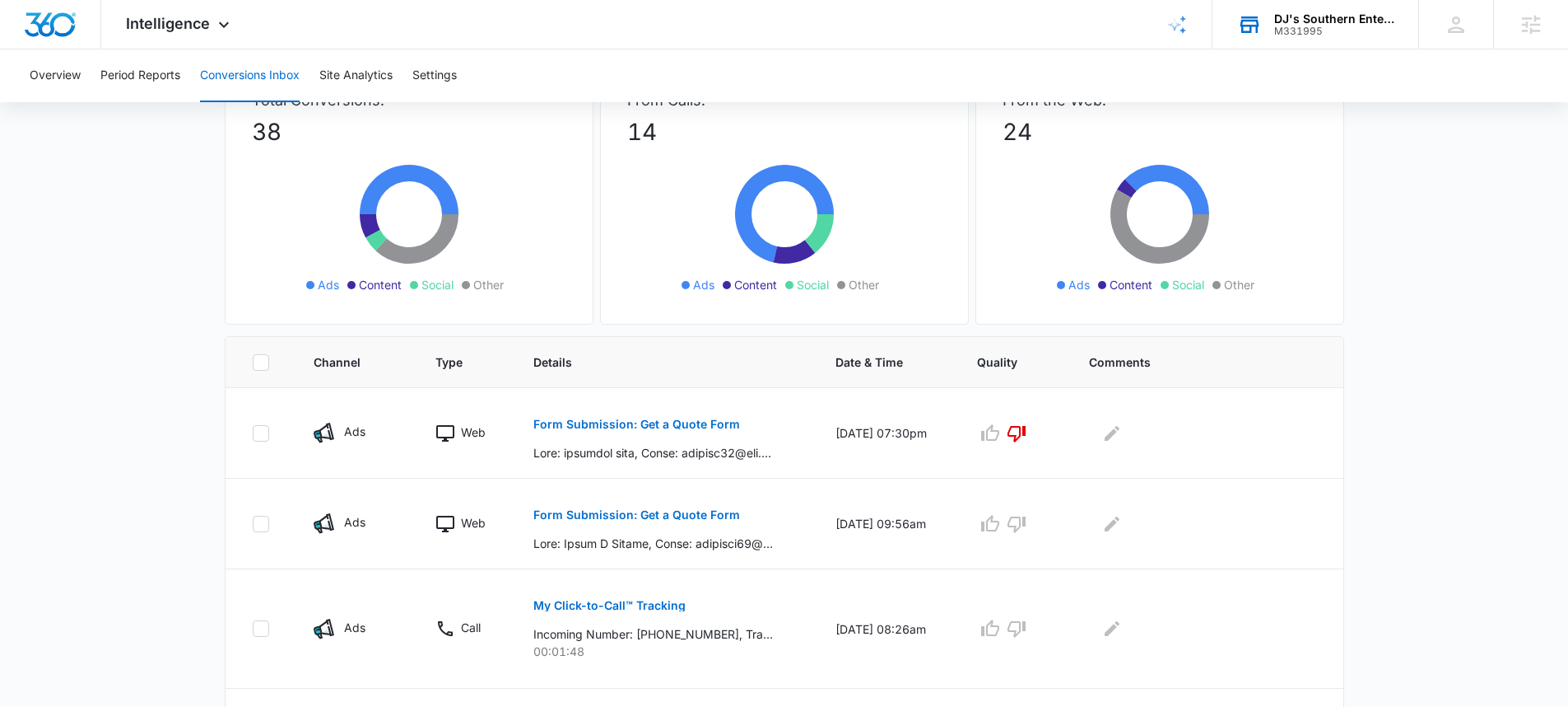
scroll to position [130, 0]
click at [630, 424] on p "Form Submission: Get a Quote Form" at bounding box center [636, 425] width 206 height 12
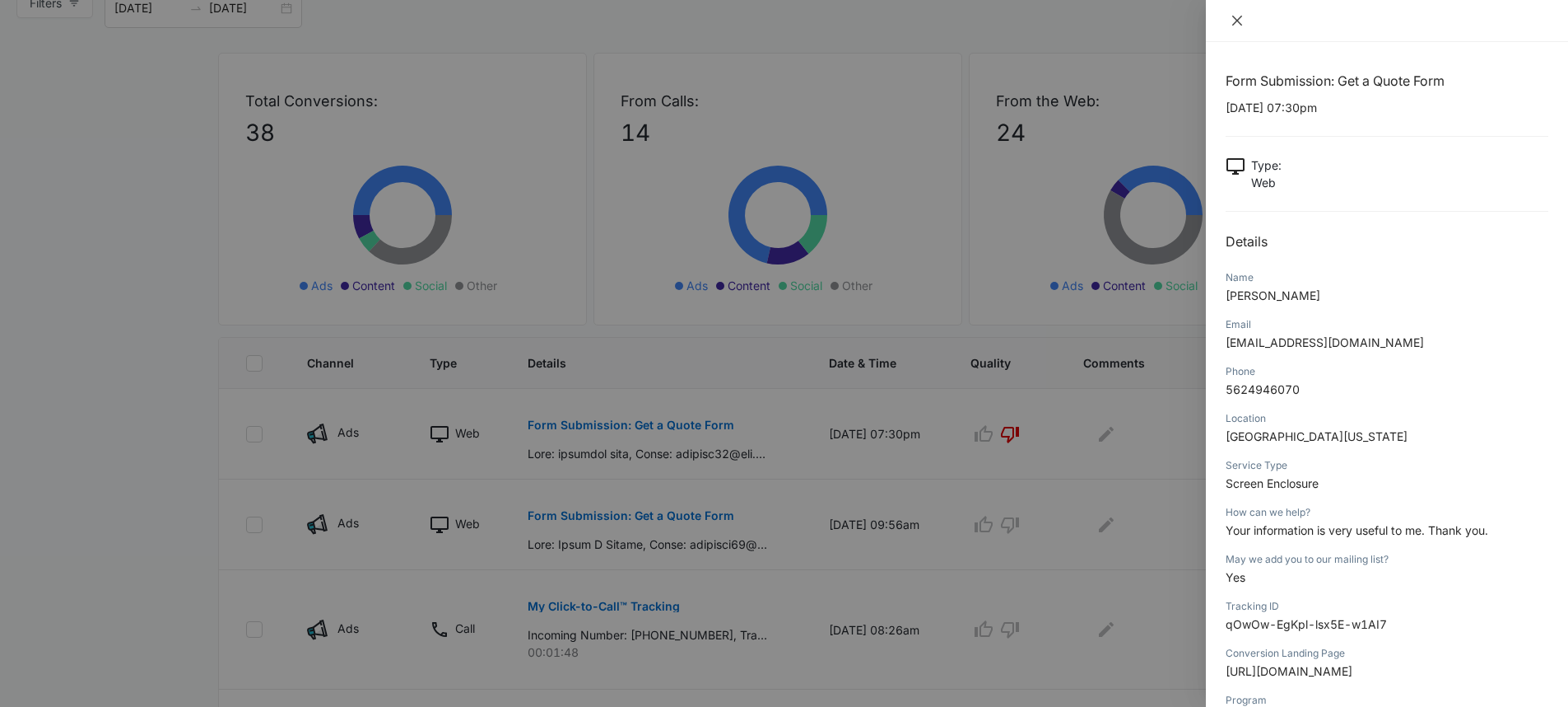
click at [1234, 22] on icon "close" at bounding box center [1237, 20] width 14 height 14
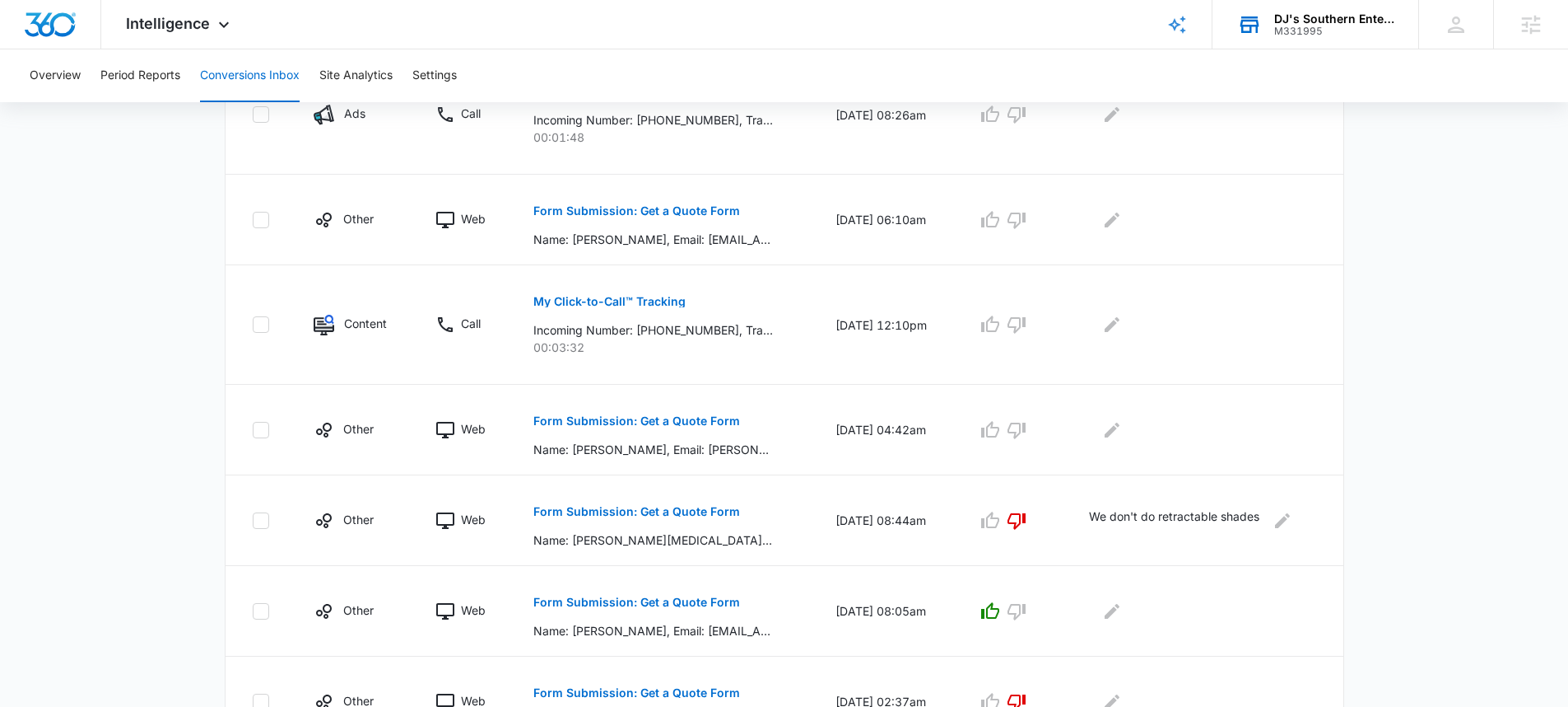
scroll to position [658, 0]
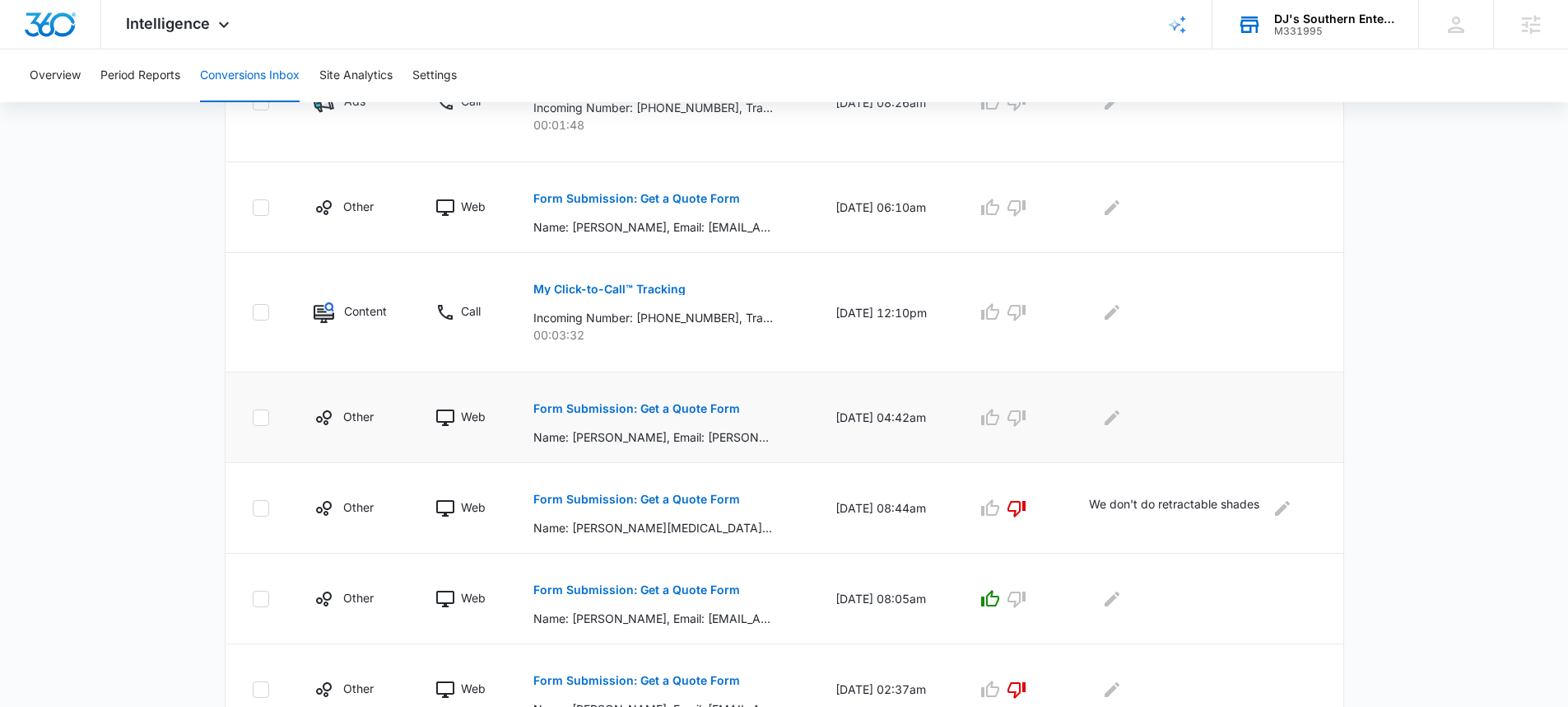
click at [629, 406] on p "Form Submission: Get a Quote Form" at bounding box center [636, 409] width 206 height 12
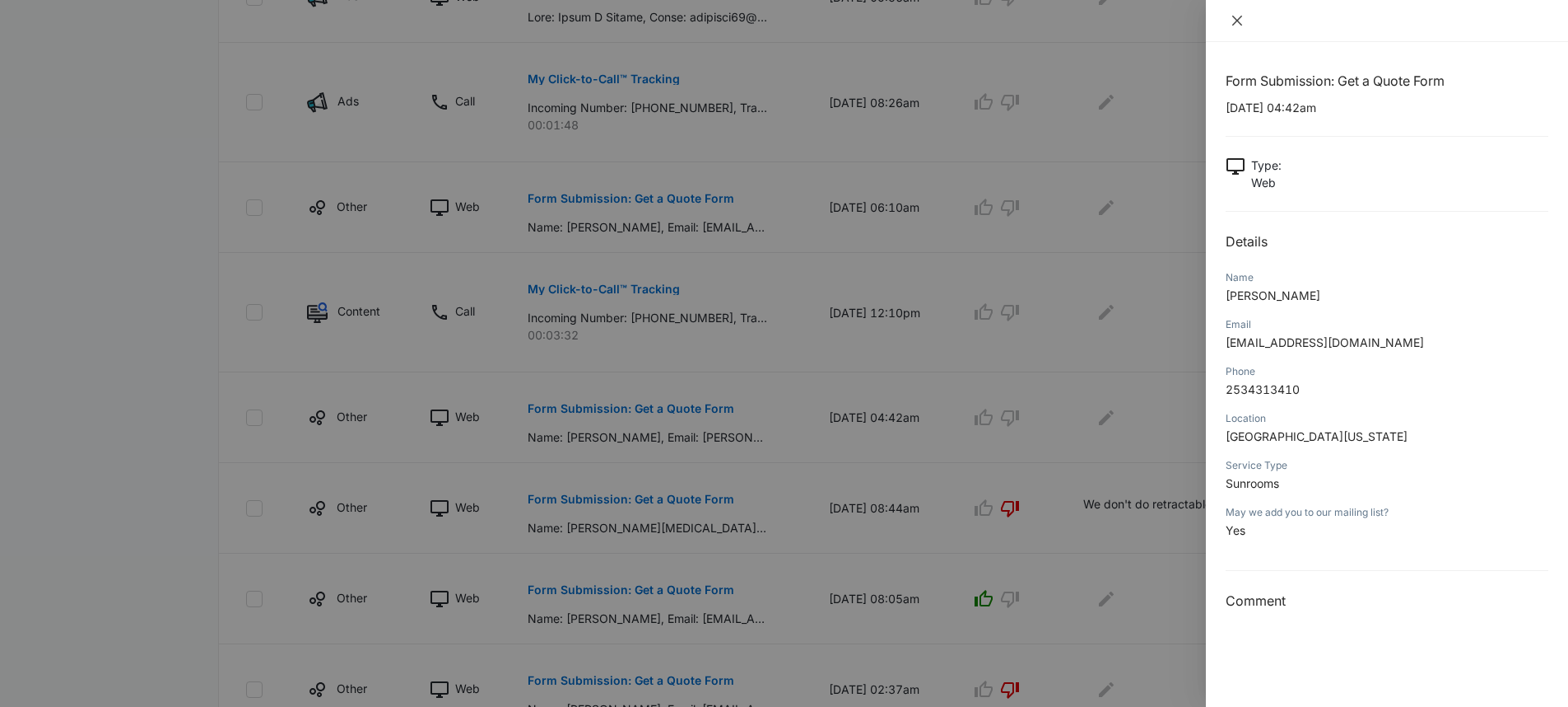
click at [1234, 19] on icon "close" at bounding box center [1237, 20] width 14 height 14
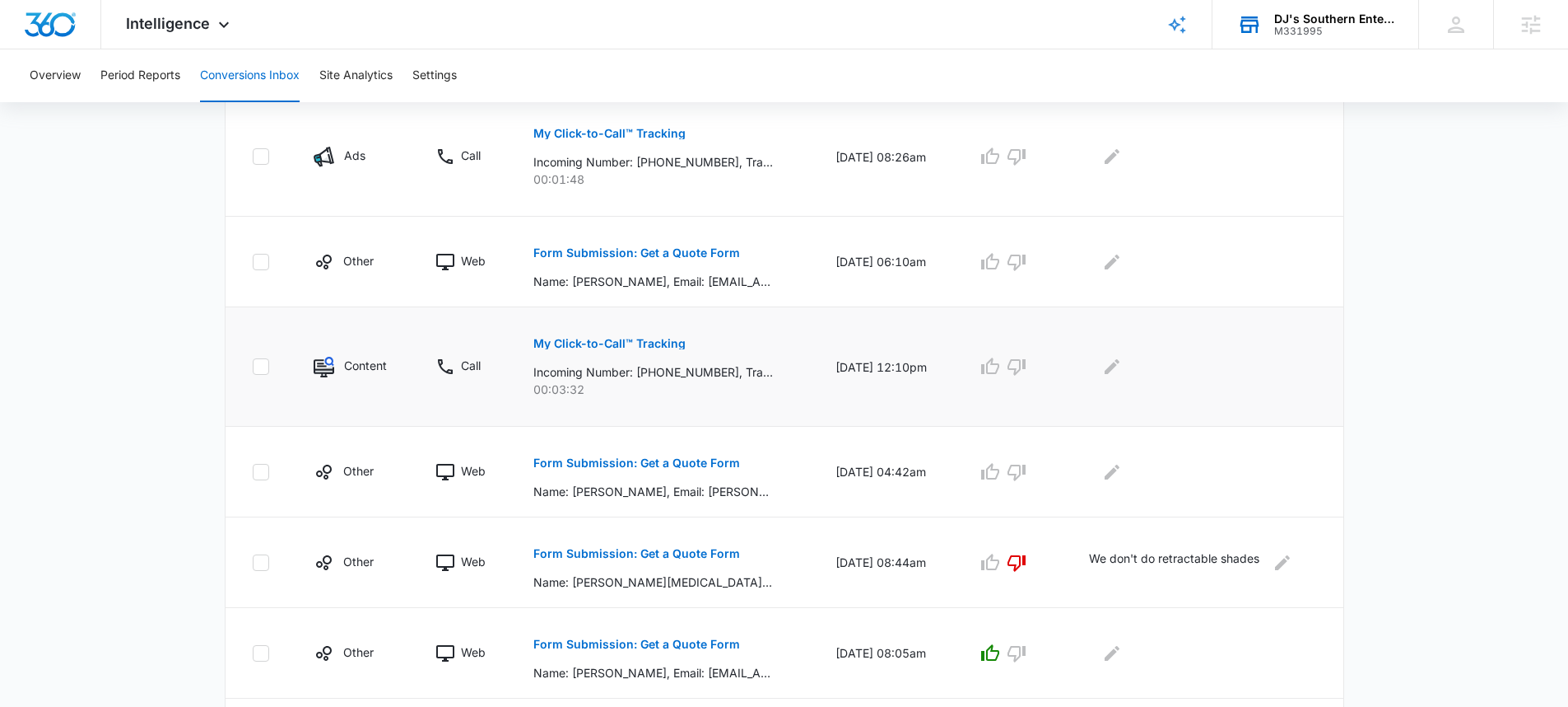
scroll to position [586, 0]
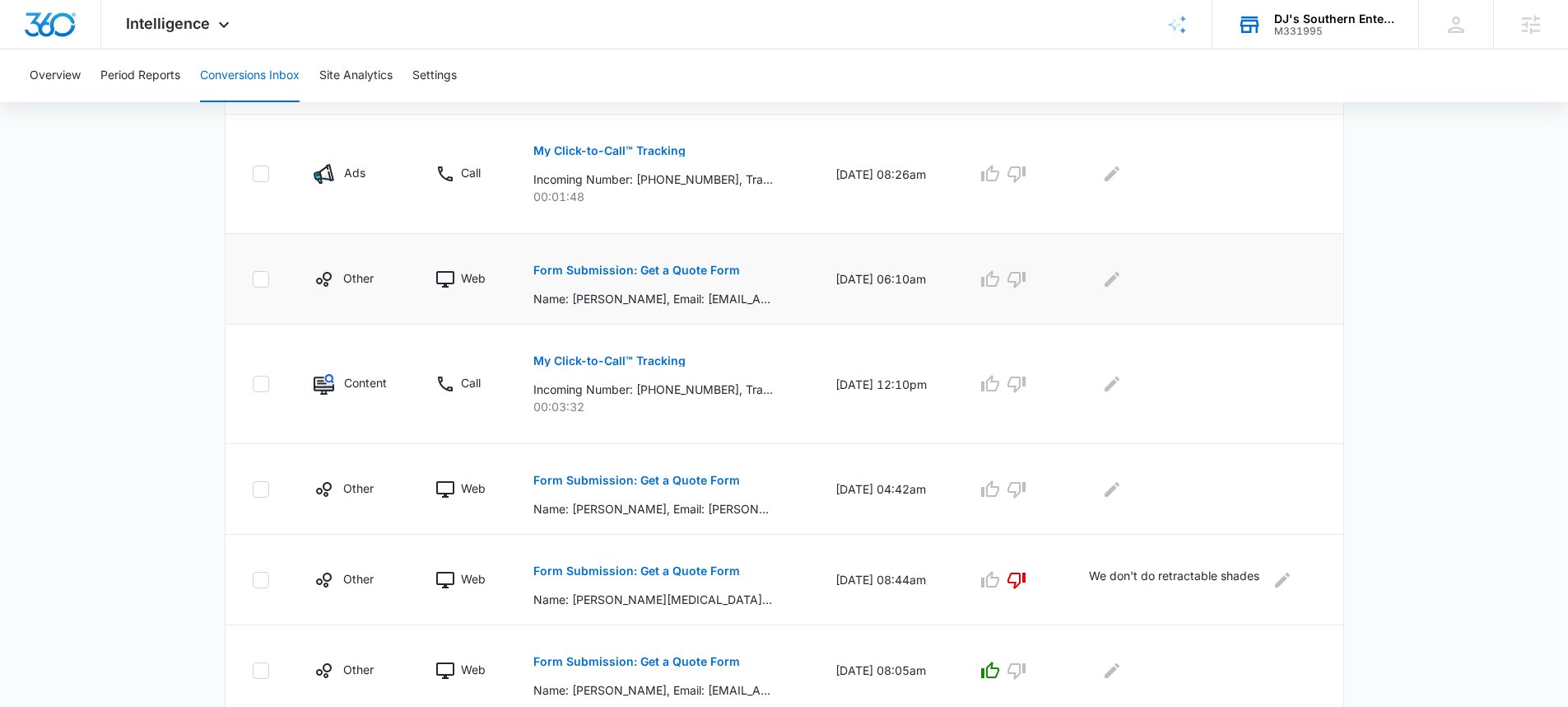
click at [650, 272] on p "Form Submission: Get a Quote Form" at bounding box center [636, 270] width 206 height 12
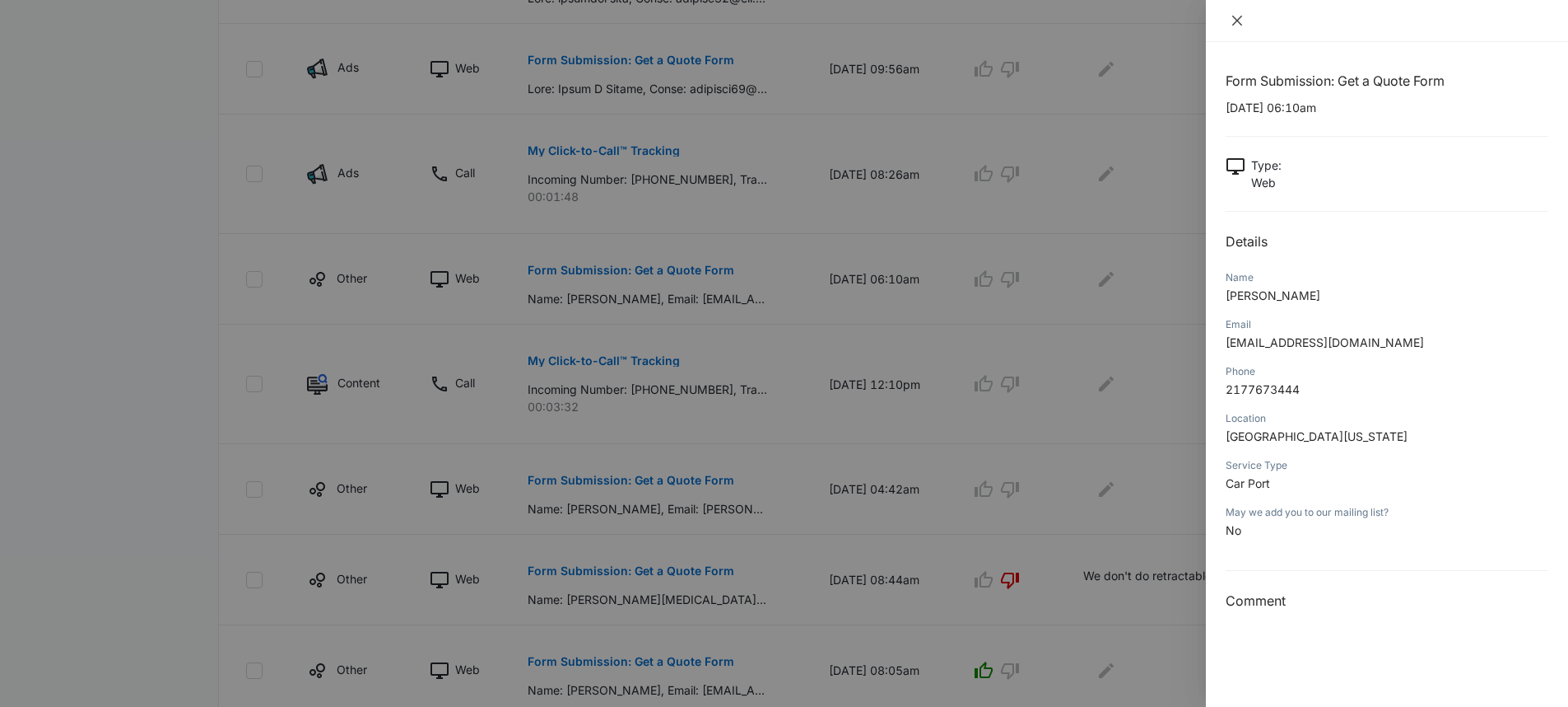
click at [1234, 24] on icon "close" at bounding box center [1237, 20] width 14 height 14
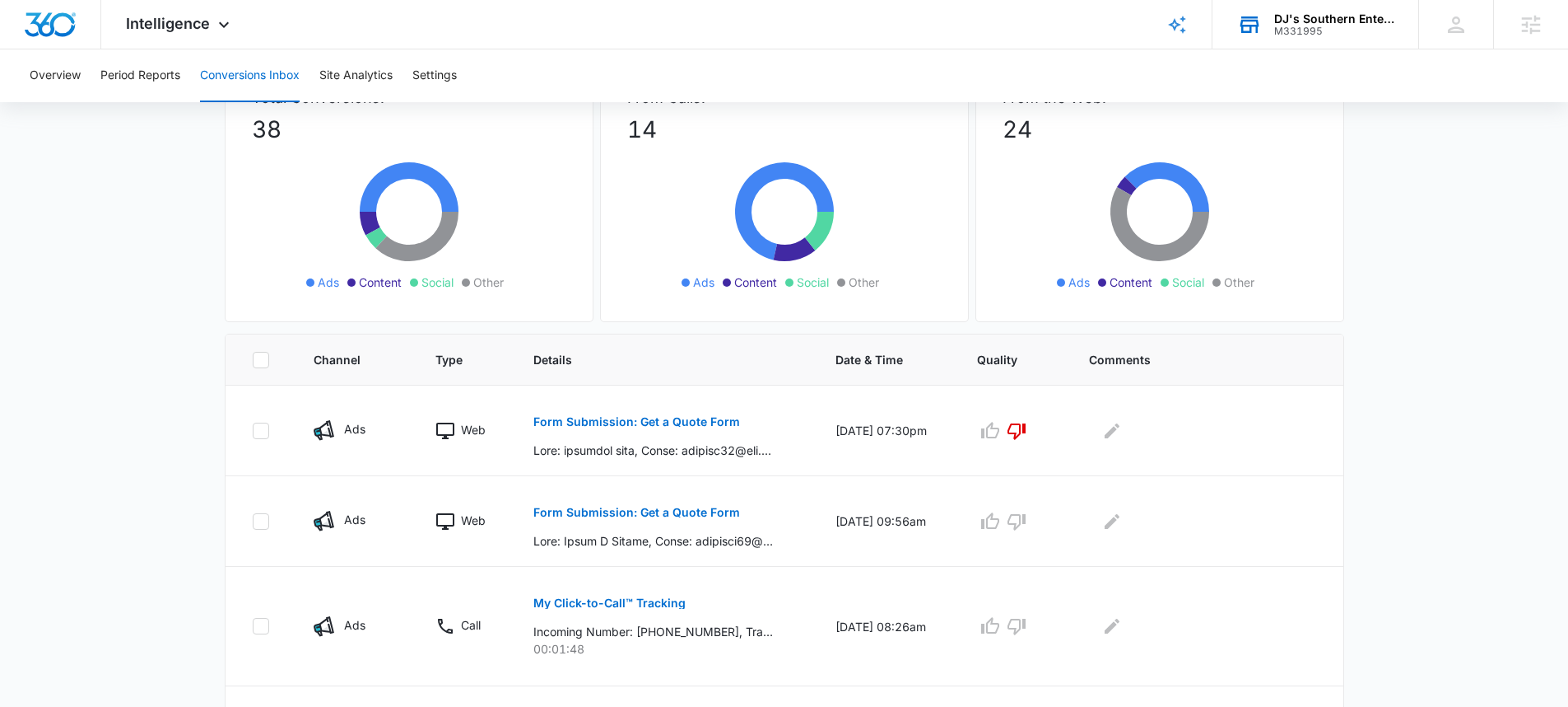
scroll to position [136, 0]
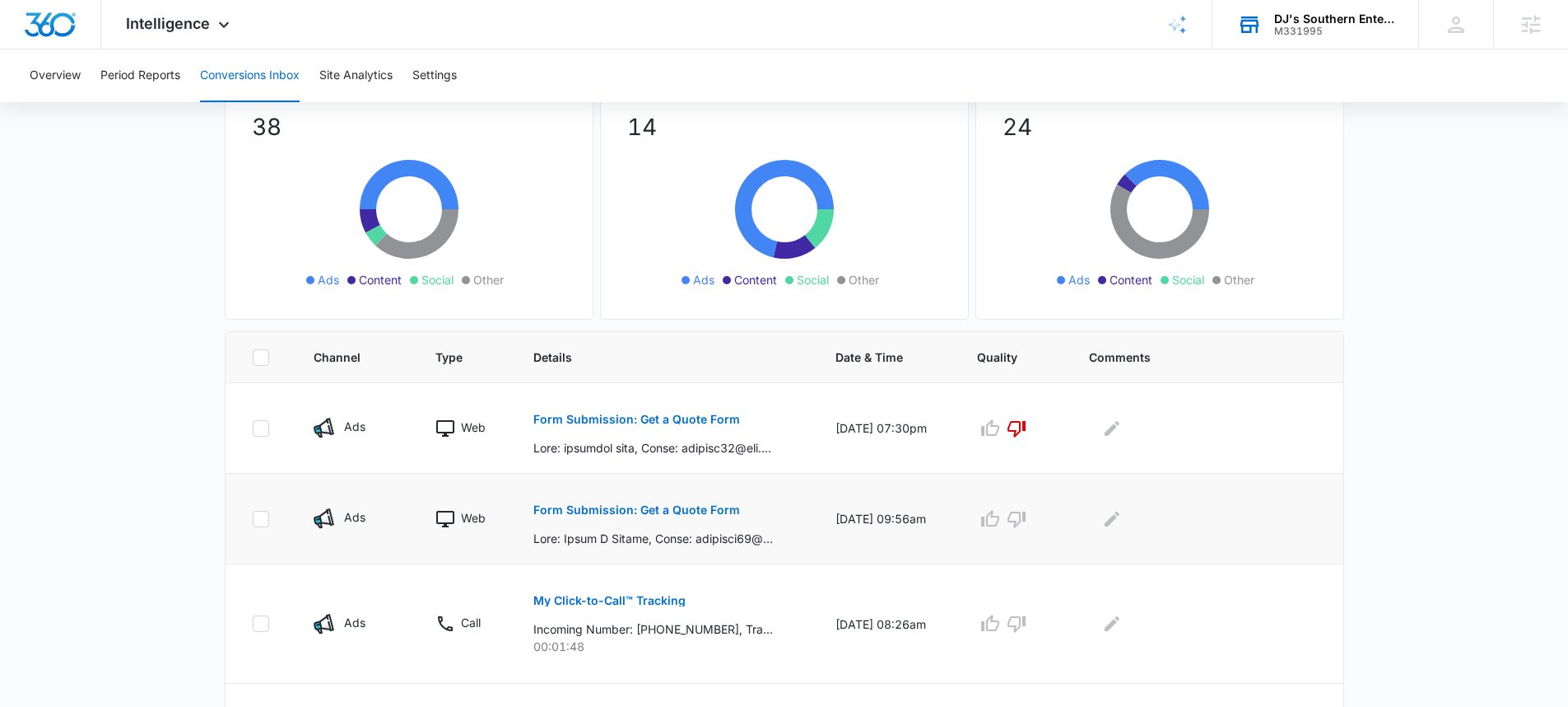
click at [685, 511] on p "Form Submission: Get a Quote Form" at bounding box center [636, 509] width 206 height 12
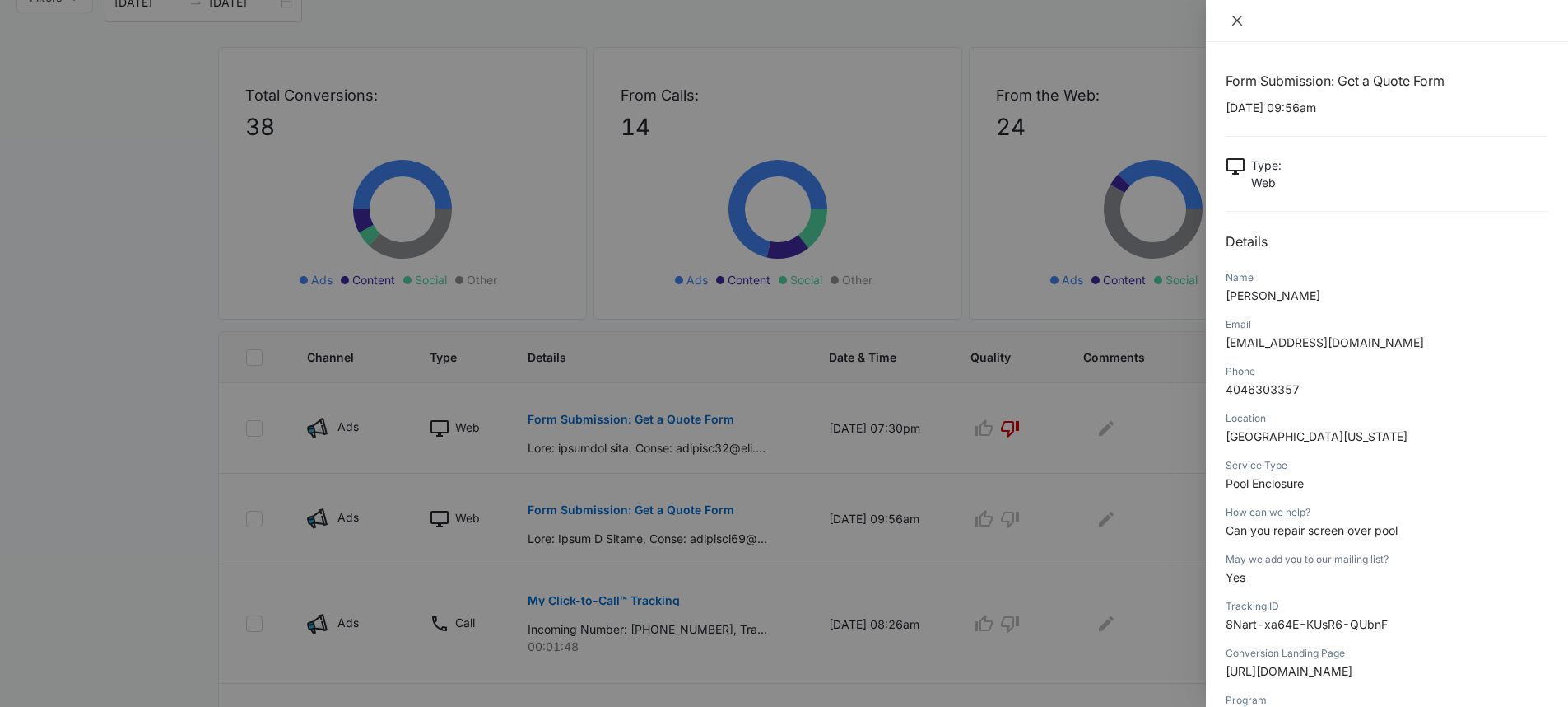
click at [1239, 22] on icon "close" at bounding box center [1237, 20] width 10 height 10
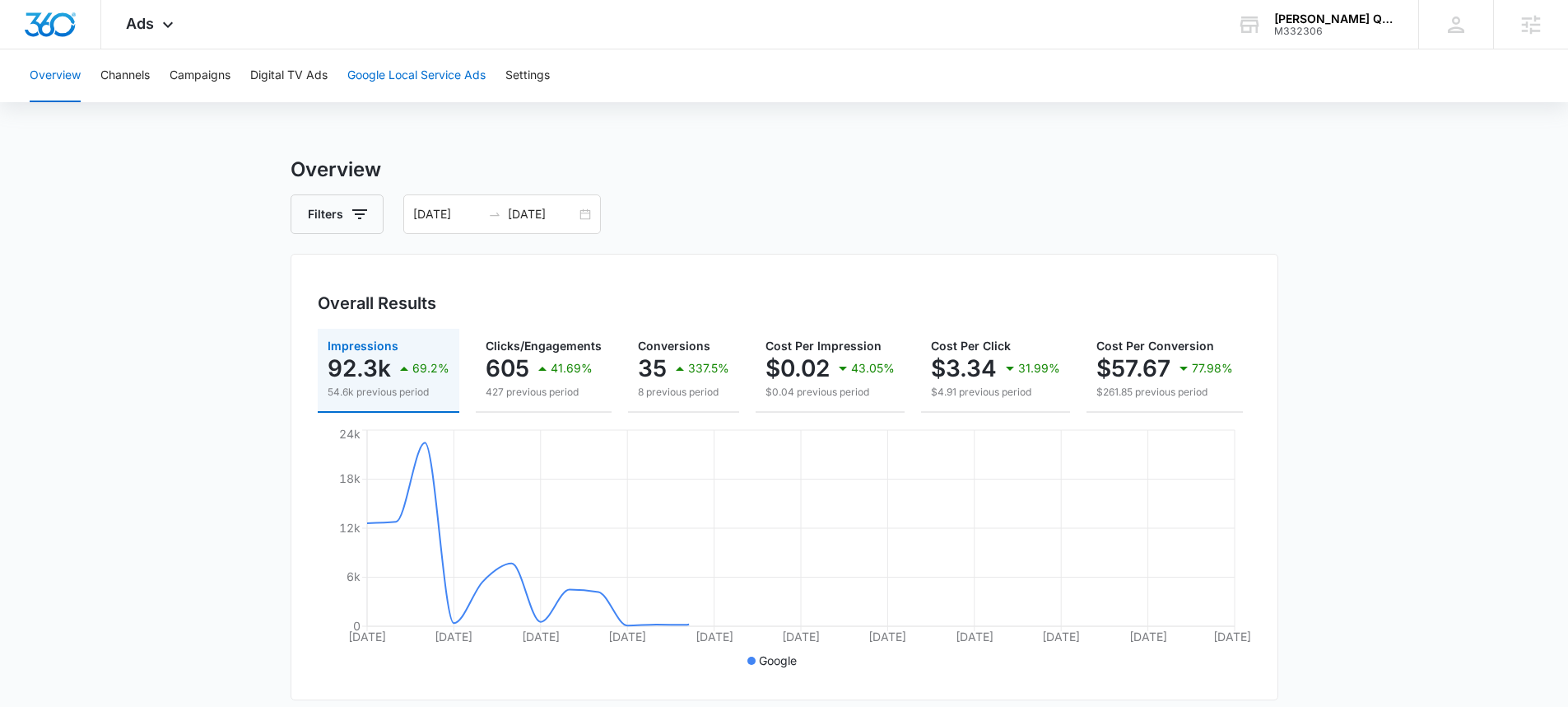
click at [408, 78] on button "Google Local Service Ads" at bounding box center [416, 76] width 138 height 52
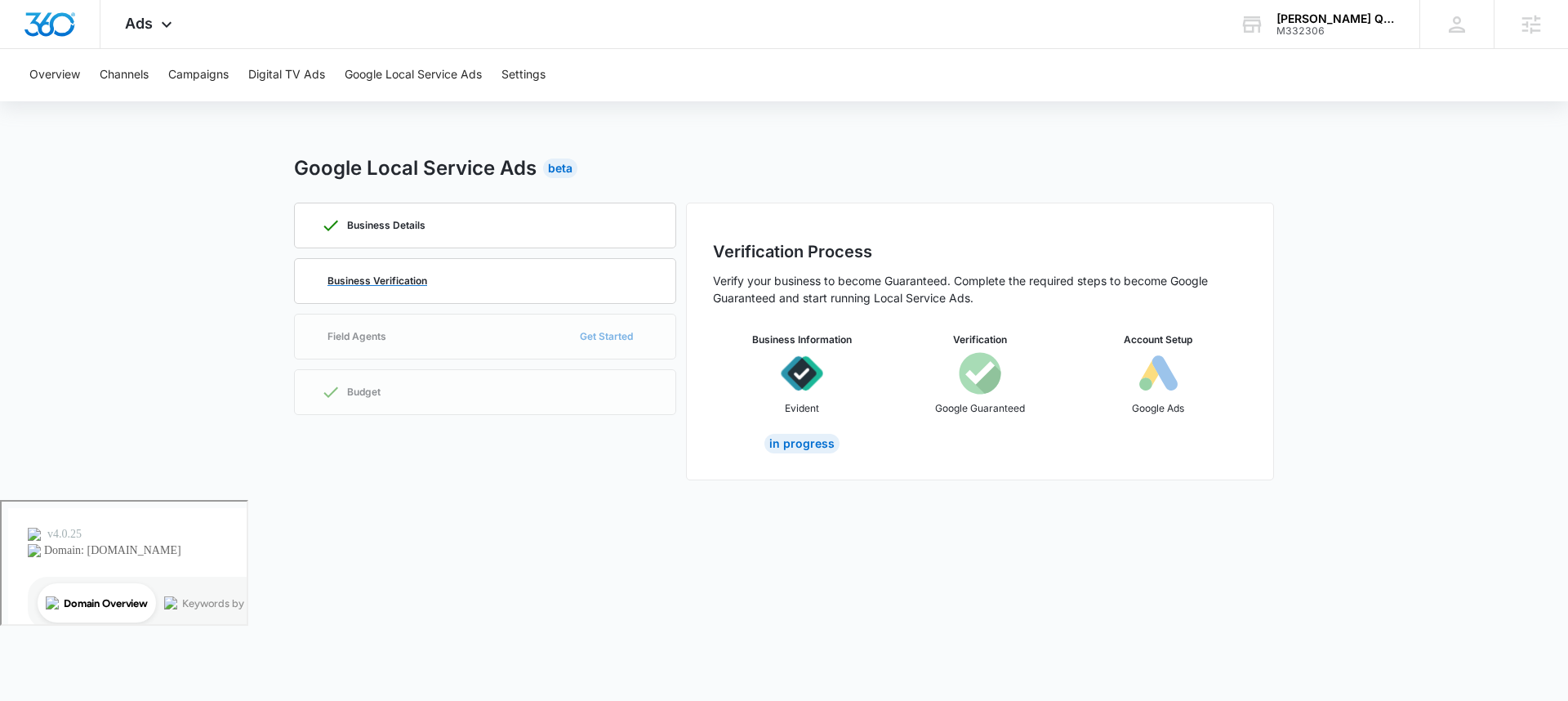
click at [469, 276] on div "Business Verification" at bounding box center [485, 281] width 328 height 44
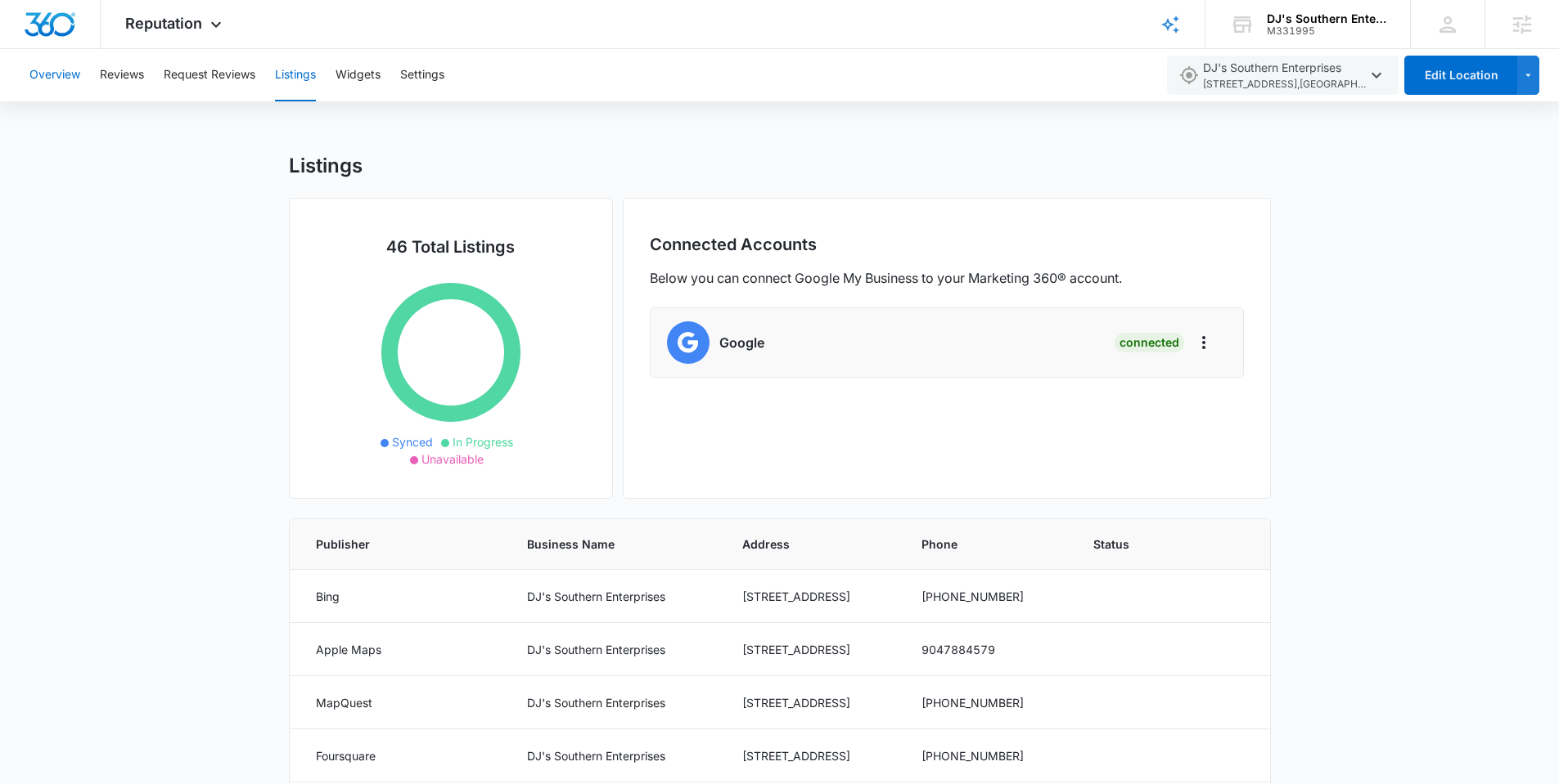
click at [58, 77] on button "Overview" at bounding box center [55, 75] width 51 height 52
